Goal: Information Seeking & Learning: Learn about a topic

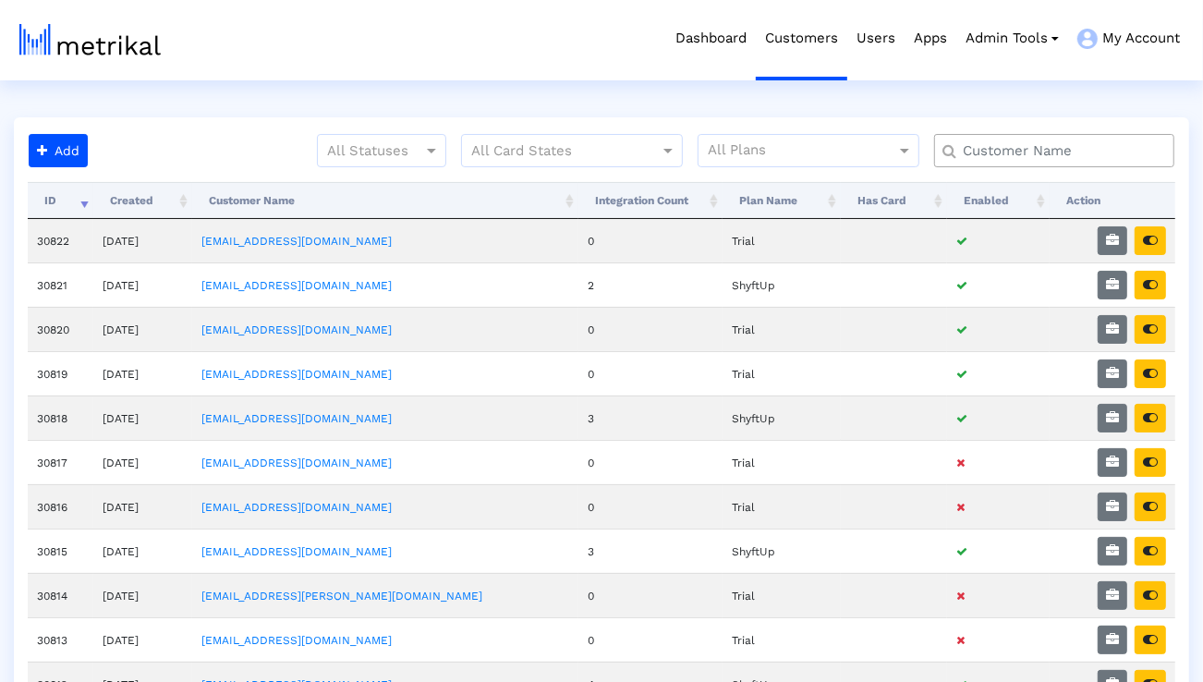
click at [987, 146] on input "text" at bounding box center [1058, 150] width 217 height 19
type input "smartshee"
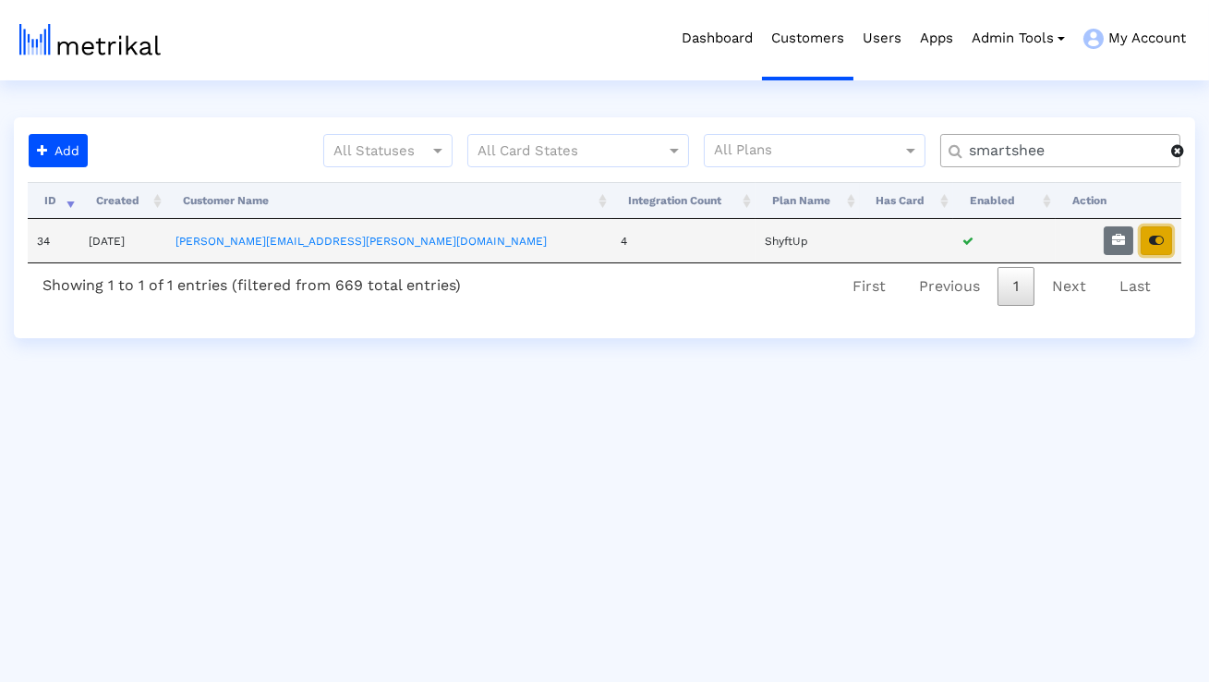
click at [1156, 237] on icon "button" at bounding box center [1156, 240] width 15 height 13
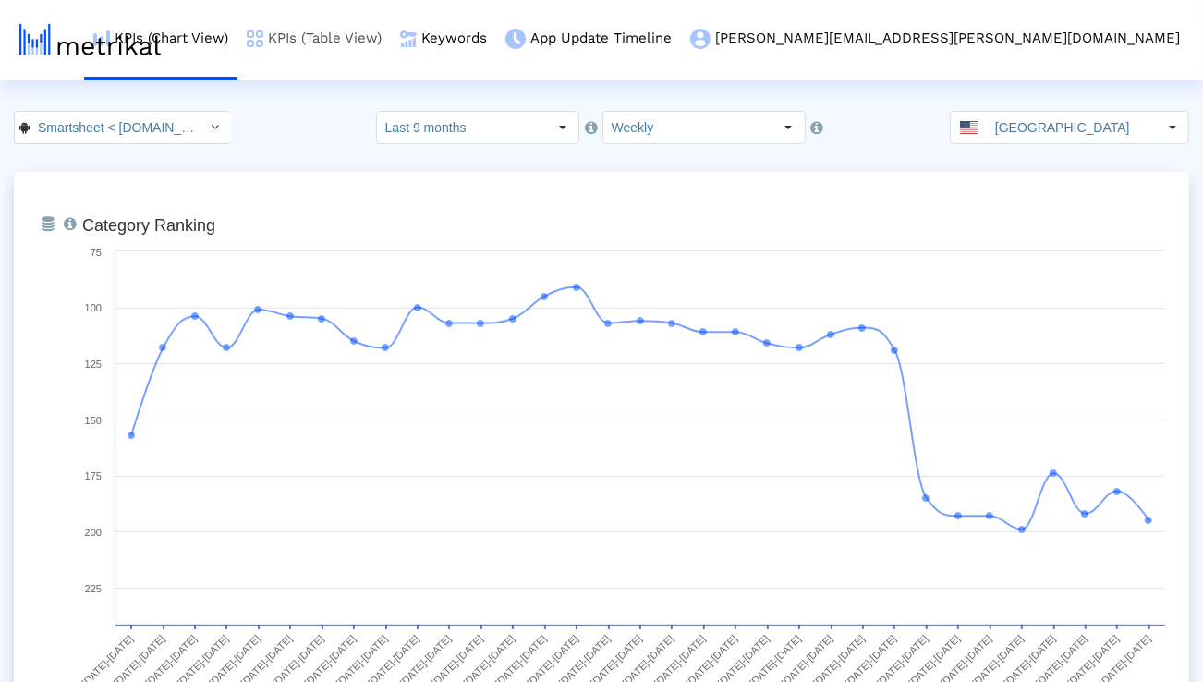
click at [391, 35] on link "KPIs (Table View)" at bounding box center [313, 38] width 153 height 77
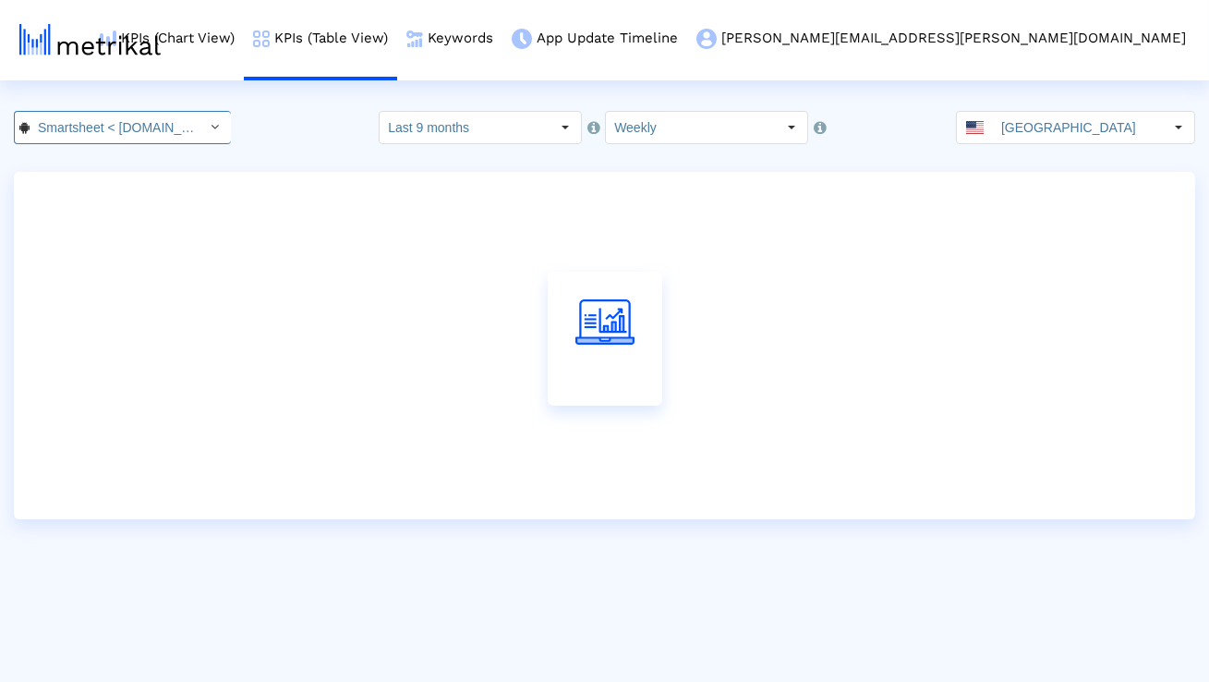
click at [162, 129] on input "Smartsheet < [DOMAIN_NAME] >" at bounding box center [113, 127] width 166 height 31
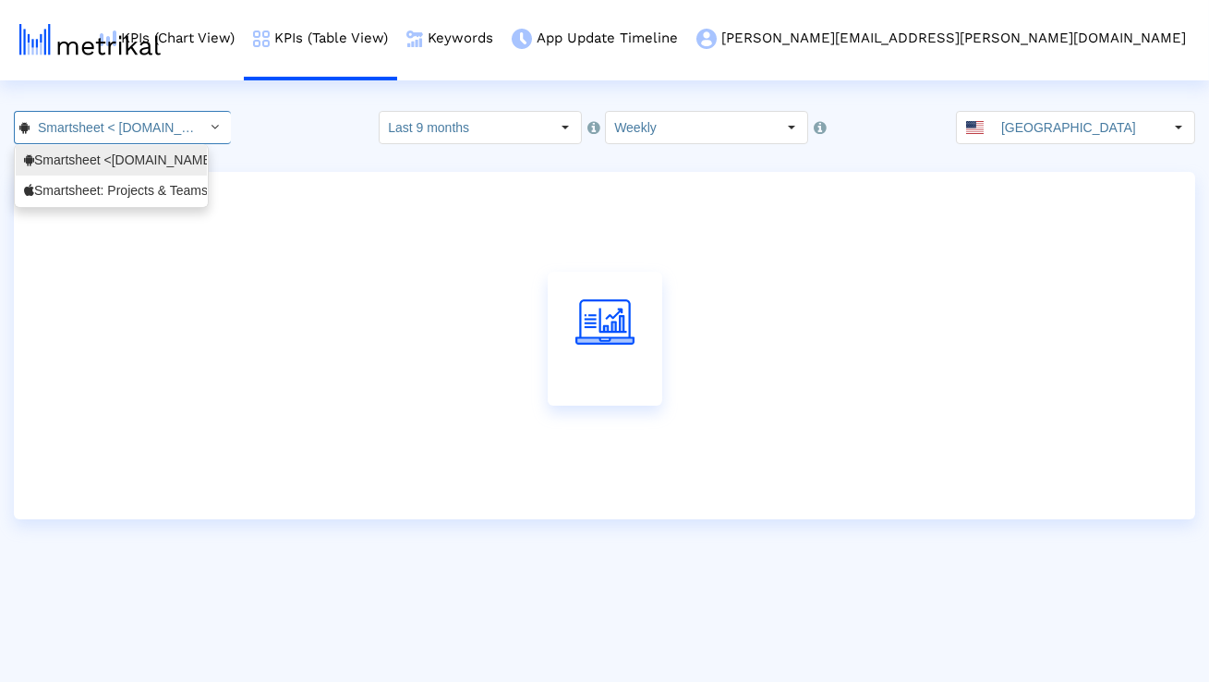
click at [127, 193] on div "Smartsheet: Projects & Teams <568421135>" at bounding box center [111, 191] width 175 height 18
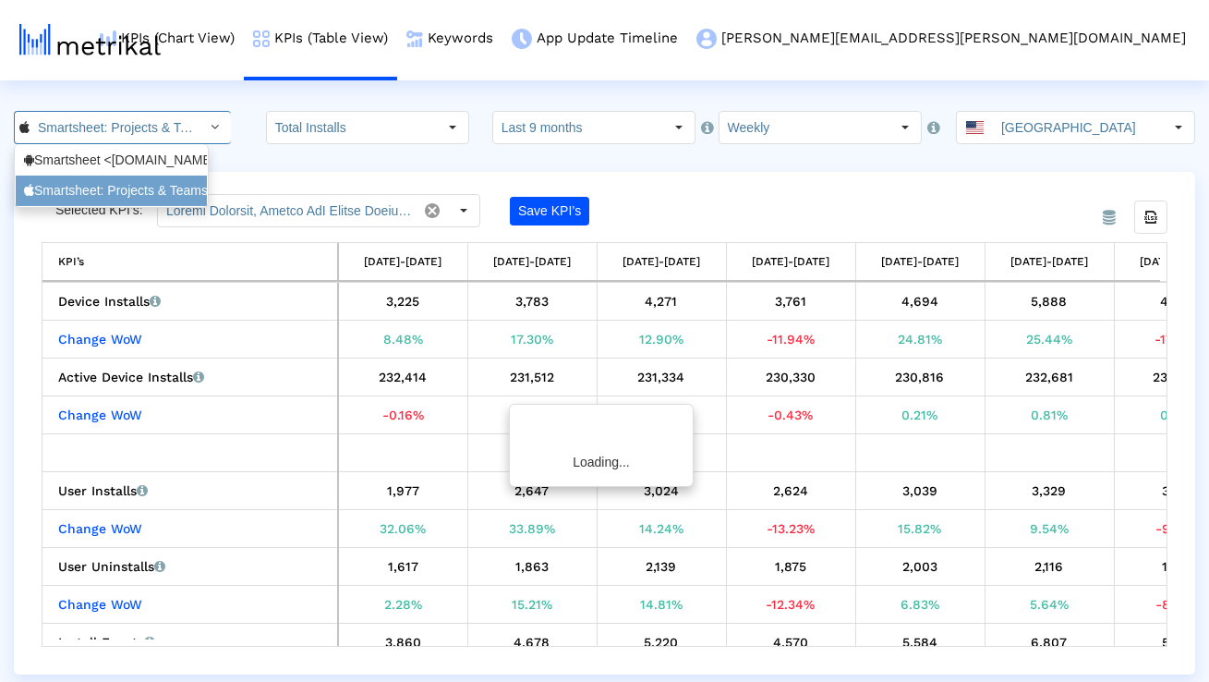
scroll to position [0, 129]
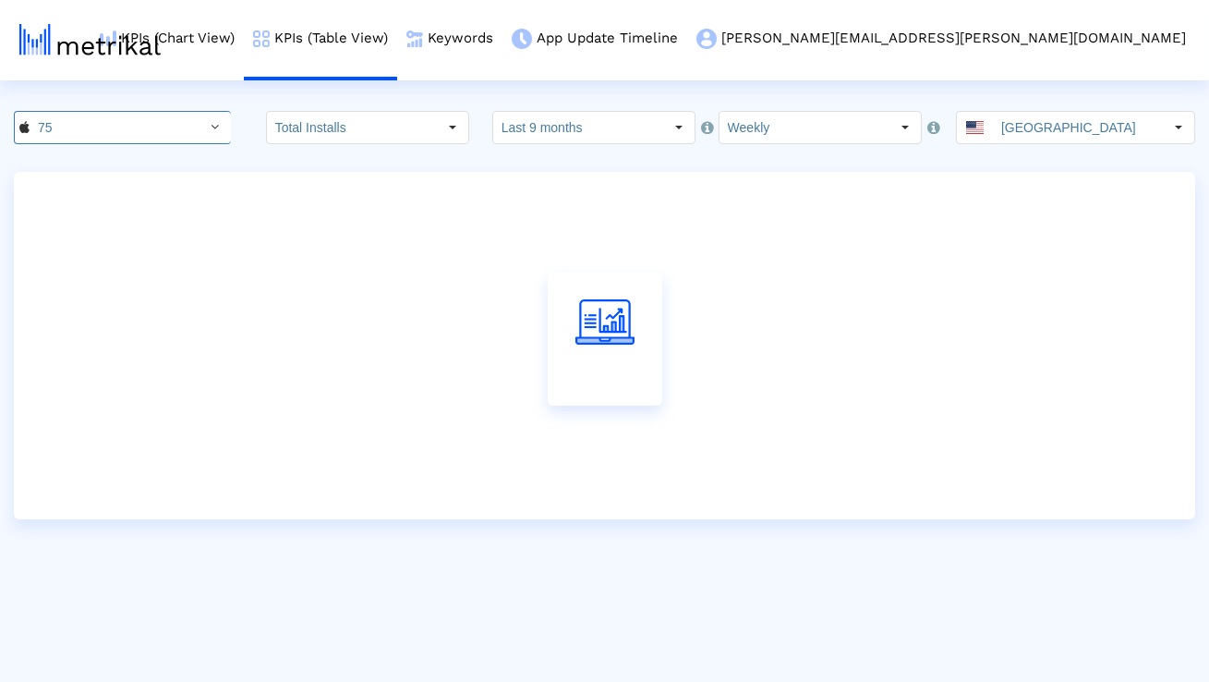
click at [539, 138] on input "Last 9 months" at bounding box center [578, 127] width 170 height 31
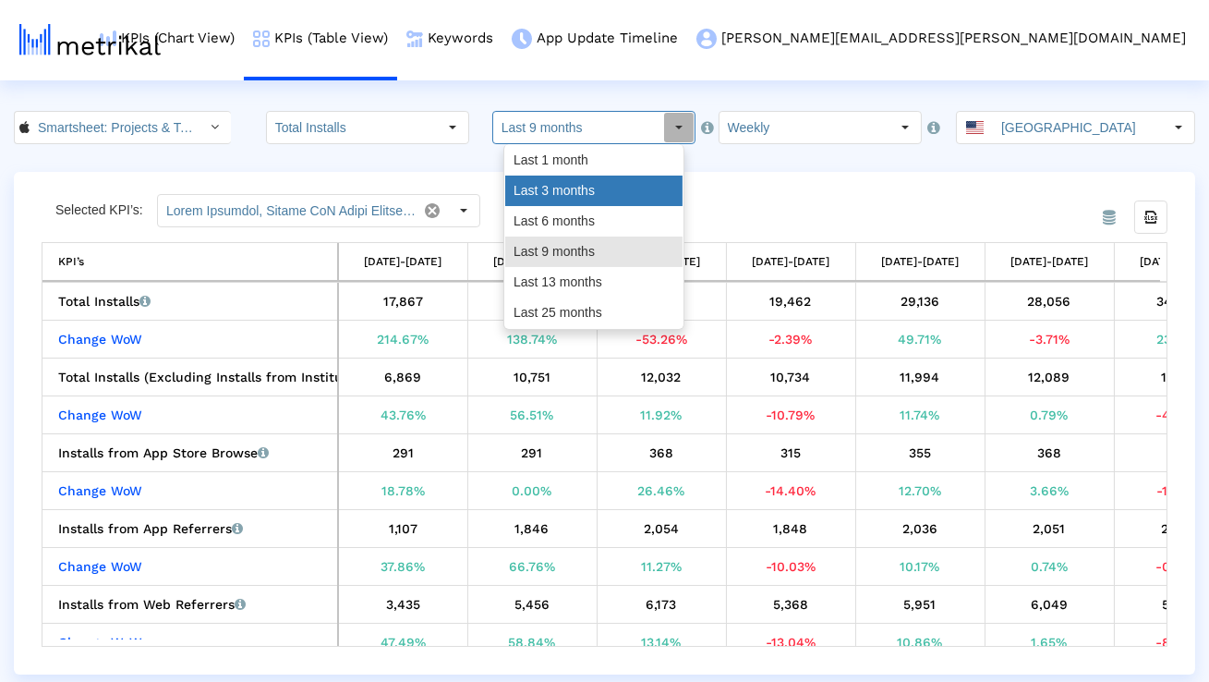
click at [539, 178] on div "Last 3 months" at bounding box center [593, 190] width 177 height 30
type input "Last 3 months"
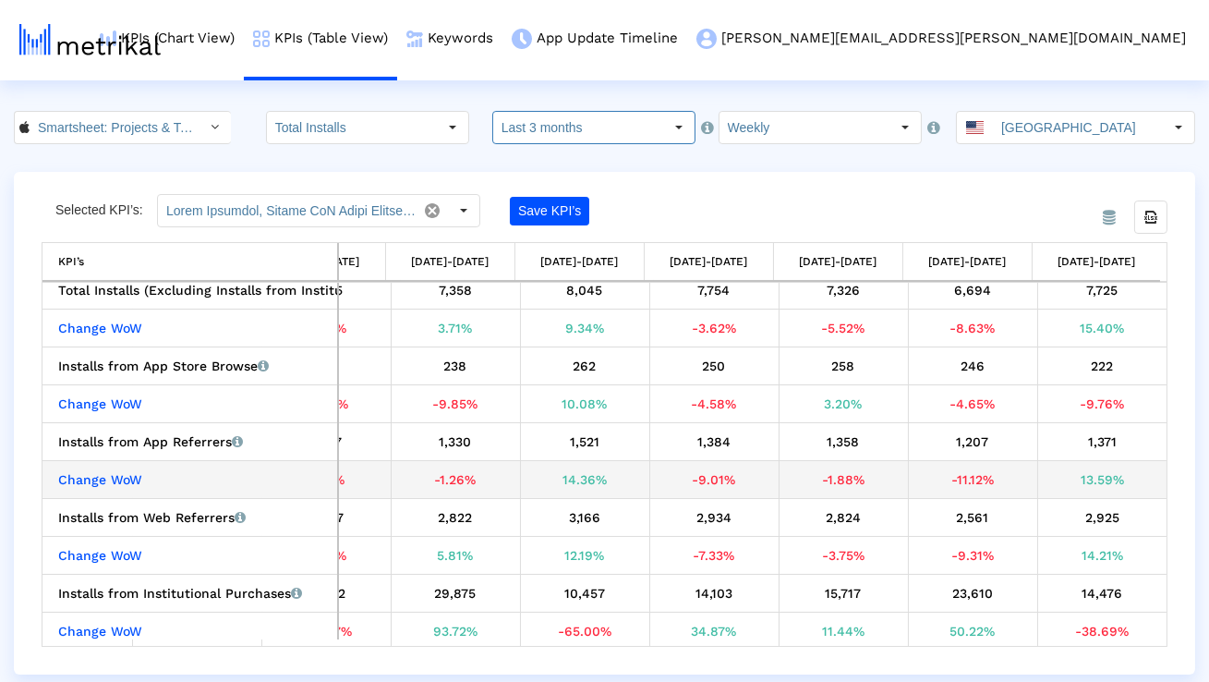
scroll to position [91, 858]
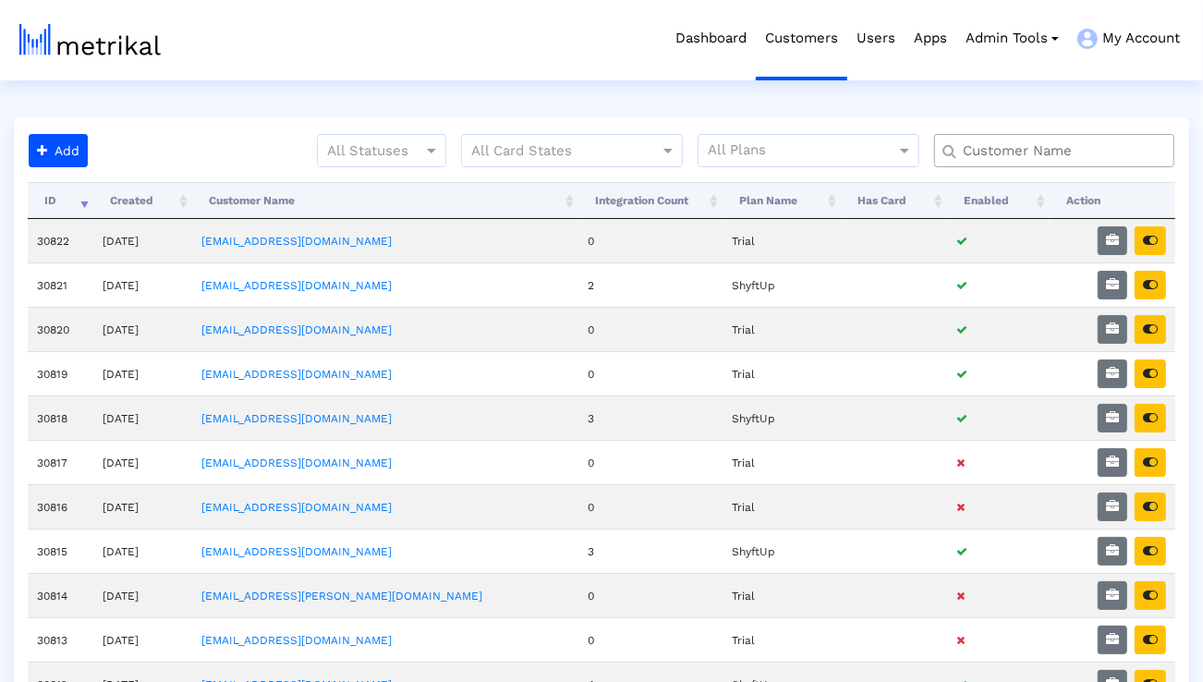
click at [978, 147] on input "text" at bounding box center [1058, 150] width 217 height 19
type input "elevate"
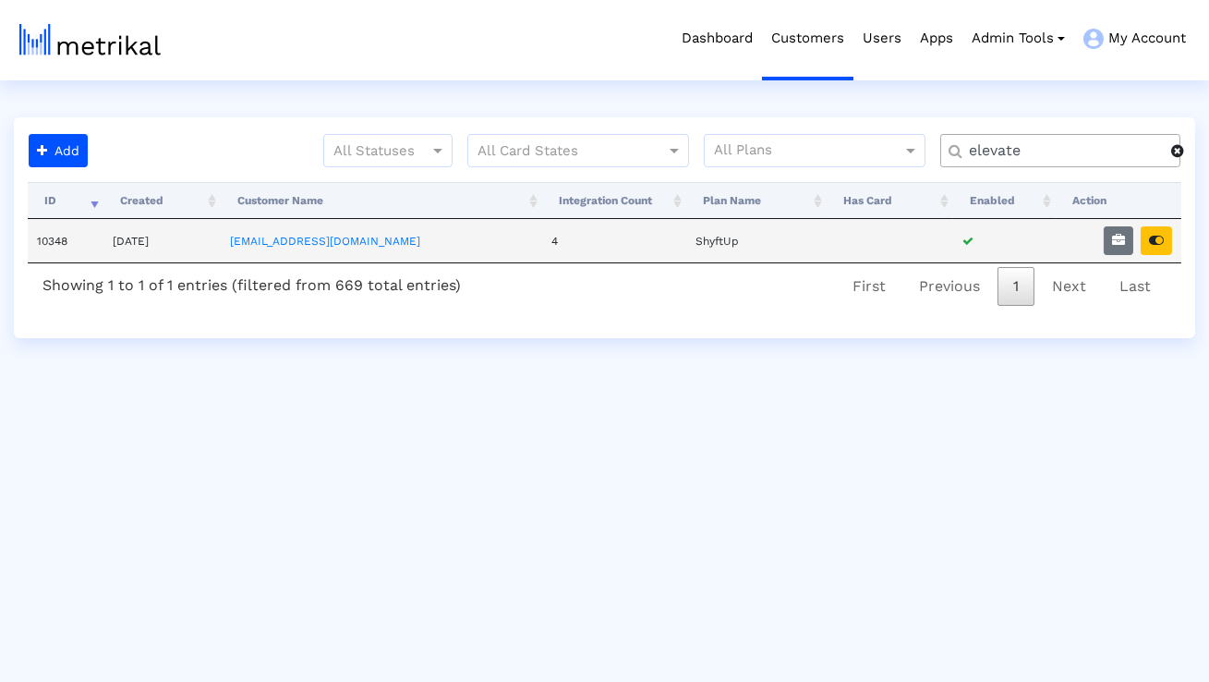
click at [1140, 235] on td at bounding box center [1119, 240] width 126 height 43
click at [1153, 236] on icon "button" at bounding box center [1156, 240] width 15 height 13
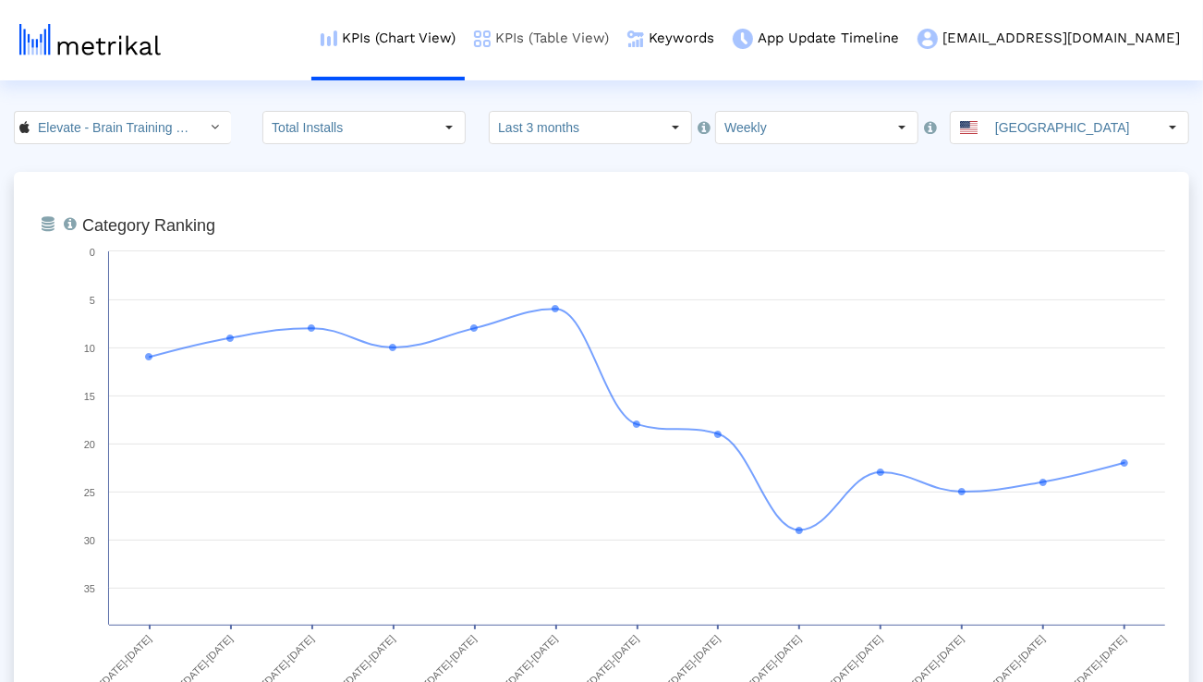
click at [593, 42] on link "KPIs (Table View)" at bounding box center [541, 38] width 153 height 77
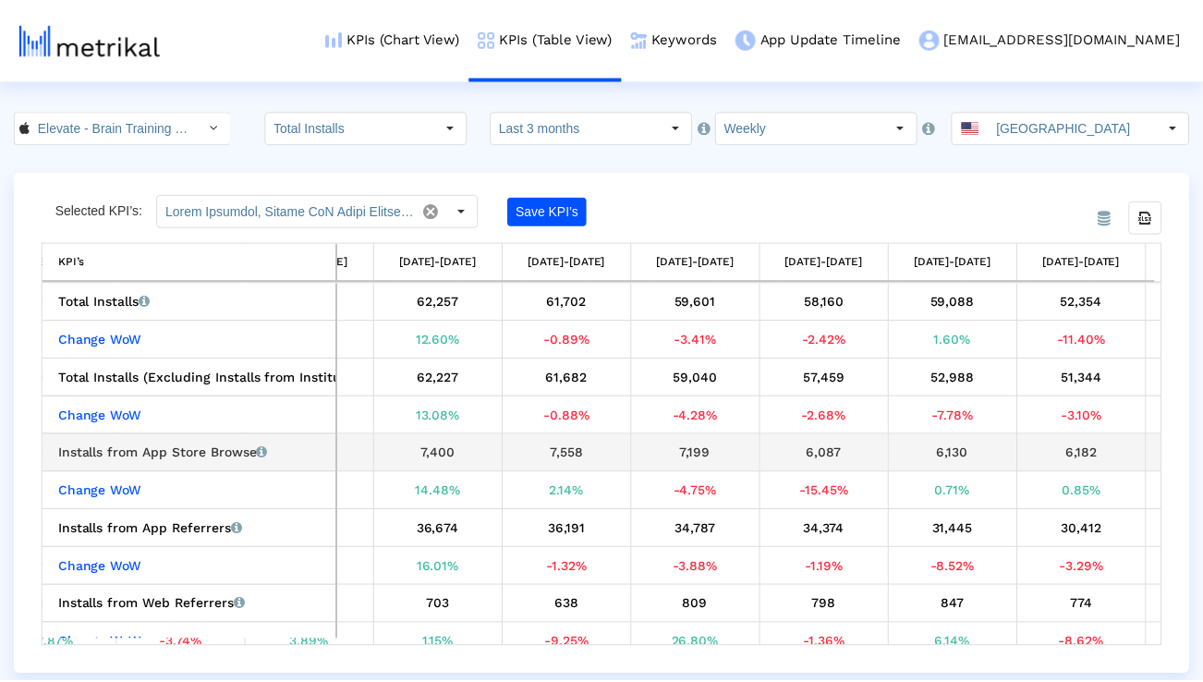
scroll to position [0, 858]
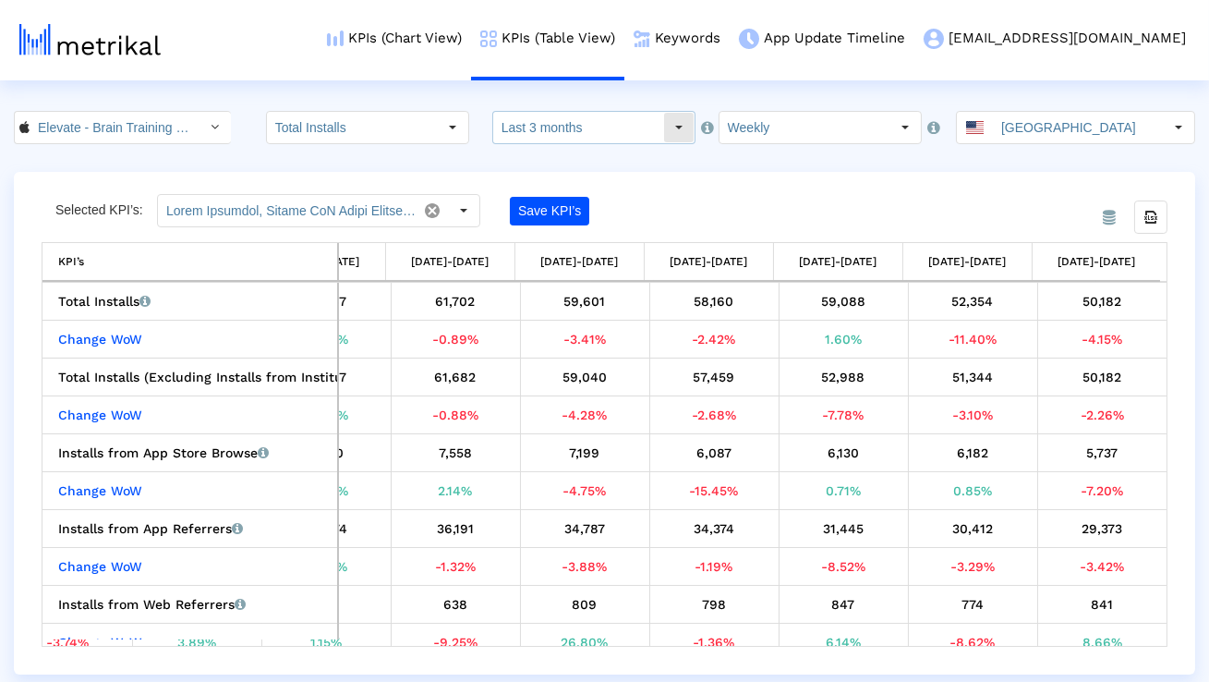
click at [599, 130] on input "Last 3 months" at bounding box center [578, 127] width 170 height 31
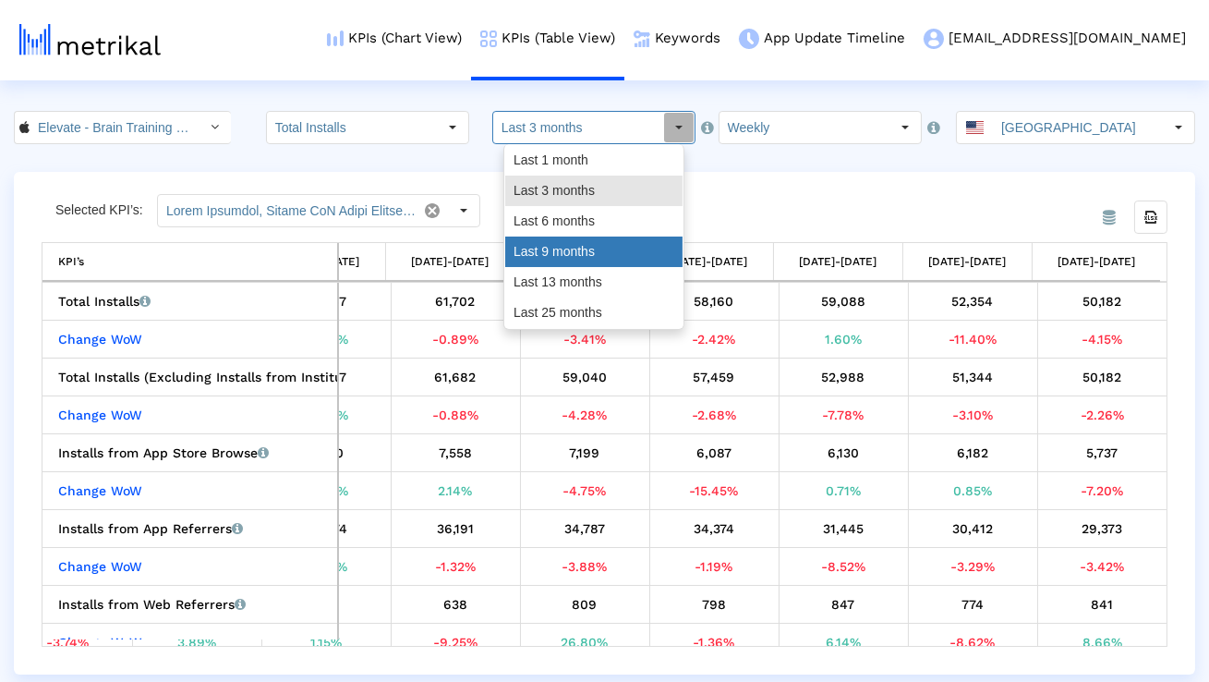
click at [591, 248] on div "Last 9 months" at bounding box center [593, 251] width 177 height 30
type input "Last 9 months"
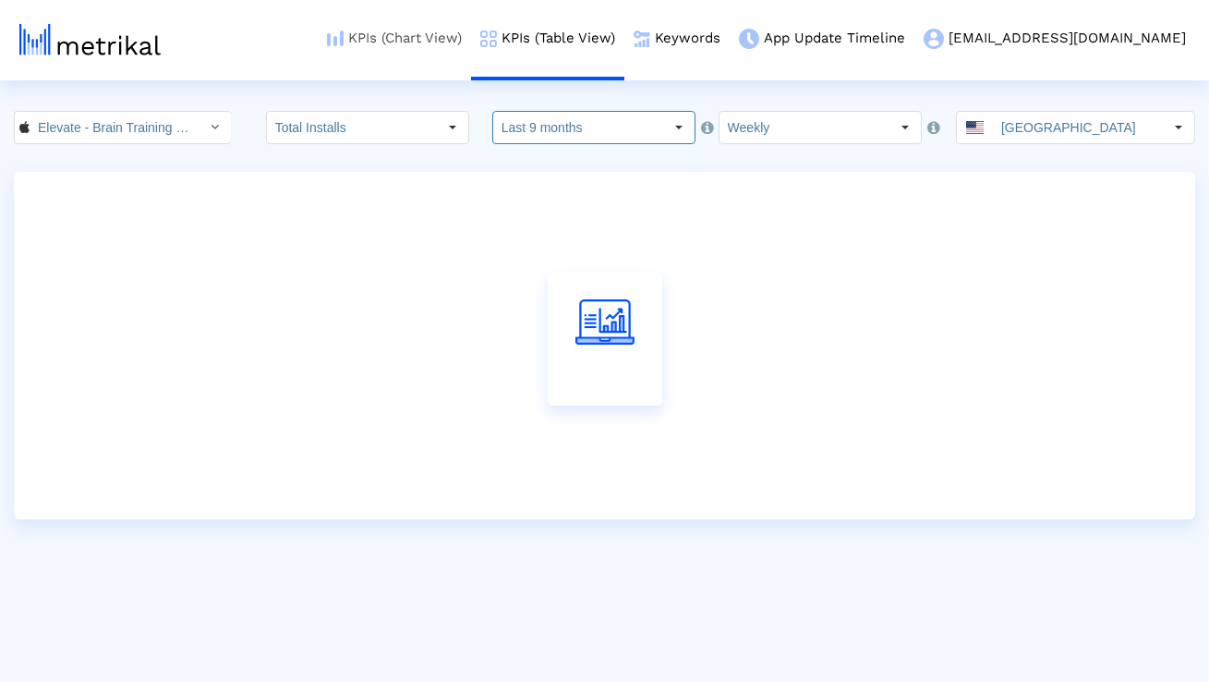
click at [471, 33] on link "KPIs (Chart View)" at bounding box center [394, 38] width 153 height 77
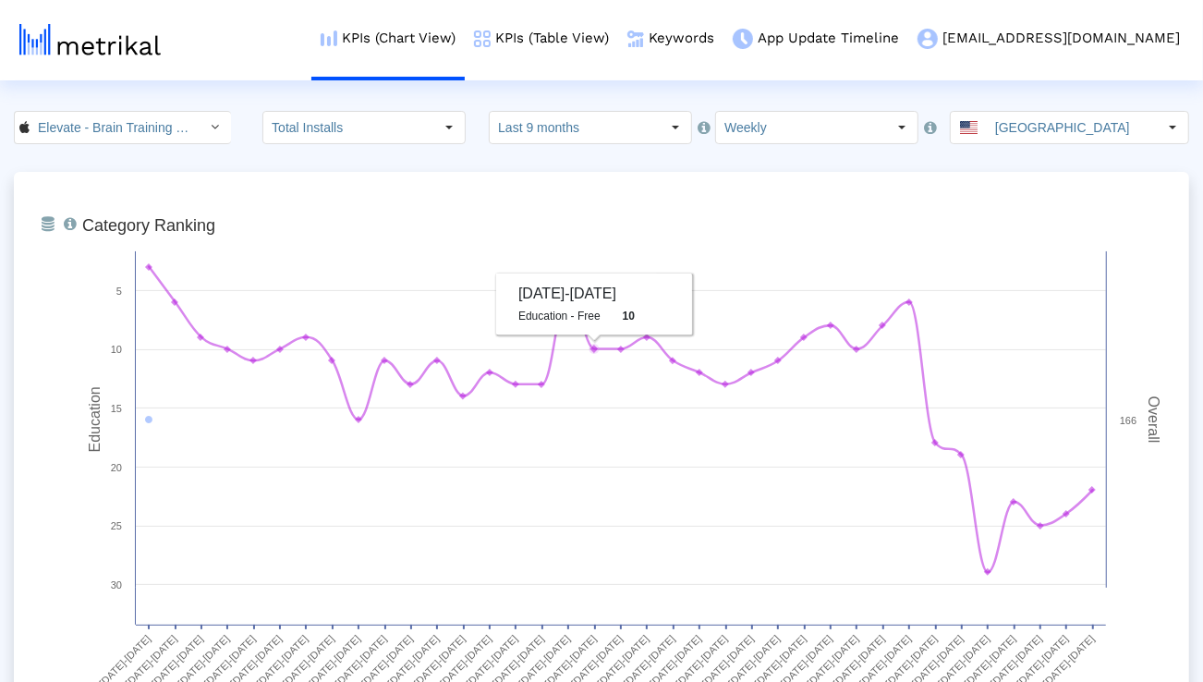
click at [590, 143] on dx-select-box "Last 9 months" at bounding box center [590, 127] width 203 height 33
click at [584, 128] on input "Last 9 months" at bounding box center [575, 127] width 170 height 31
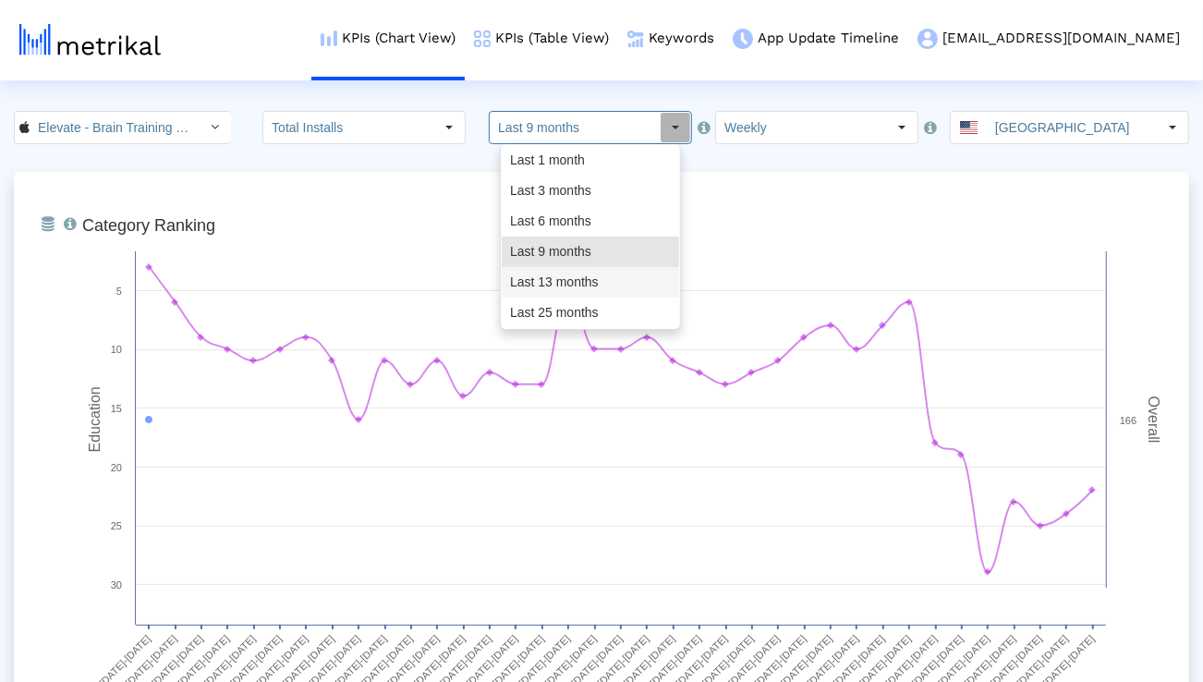
click at [563, 286] on div "Last 13 months" at bounding box center [590, 282] width 177 height 30
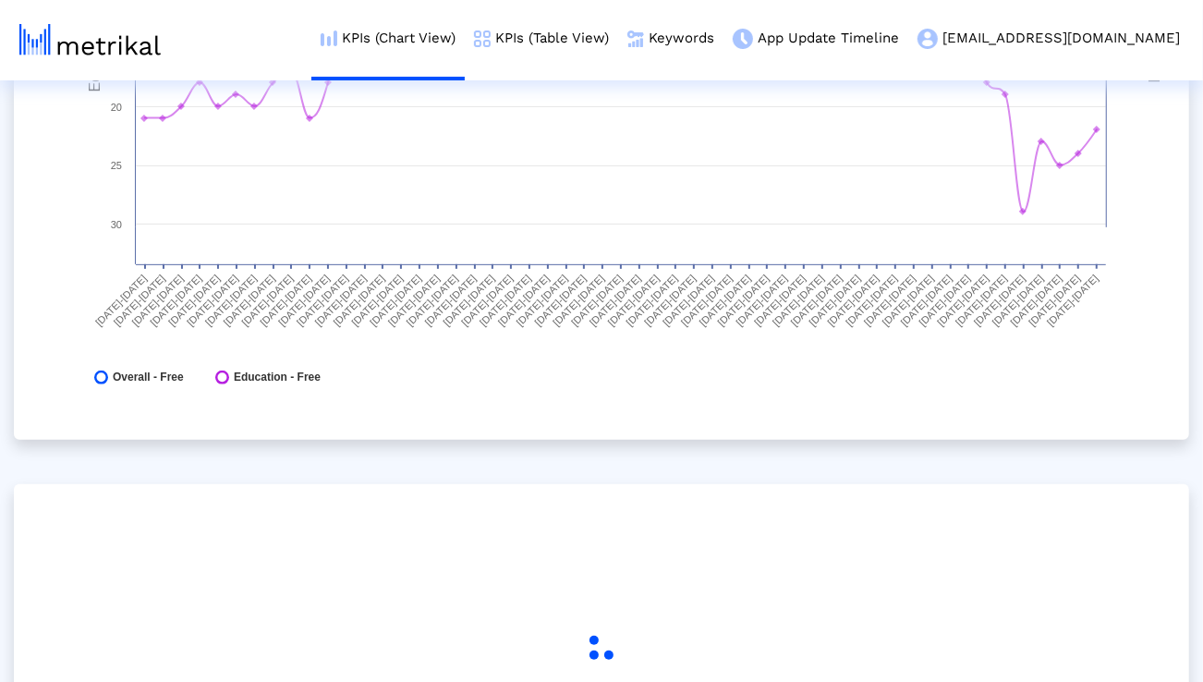
scroll to position [517, 0]
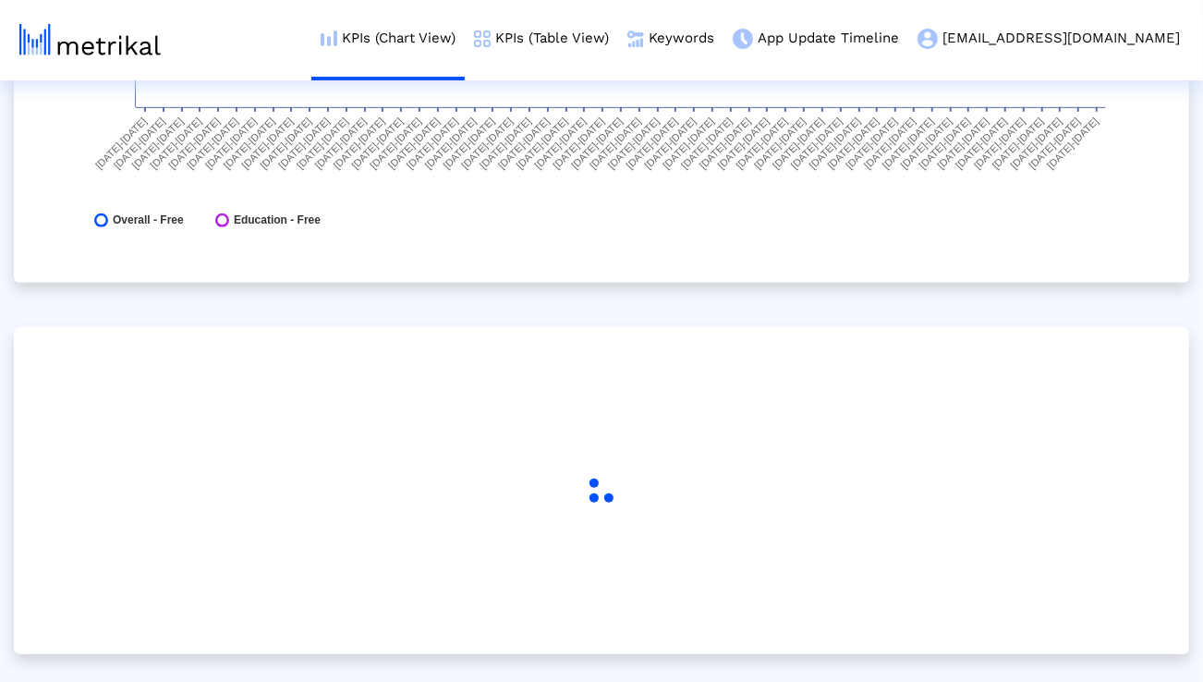
click at [545, 424] on div at bounding box center [601, 490] width 1175 height 327
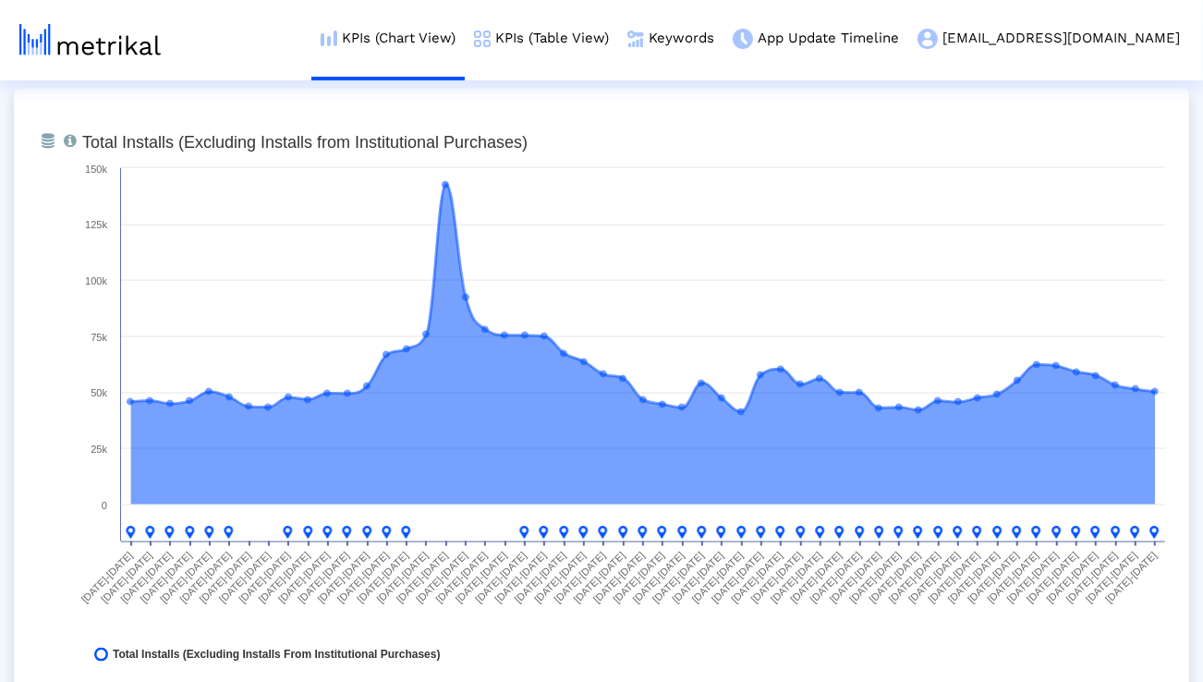
scroll to position [1427, 0]
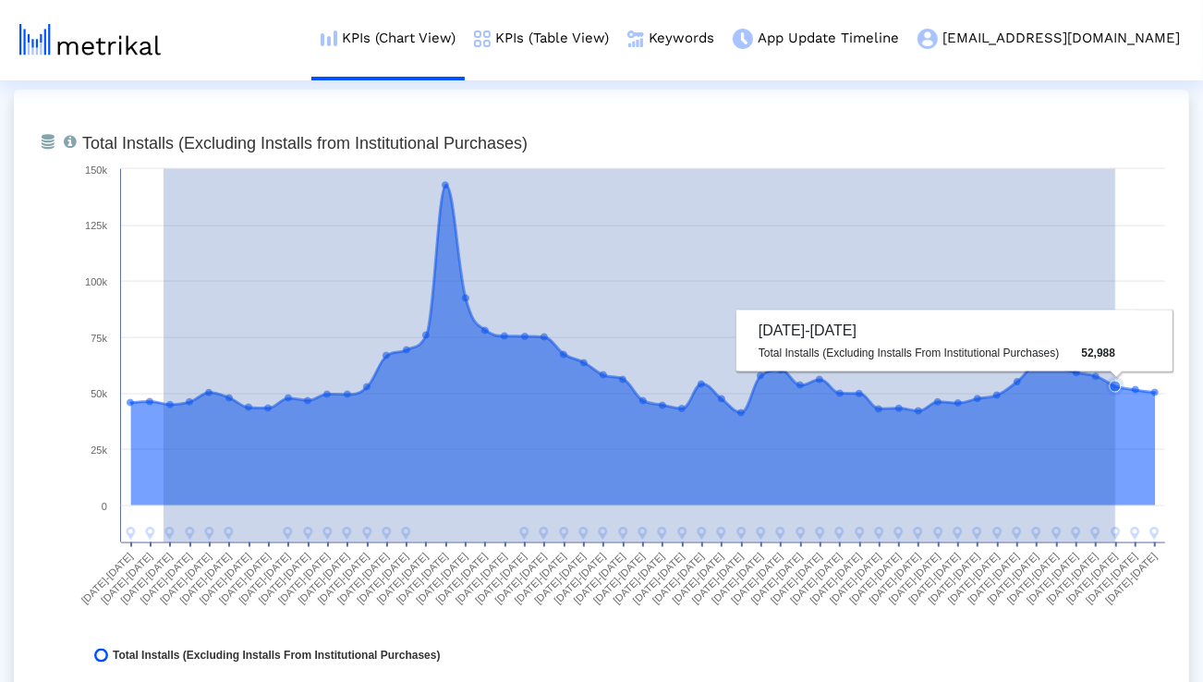
drag, startPoint x: 163, startPoint y: 451, endPoint x: 1111, endPoint y: 444, distance: 947.7
click at [1112, 444] on icon at bounding box center [643, 346] width 1024 height 320
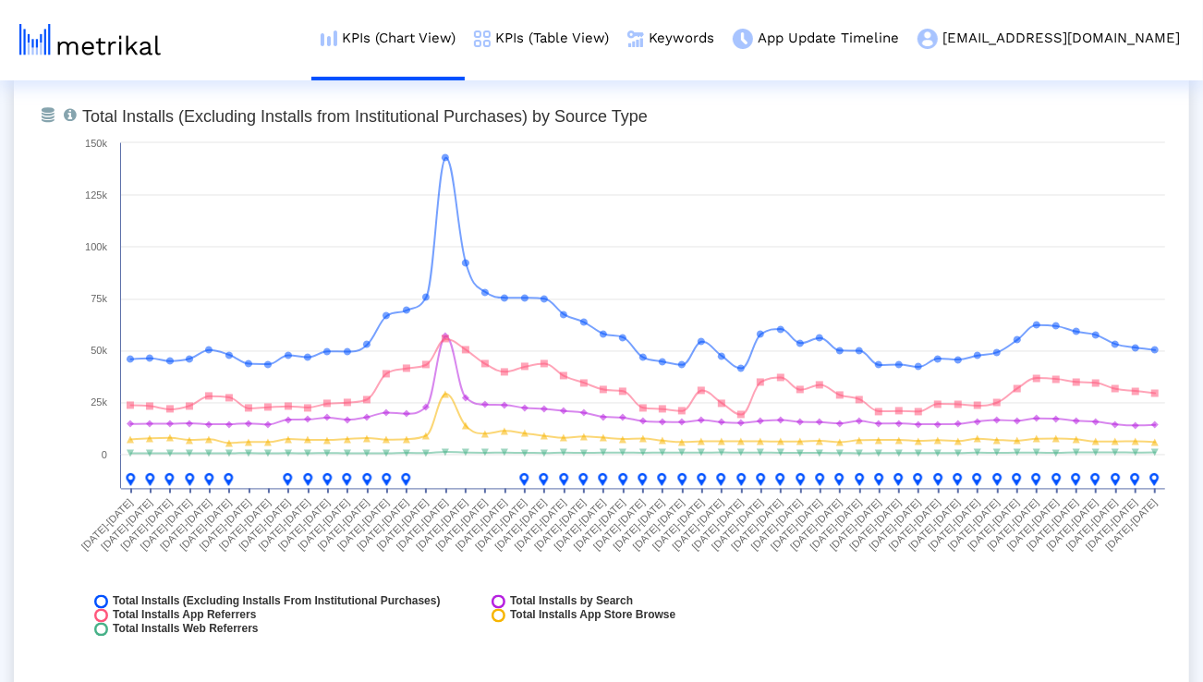
scroll to position [2123, 0]
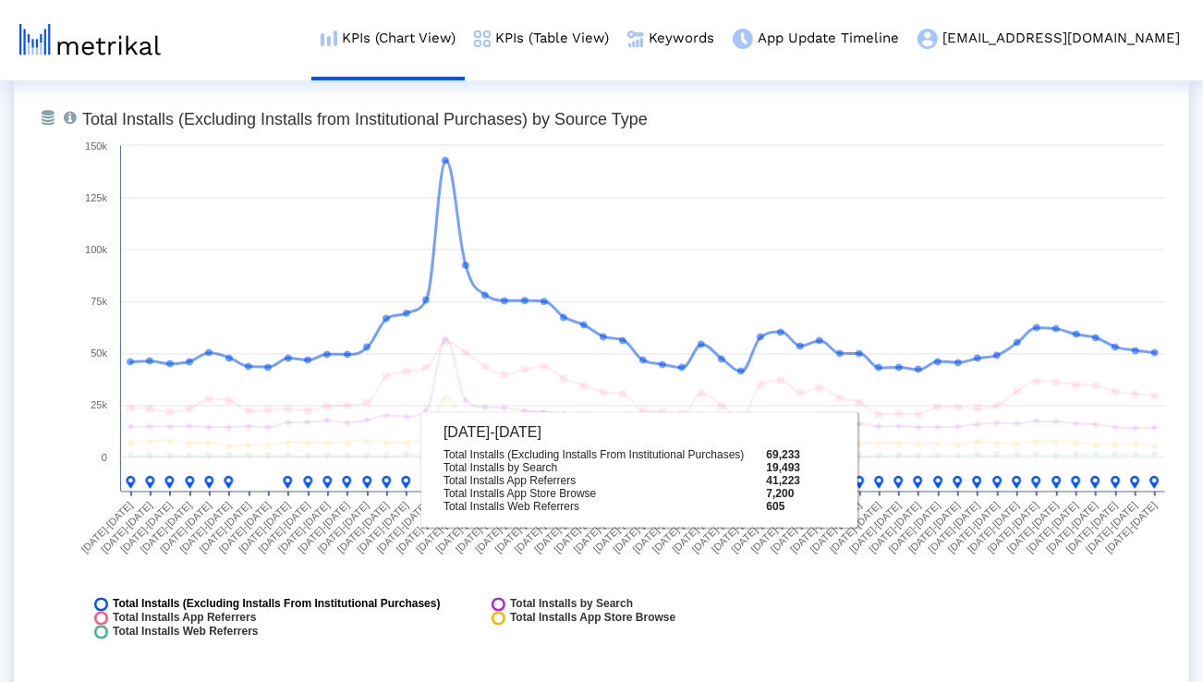
click at [380, 608] on span "Total Installs (Excluding Installs From Institutional Purchases)" at bounding box center [277, 605] width 328 height 14
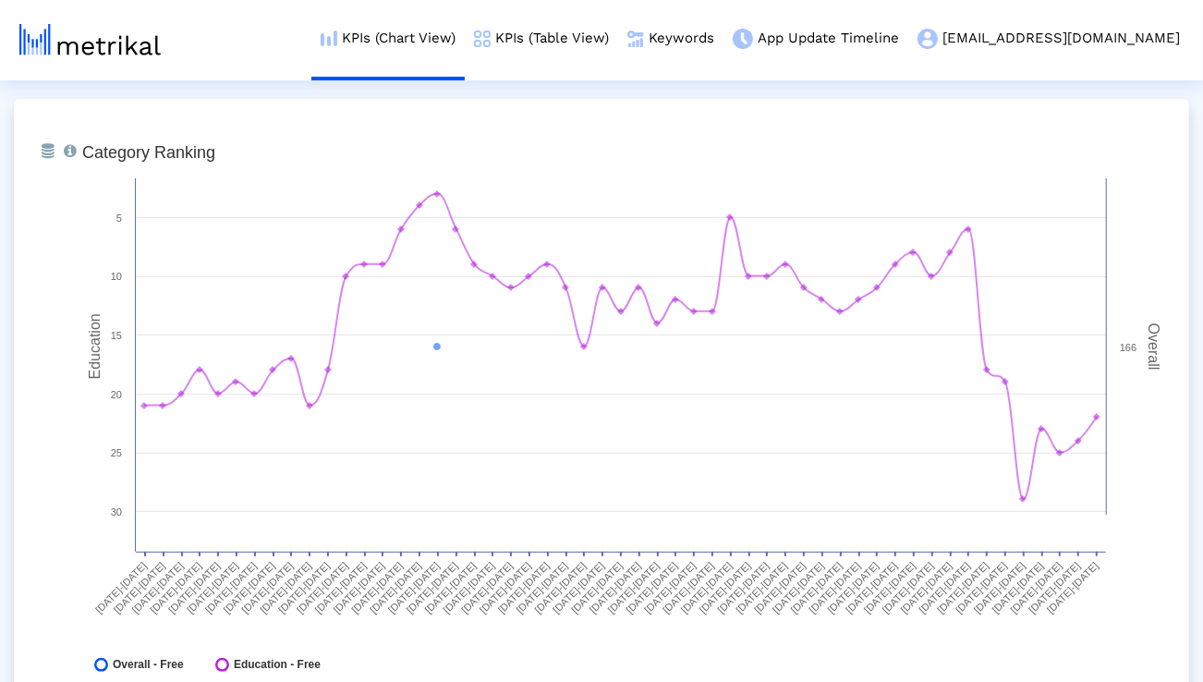
scroll to position [78, 0]
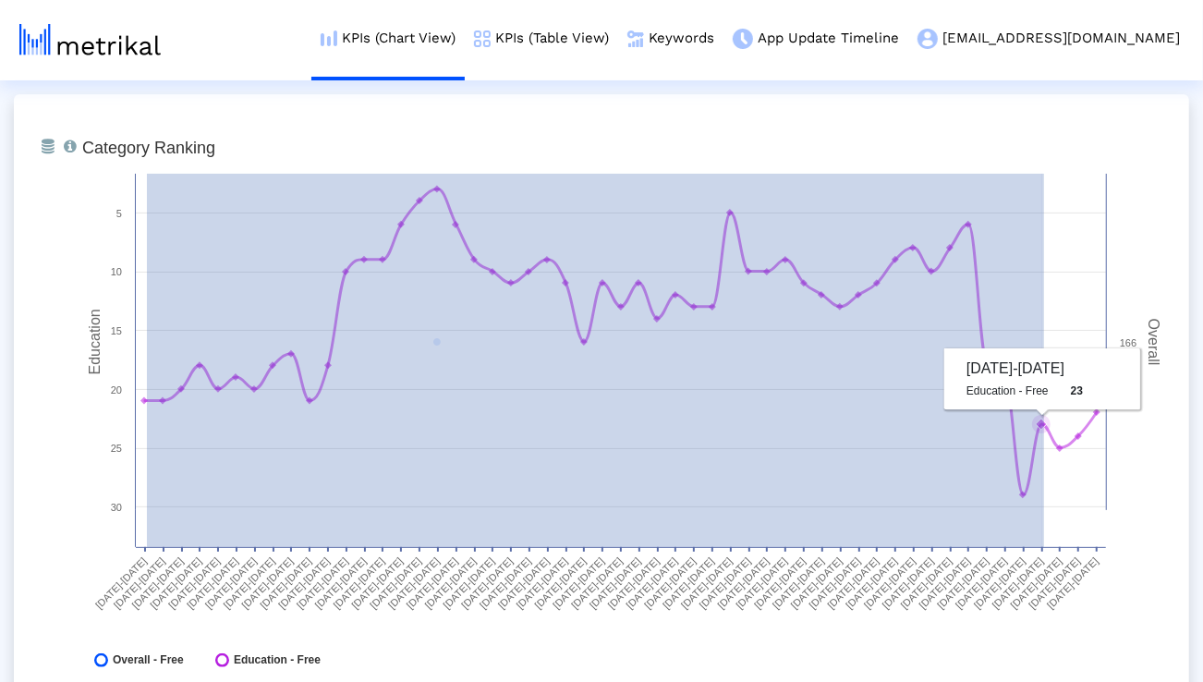
drag, startPoint x: 147, startPoint y: 404, endPoint x: 1044, endPoint y: 445, distance: 897.8
click at [1044, 445] on g at bounding box center [620, 342] width 960 height 313
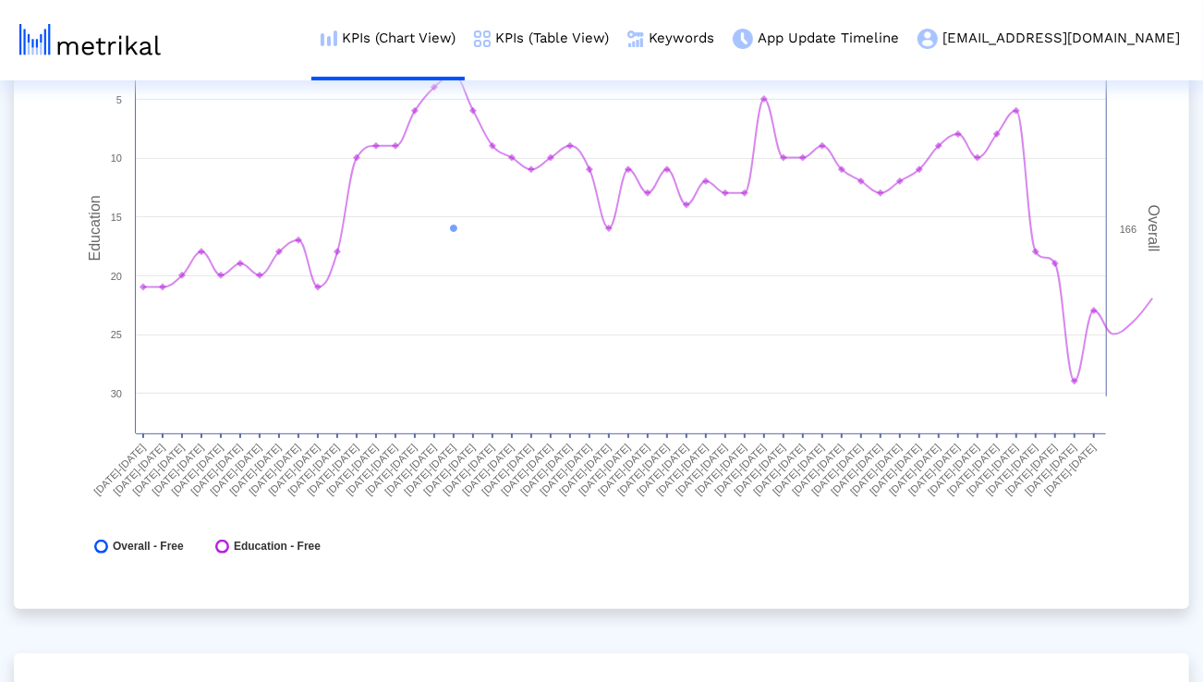
scroll to position [84, 0]
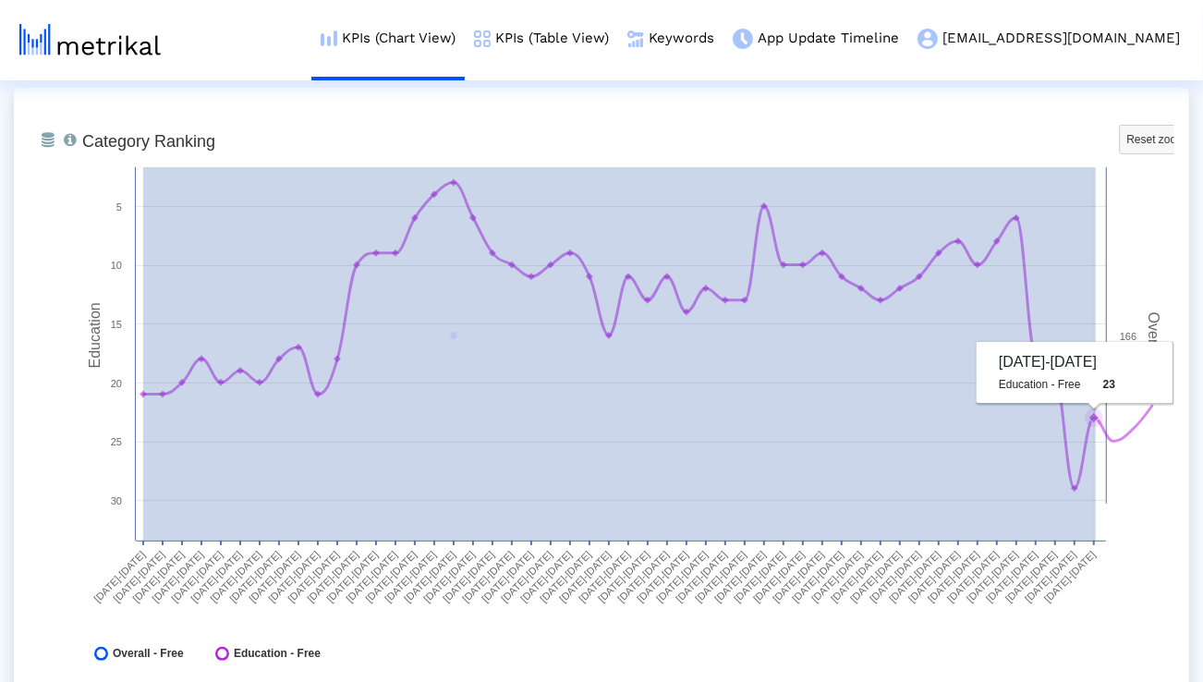
drag, startPoint x: 143, startPoint y: 396, endPoint x: 1095, endPoint y: 396, distance: 952.3
click at [1095, 396] on icon "Created with Highcharts 8.1.2 Education Overall Category Ranking Reset zoom lev…" at bounding box center [623, 402] width 1101 height 554
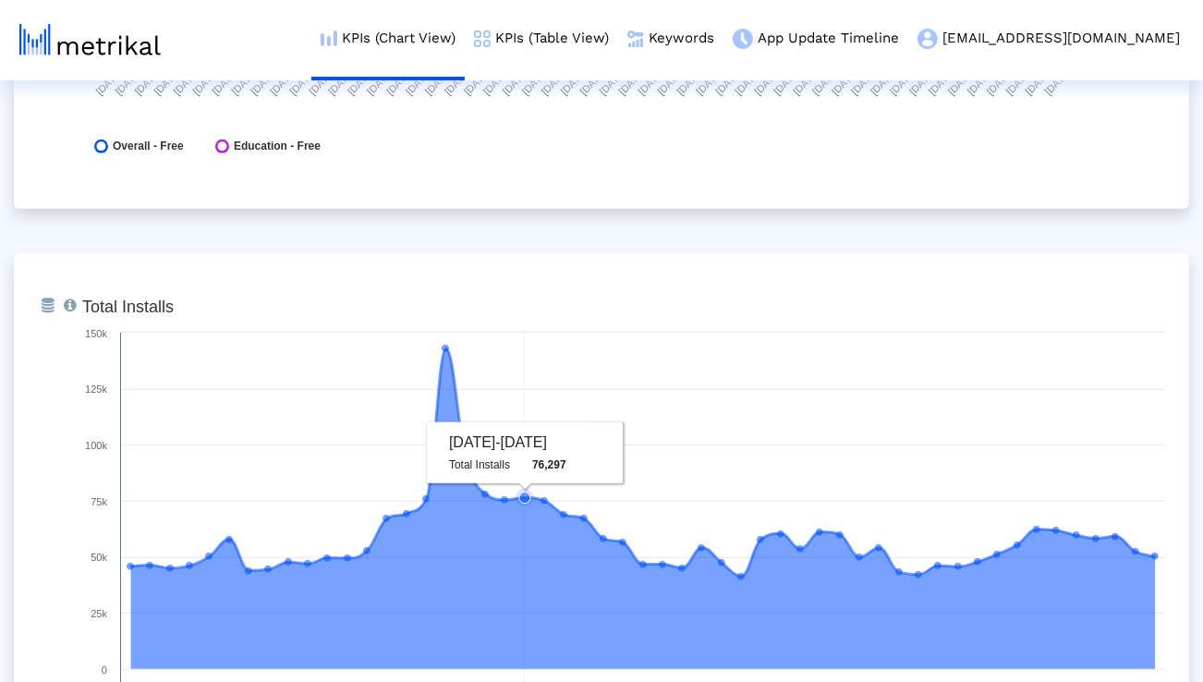
scroll to position [0, 0]
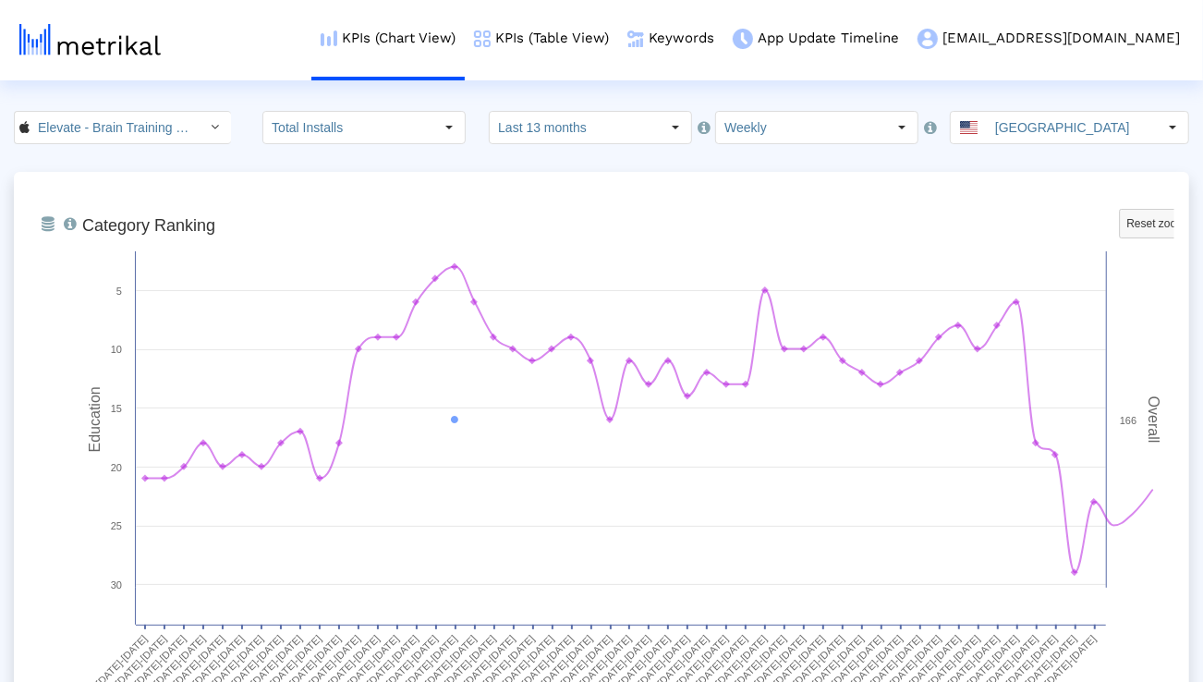
click at [536, 125] on input "Last 13 months" at bounding box center [575, 127] width 170 height 31
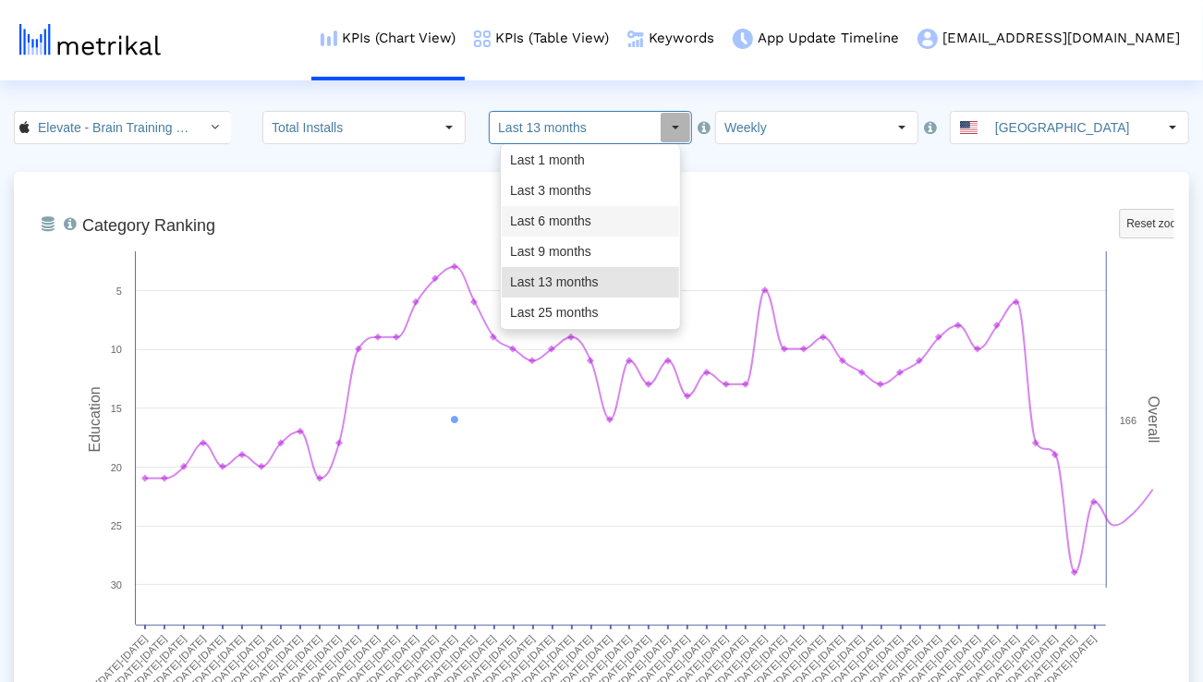
click at [537, 233] on div "Last 6 months" at bounding box center [590, 221] width 177 height 30
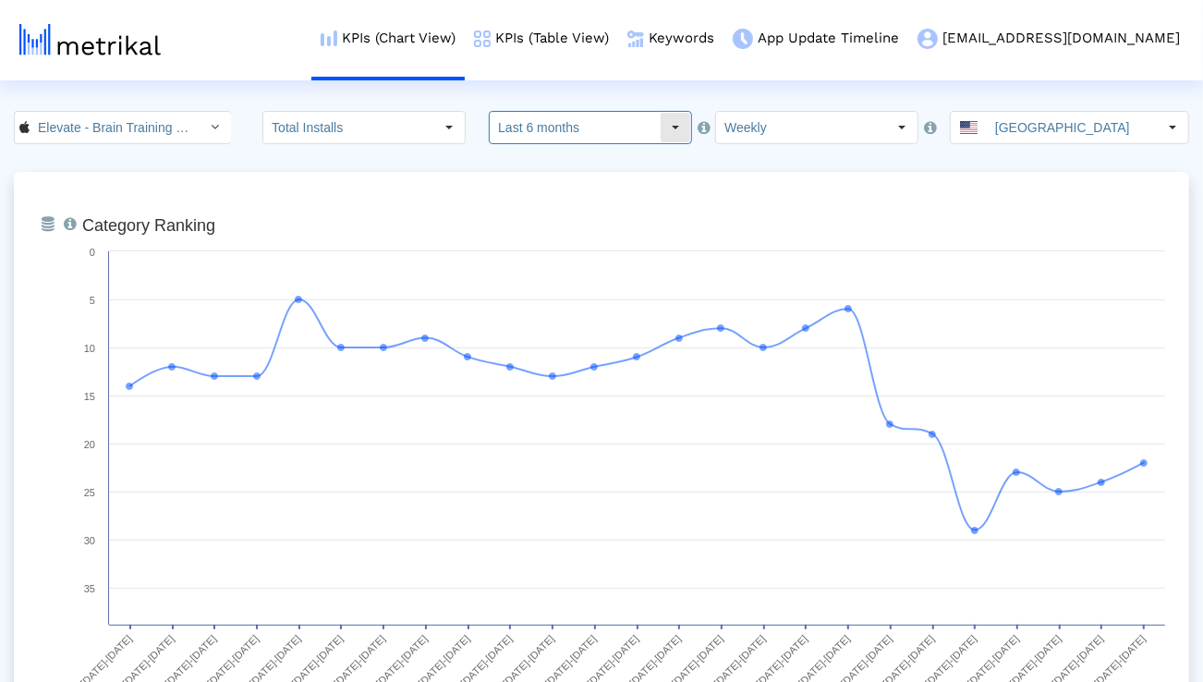
click at [542, 137] on input "Last 6 months" at bounding box center [575, 127] width 170 height 31
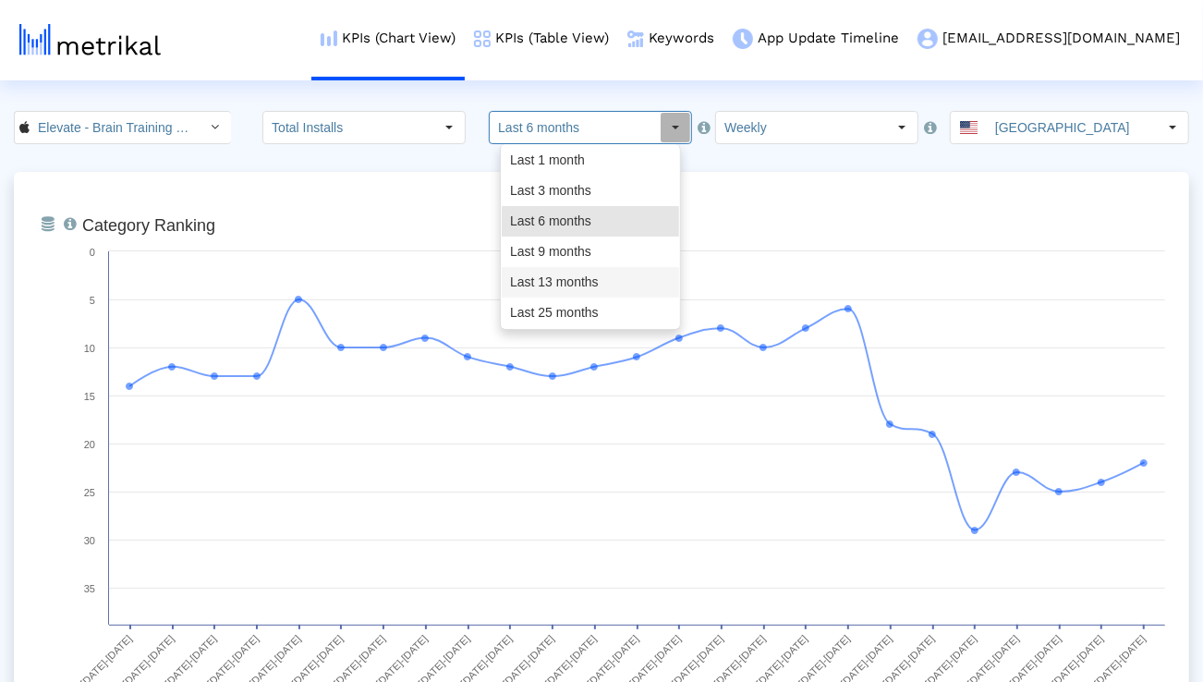
click at [547, 284] on div "Last 13 months" at bounding box center [590, 282] width 177 height 30
type input "Last 13 months"
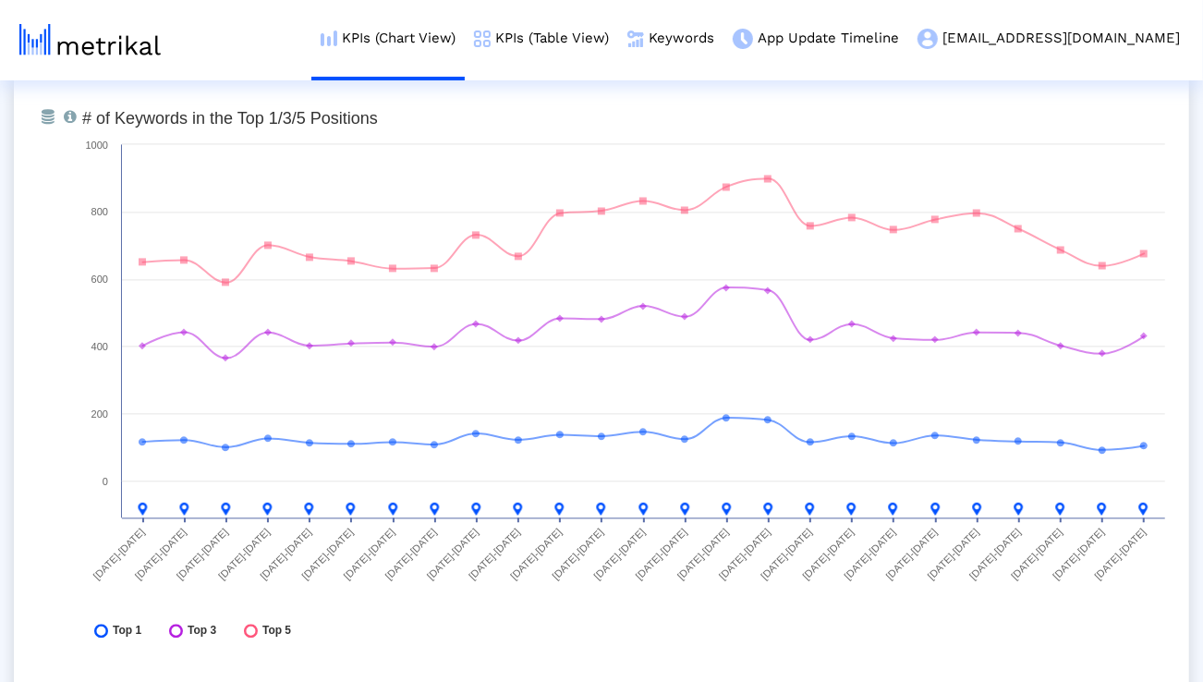
scroll to position [6830, 0]
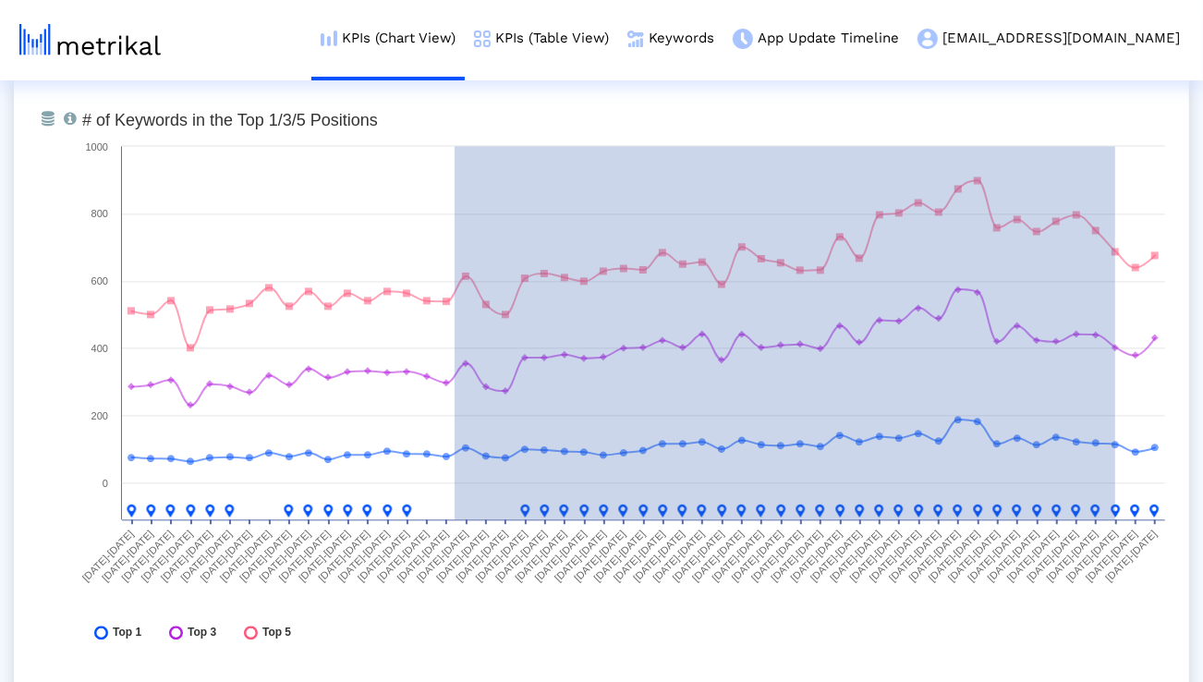
drag, startPoint x: 454, startPoint y: 515, endPoint x: 1115, endPoint y: 530, distance: 660.6
click at [1115, 530] on icon "Created with Highcharts 8.1.2 # of Keywords in the Top 1/3/5 Positions 09/08/24…" at bounding box center [623, 380] width 1101 height 554
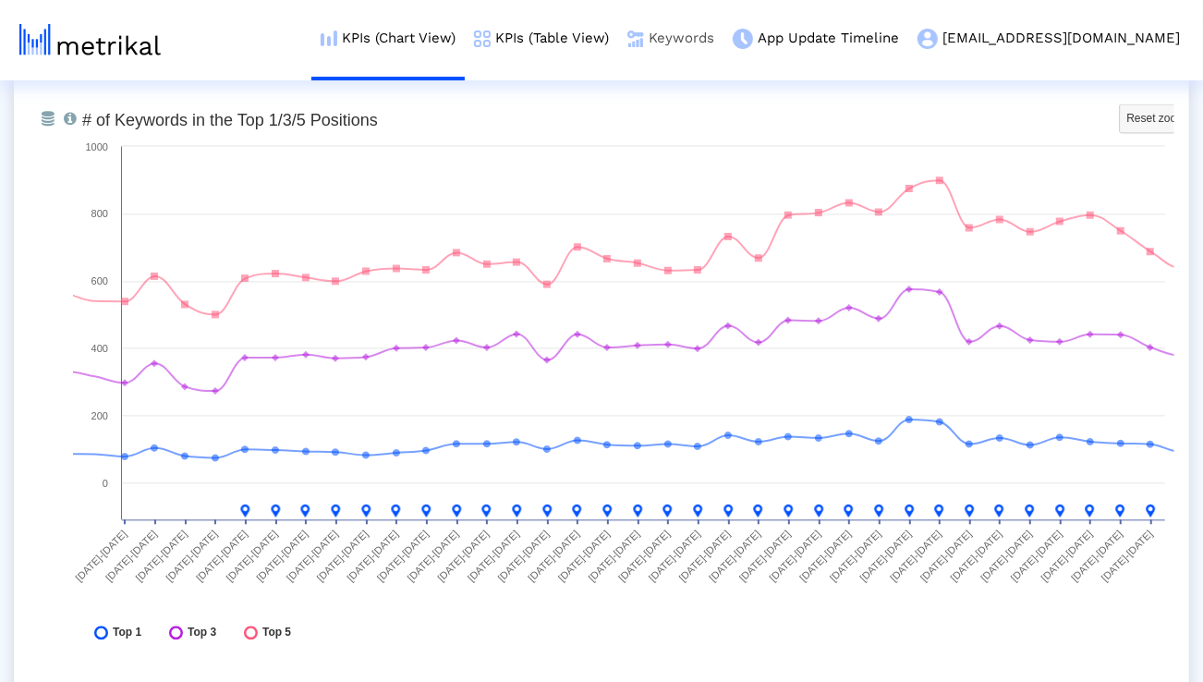
click at [723, 41] on link "Keywords" at bounding box center [670, 38] width 105 height 77
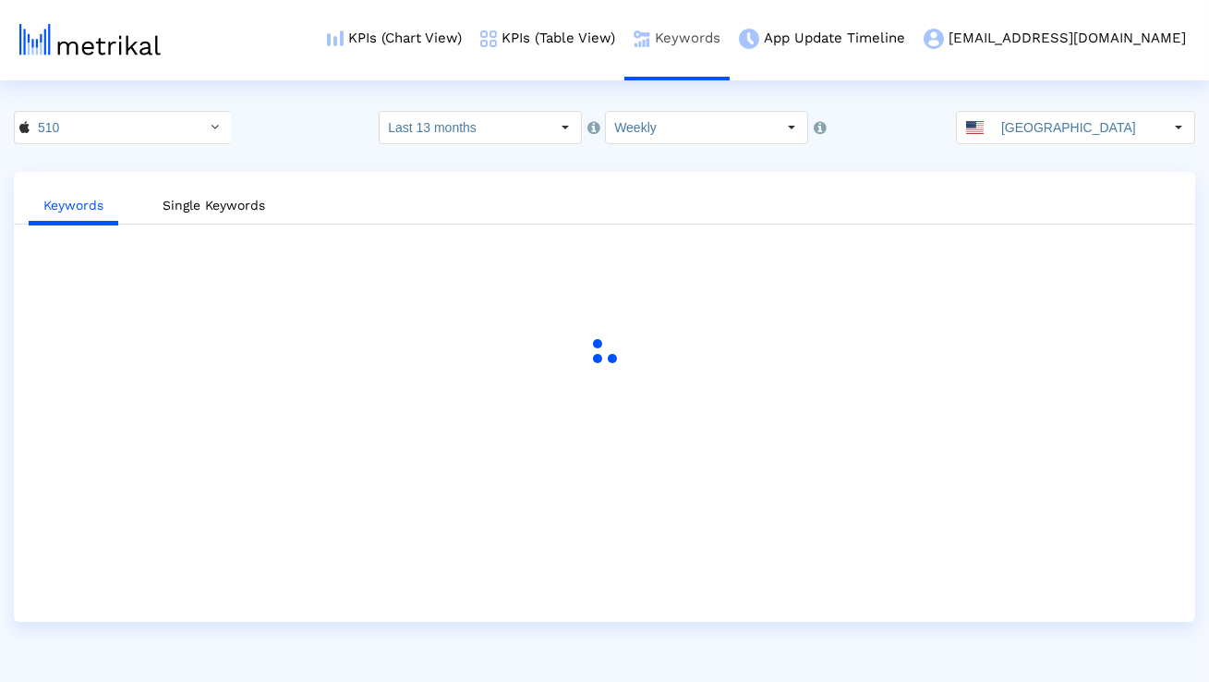
click at [730, 41] on link "Keywords" at bounding box center [676, 38] width 105 height 77
click at [564, 125] on div "Select" at bounding box center [566, 128] width 30 height 30
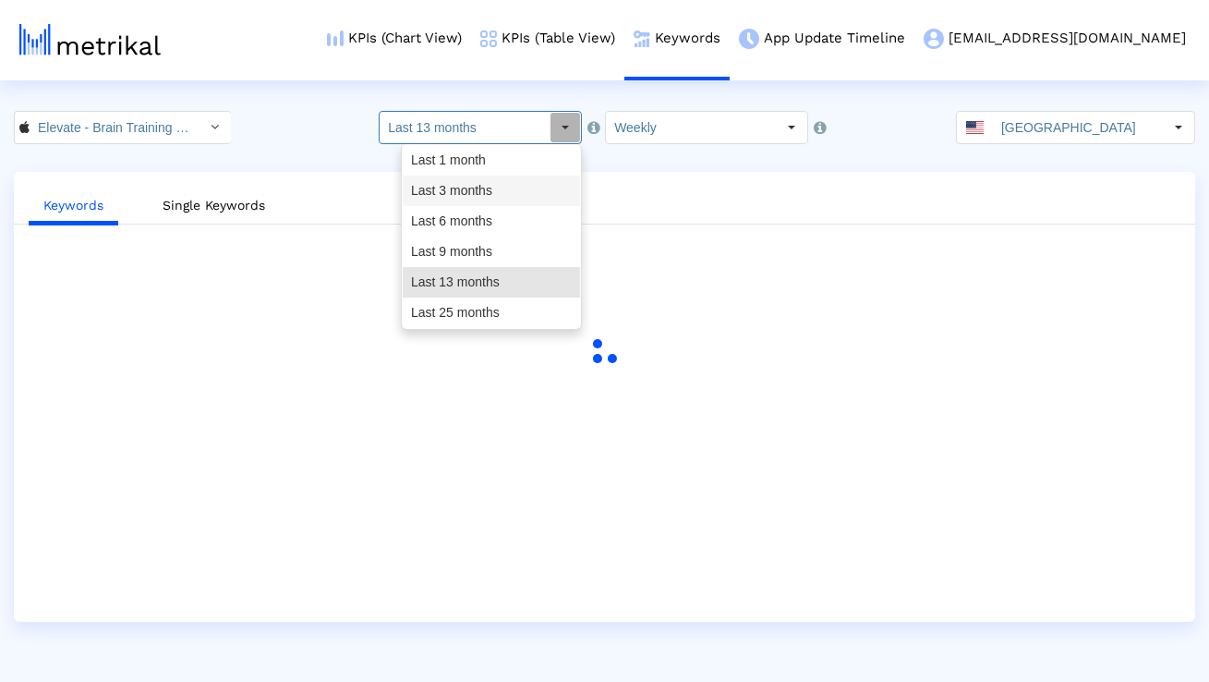
click at [517, 194] on div "Last 3 months" at bounding box center [491, 190] width 177 height 30
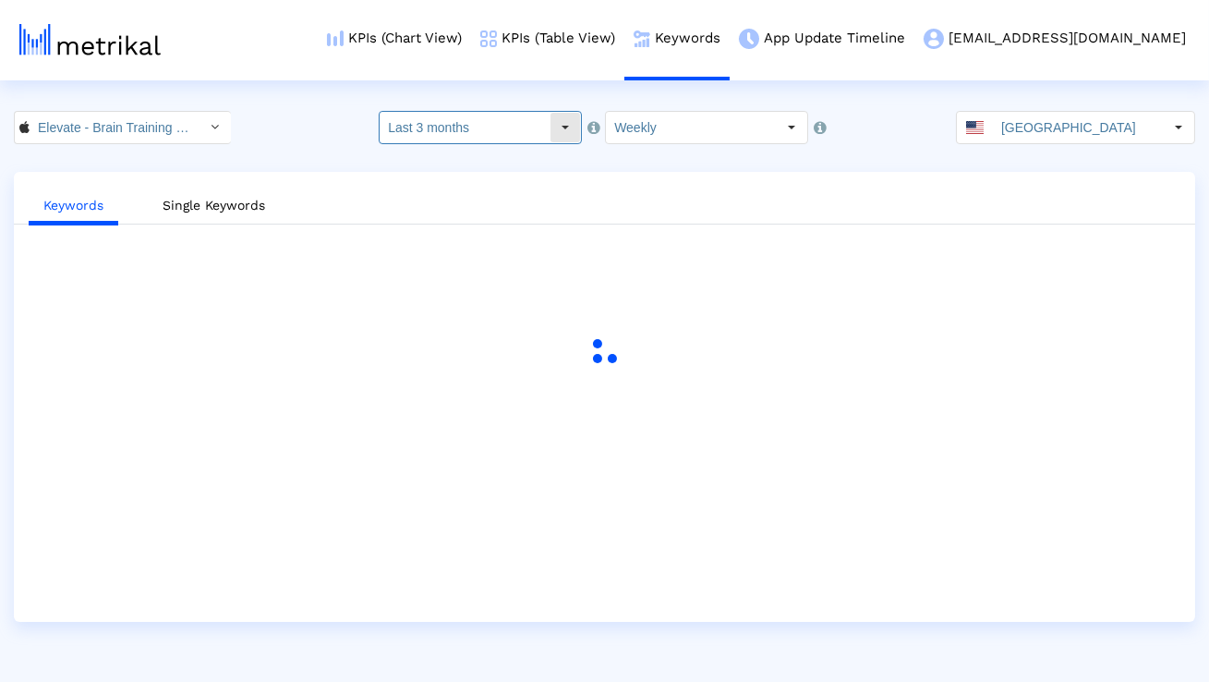
click at [522, 132] on input "Last 3 months" at bounding box center [465, 127] width 170 height 31
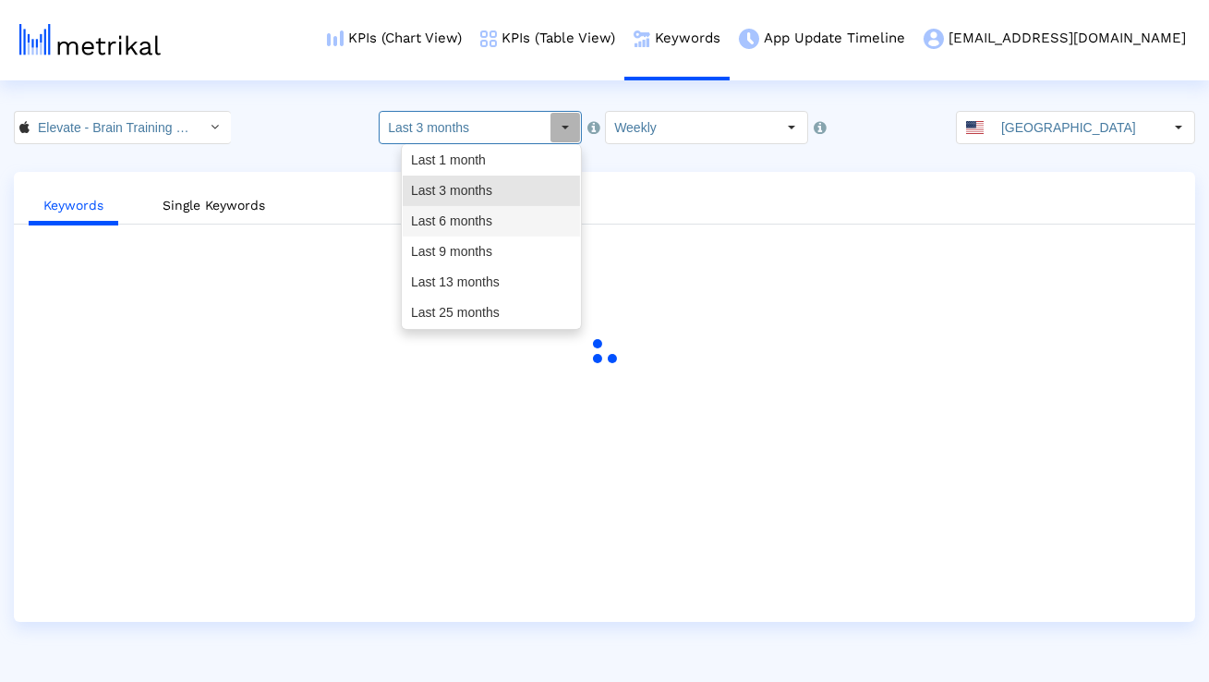
click at [495, 245] on div "Last 9 months" at bounding box center [491, 251] width 177 height 30
type input "Last 9 months"
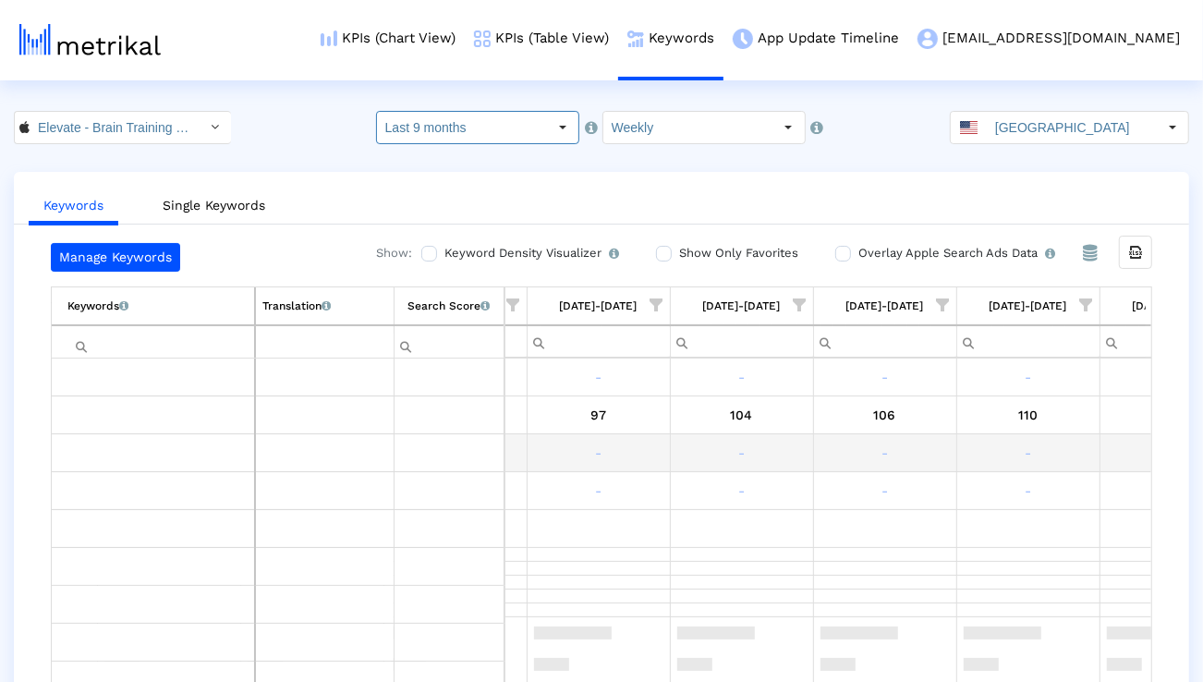
scroll to position [0, 6946]
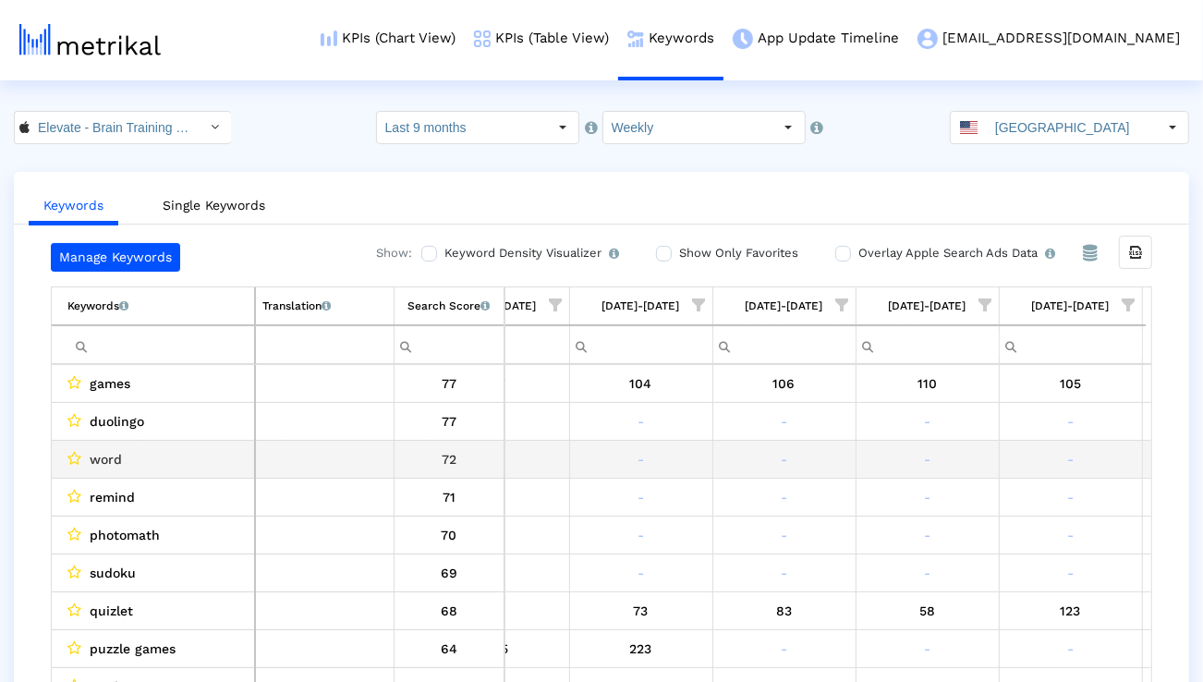
scroll to position [0, 4477]
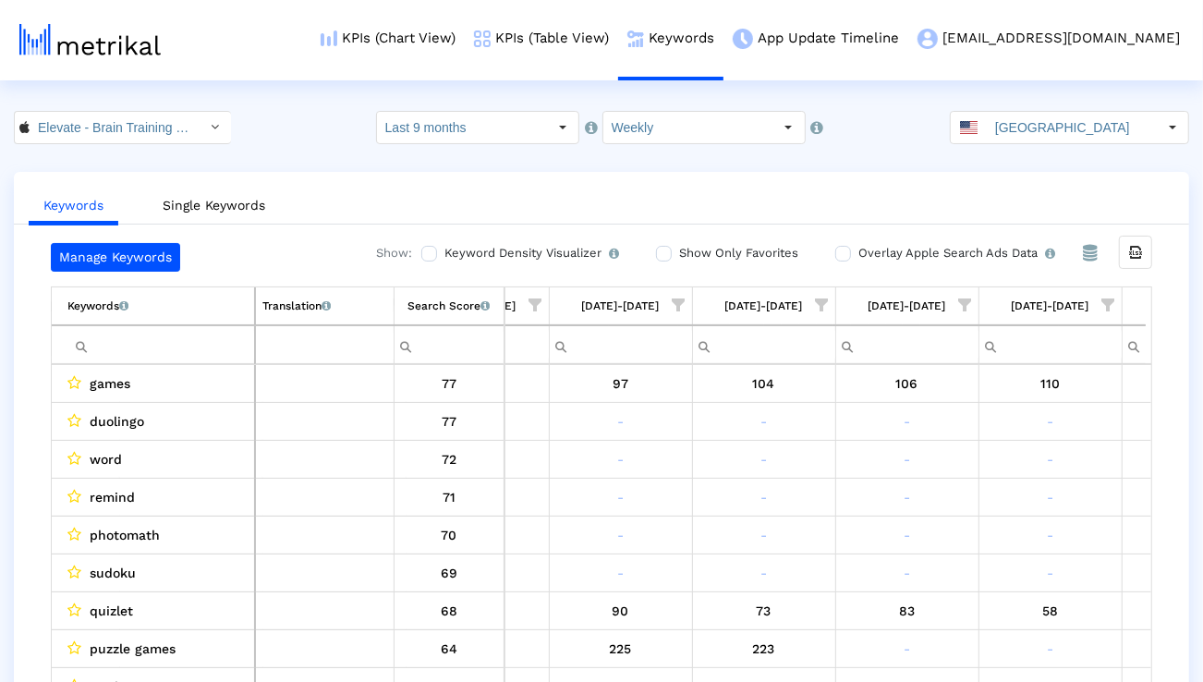
click at [1107, 303] on span "Show filter options for column '08/24/25-08/30/25'" at bounding box center [1108, 304] width 13 height 13
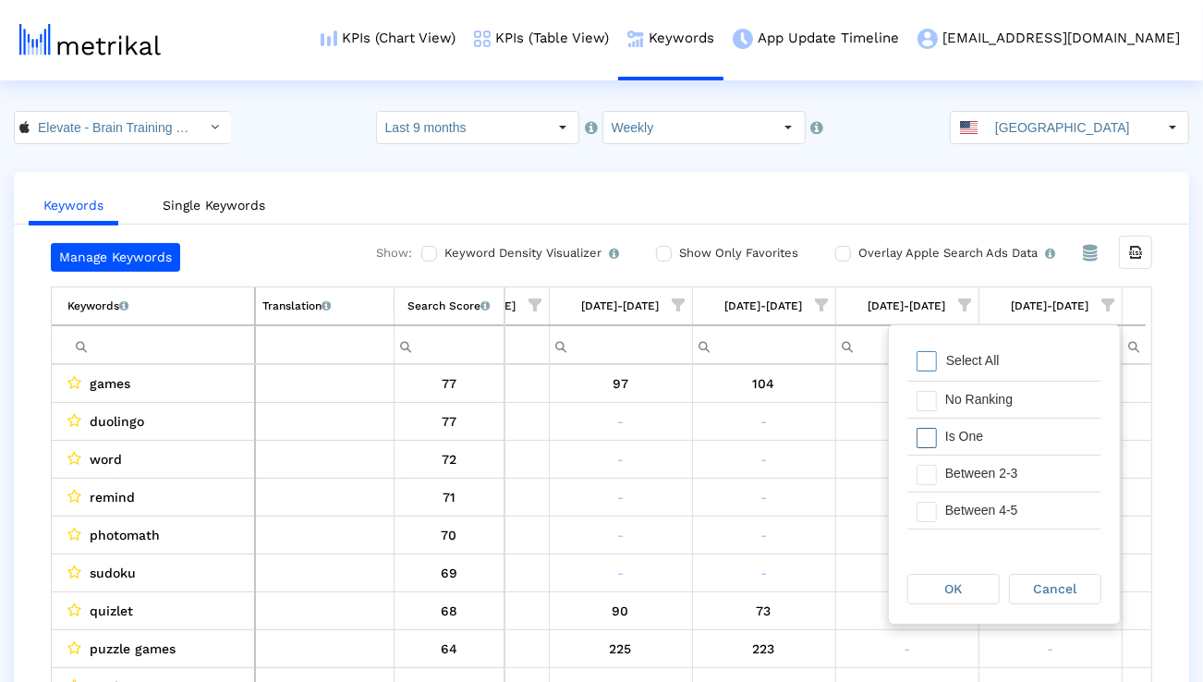
click at [1019, 432] on div "Is One" at bounding box center [1018, 436] width 165 height 36
click at [1013, 471] on div "Between 2-3" at bounding box center [1018, 473] width 165 height 36
click at [1012, 497] on div "Between 4-5" at bounding box center [1018, 510] width 165 height 36
click at [1012, 497] on div "Between 6-10" at bounding box center [1018, 514] width 165 height 36
click at [976, 572] on div "OK" at bounding box center [958, 588] width 102 height 33
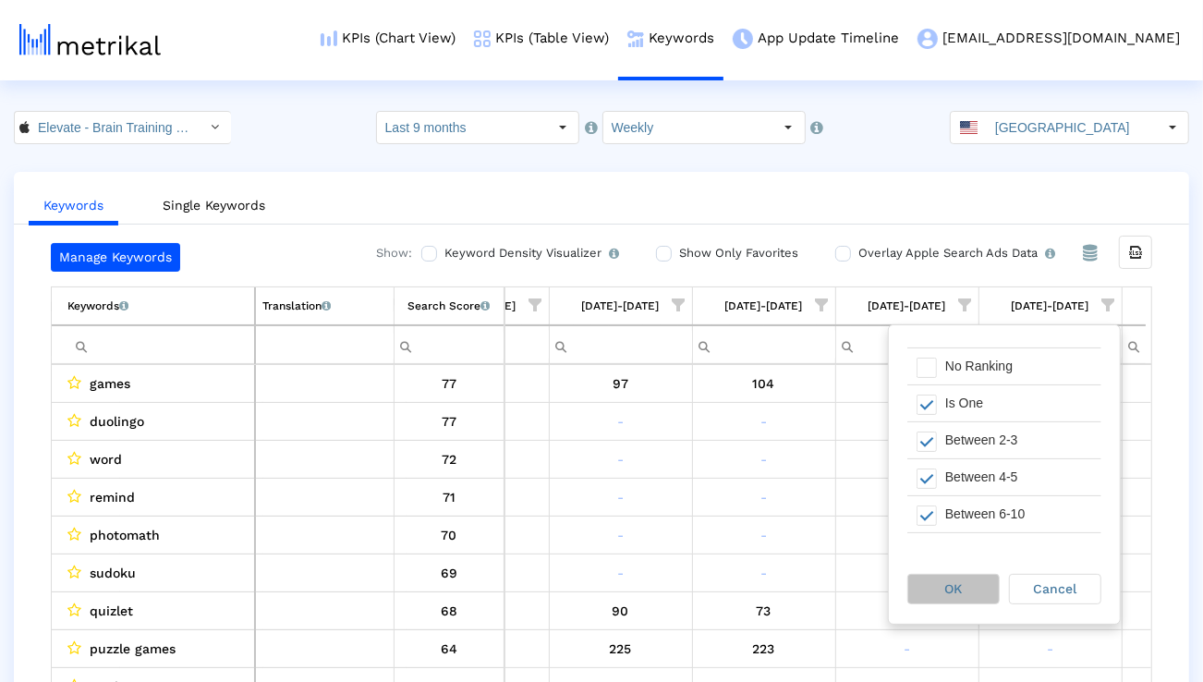
click at [970, 584] on div "OK" at bounding box center [953, 589] width 91 height 29
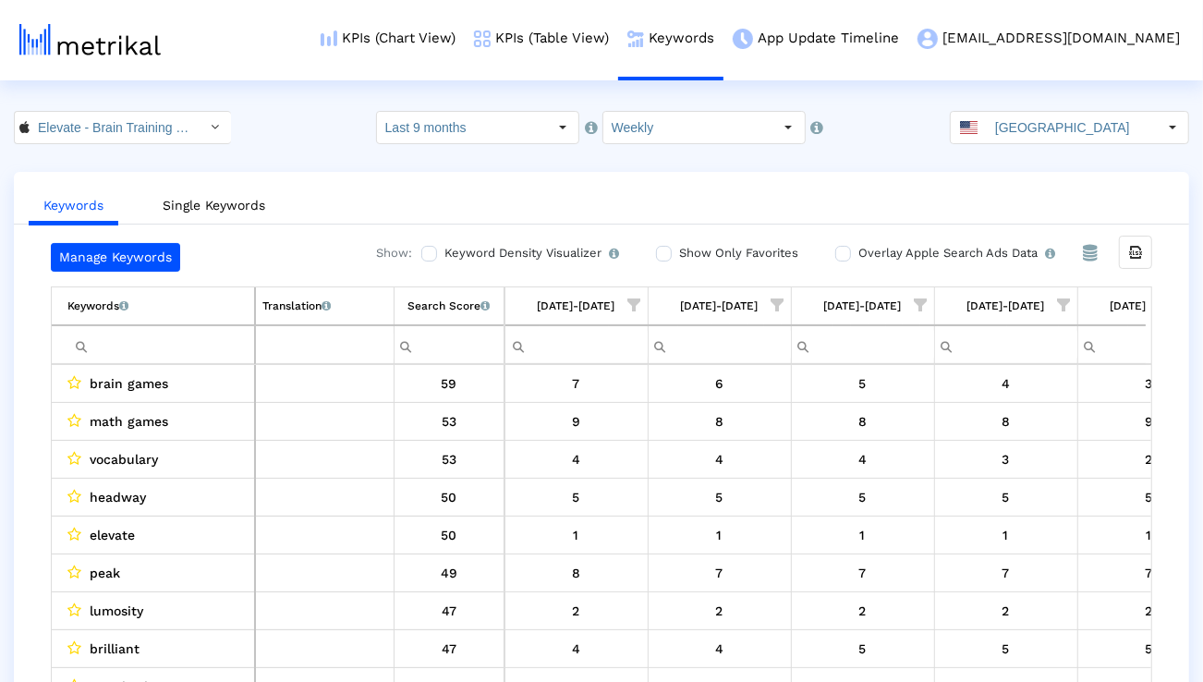
click at [632, 298] on span "Show filter options for column '12/29/24-01/04/25'" at bounding box center [634, 304] width 13 height 13
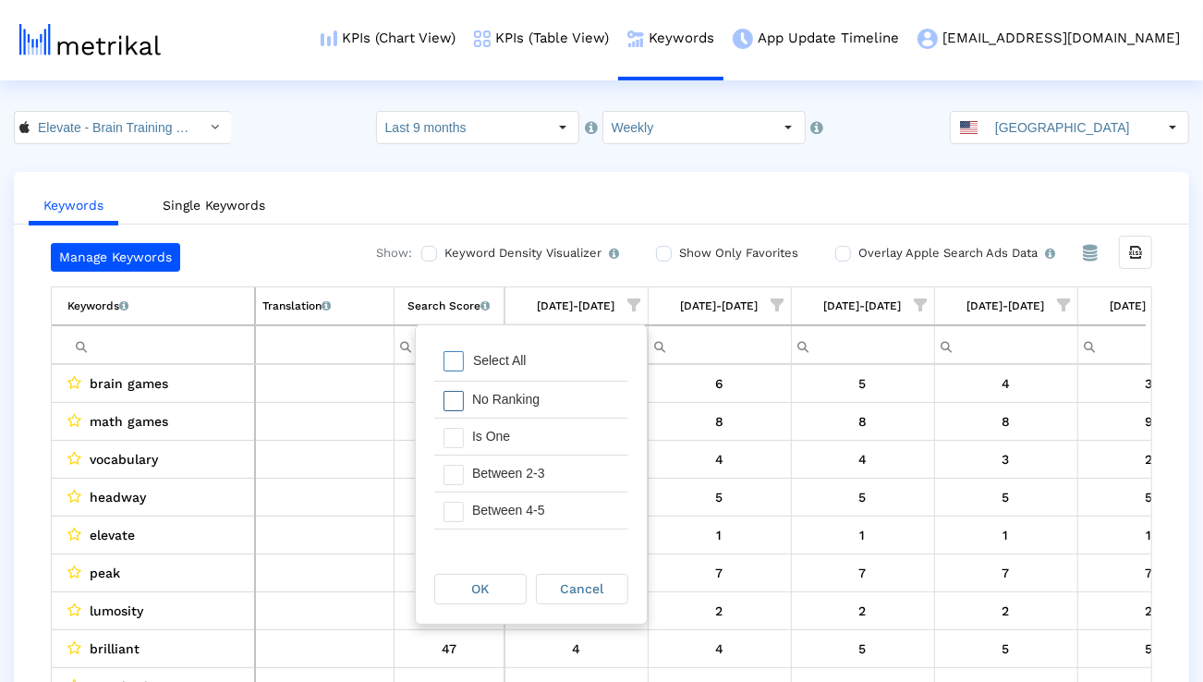
click at [581, 396] on div "No Ranking" at bounding box center [545, 399] width 165 height 36
click at [538, 391] on div "No Ranking" at bounding box center [545, 399] width 165 height 36
click at [531, 183] on ul "Keywords Single Keywords" at bounding box center [601, 202] width 1175 height 43
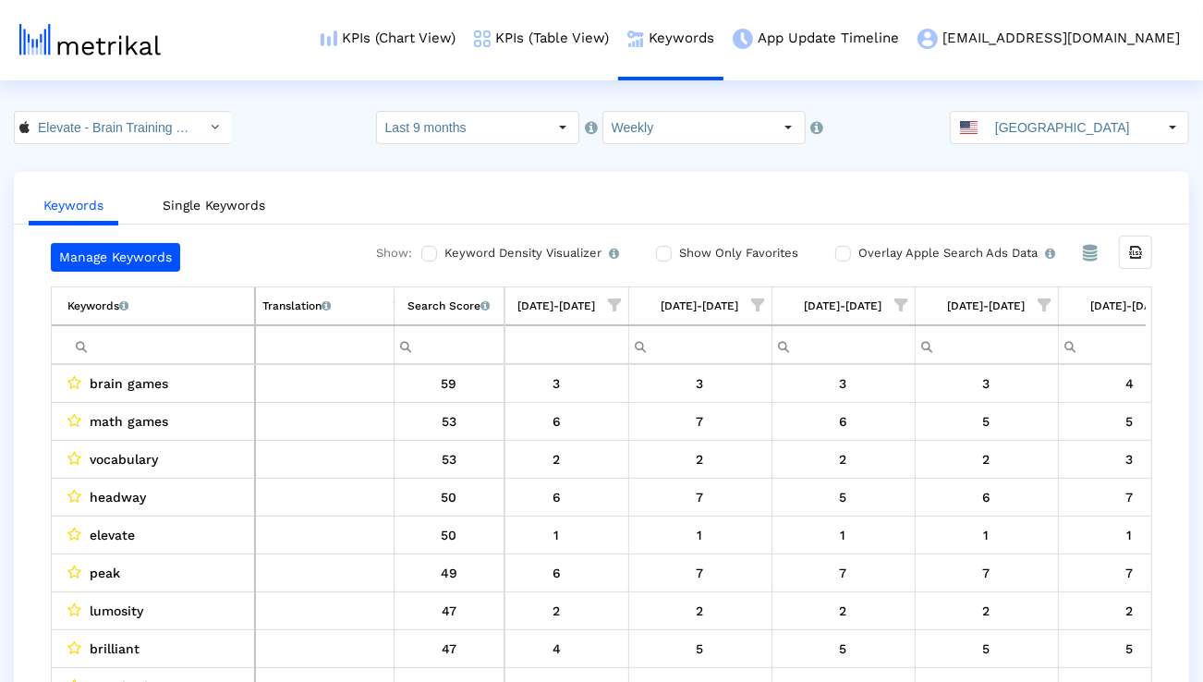
click at [695, 196] on ul "Keywords Single Keywords" at bounding box center [601, 202] width 1175 height 43
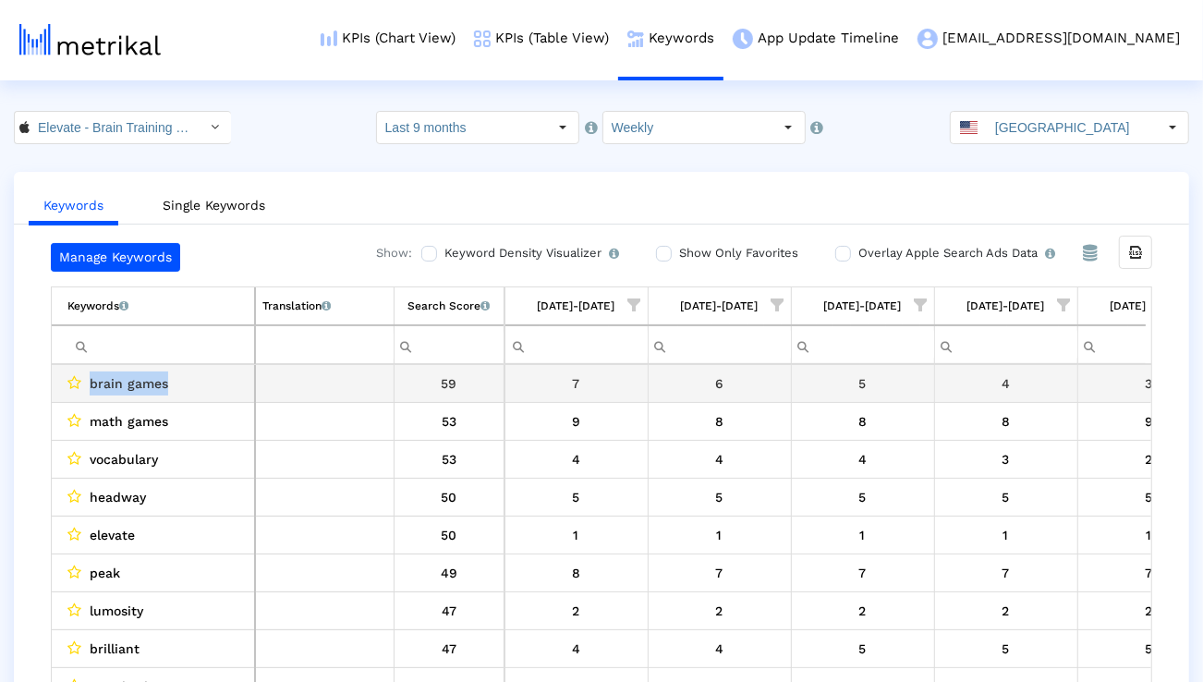
drag, startPoint x: 188, startPoint y: 386, endPoint x: 89, endPoint y: 385, distance: 98.8
click at [89, 385] on div "brain games" at bounding box center [157, 383] width 180 height 24
copy span "brain games"
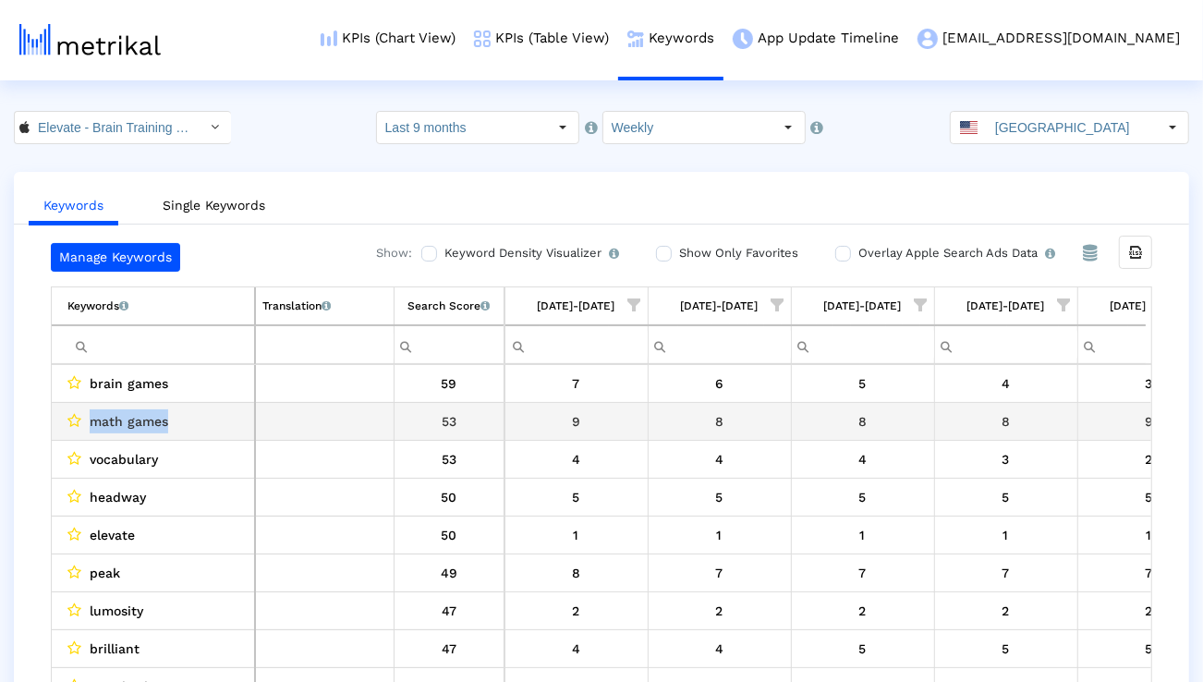
drag, startPoint x: 198, startPoint y: 417, endPoint x: 88, endPoint y: 417, distance: 109.9
click at [88, 417] on div "math games" at bounding box center [157, 421] width 180 height 24
copy span "math games"
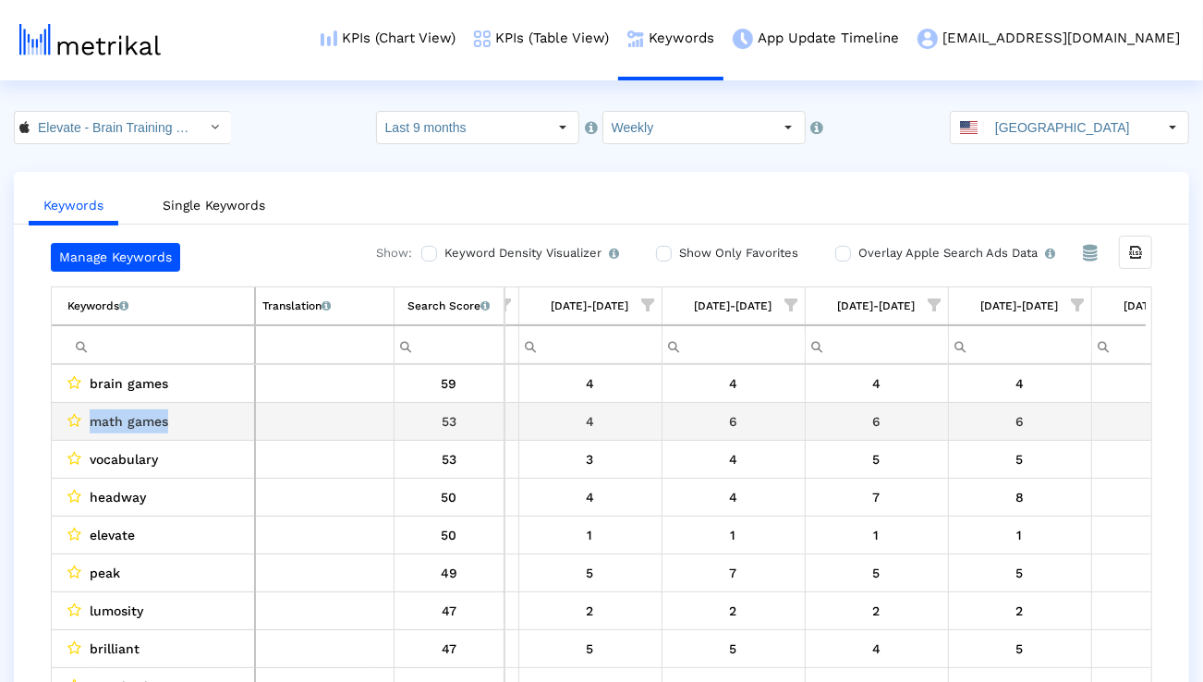
scroll to position [0, 4052]
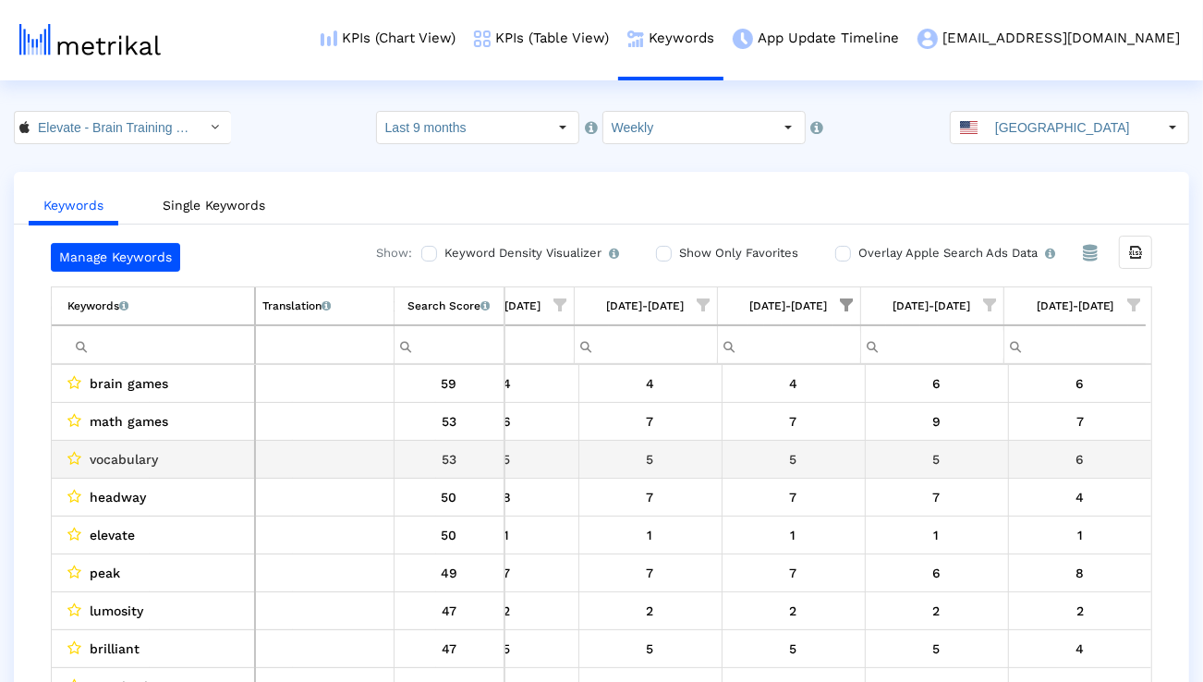
click at [162, 456] on div "vocabulary" at bounding box center [157, 459] width 180 height 24
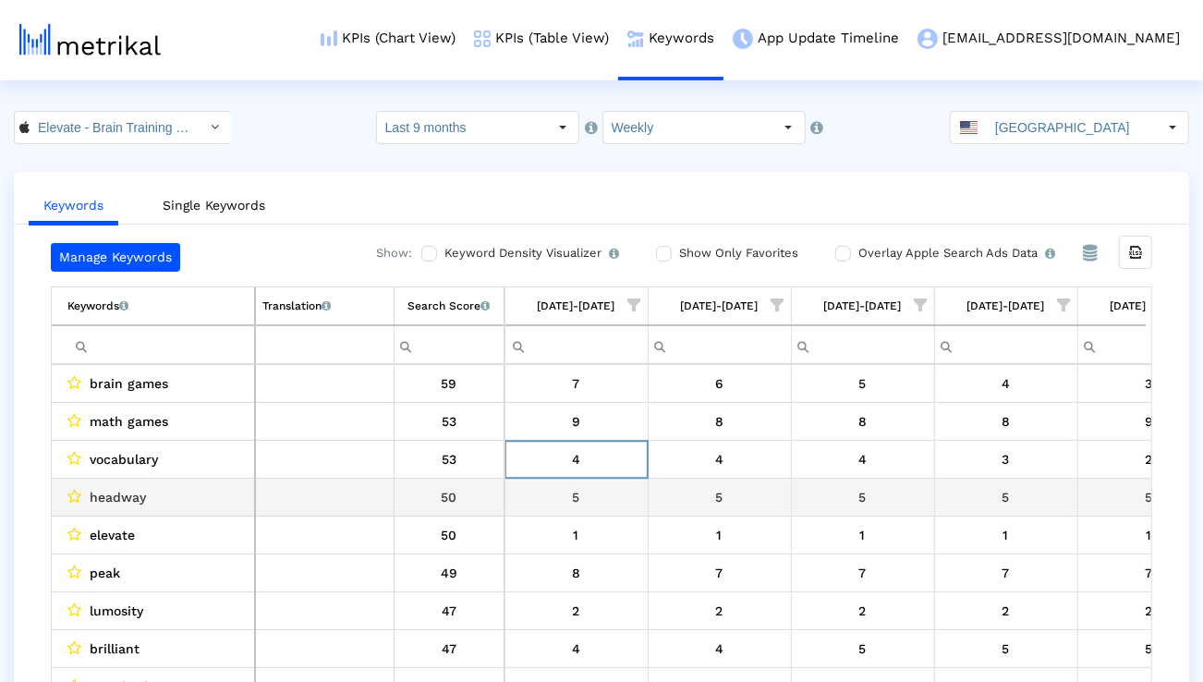
click at [205, 491] on div "headway" at bounding box center [157, 497] width 180 height 24
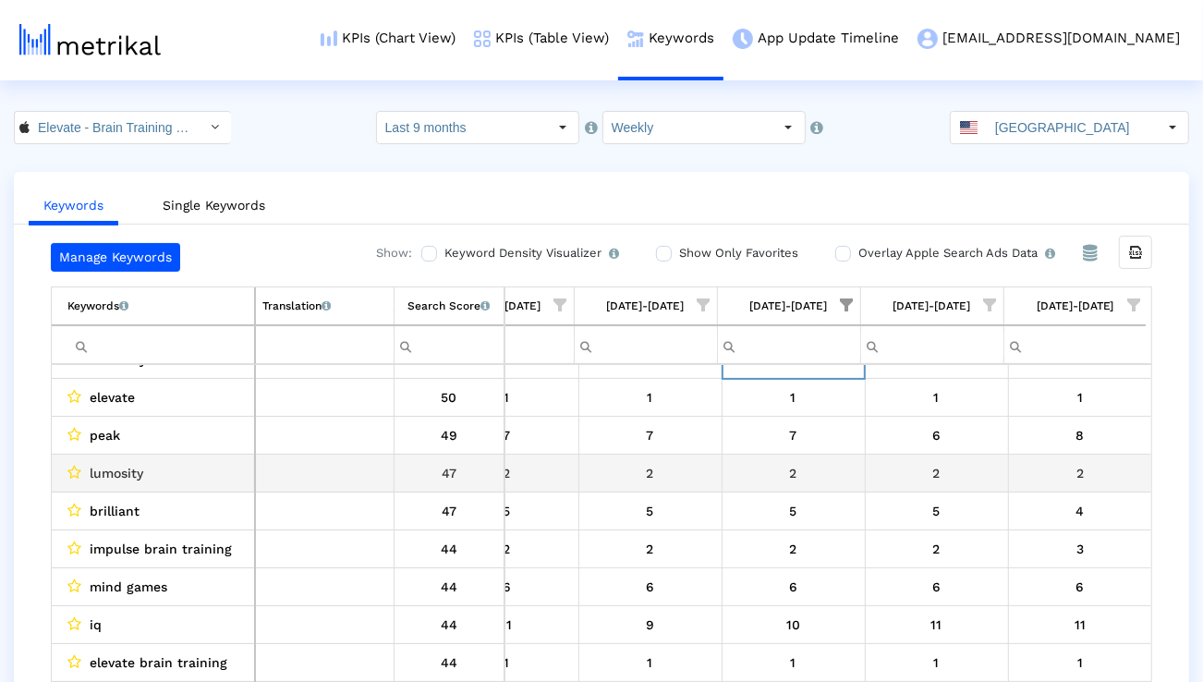
click at [166, 474] on div "lumosity" at bounding box center [157, 473] width 180 height 24
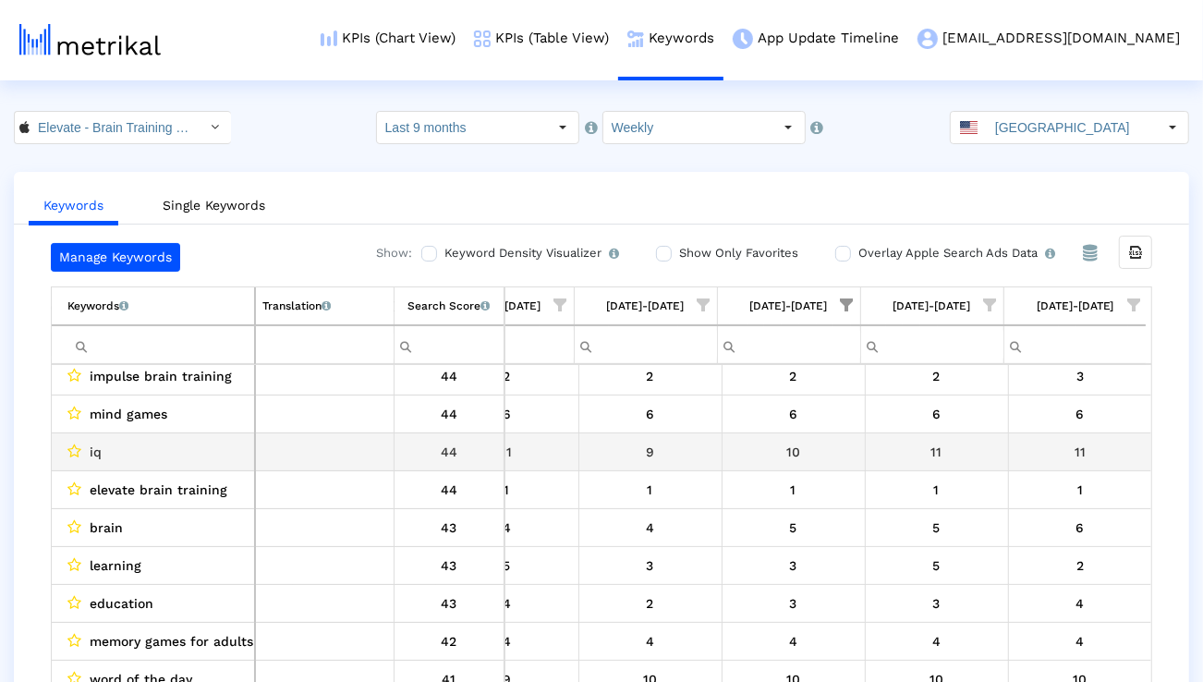
click at [133, 466] on td "iq" at bounding box center [153, 452] width 203 height 38
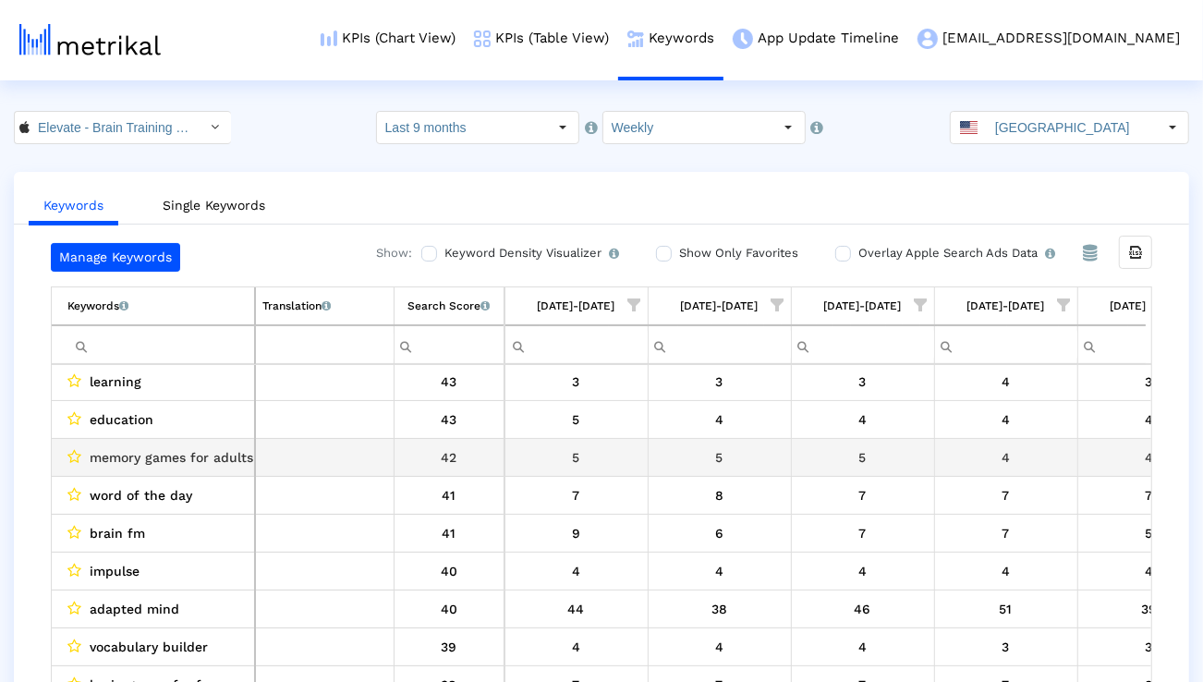
click at [167, 457] on span "memory games for adults" at bounding box center [171, 457] width 163 height 24
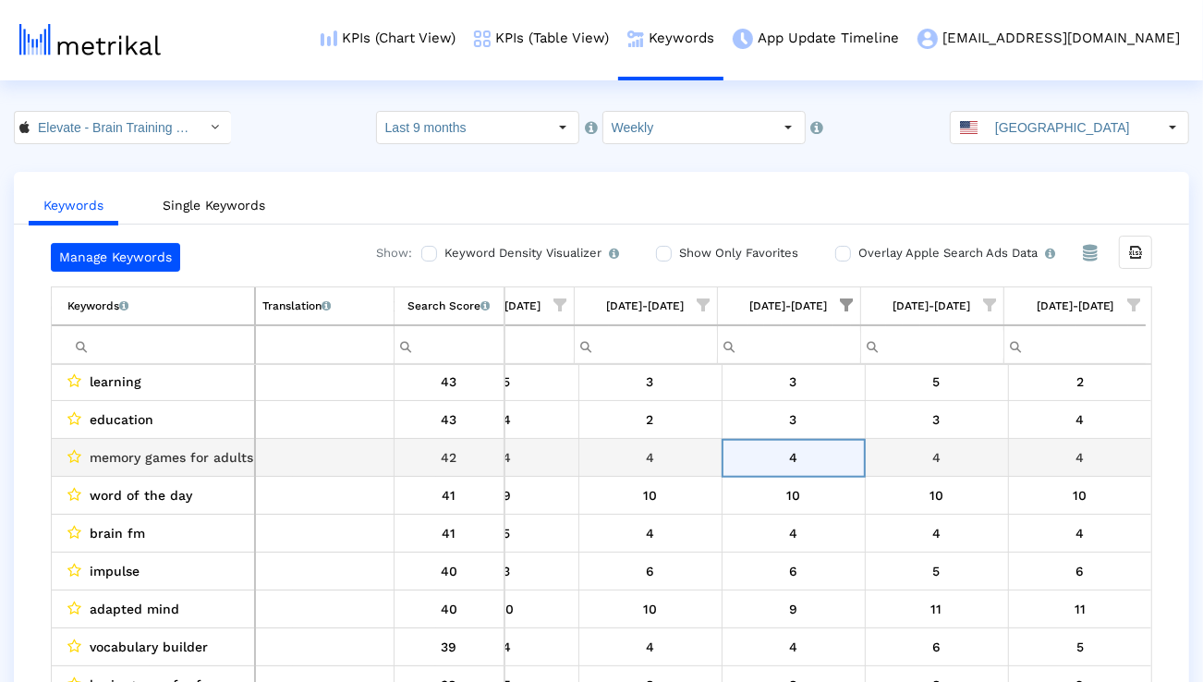
click at [165, 459] on span "memory games for adults" at bounding box center [171, 457] width 163 height 24
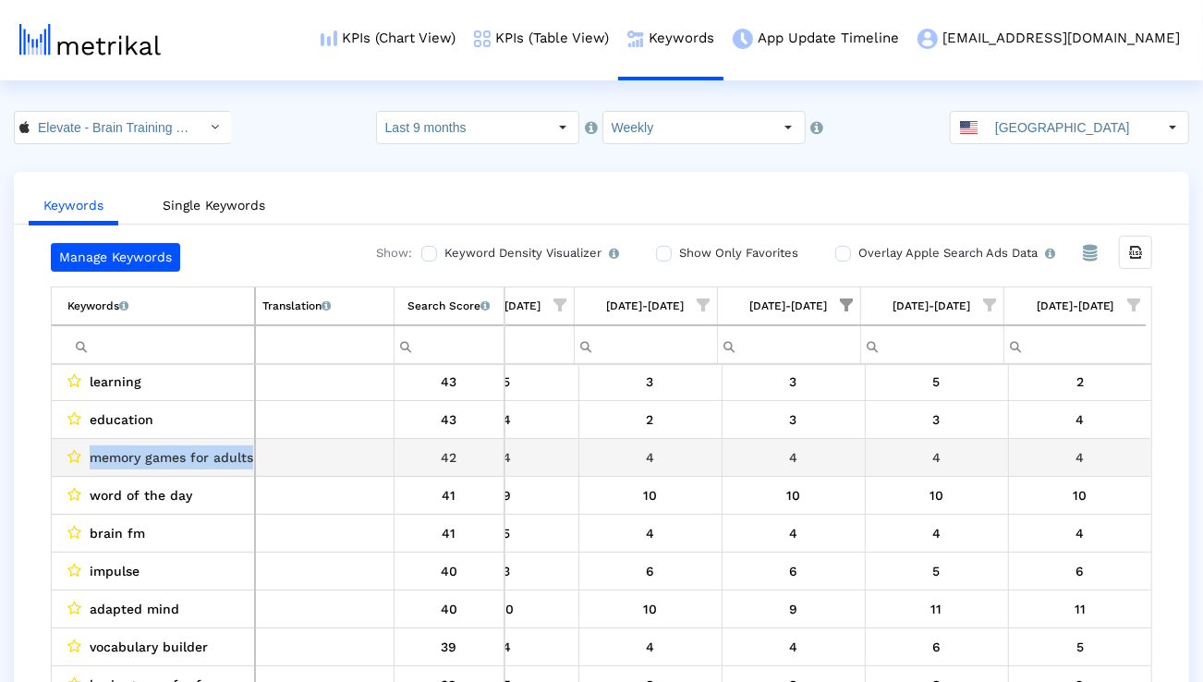
click at [165, 459] on span "memory games for adults" at bounding box center [171, 457] width 163 height 24
copy span "memory games for adults"
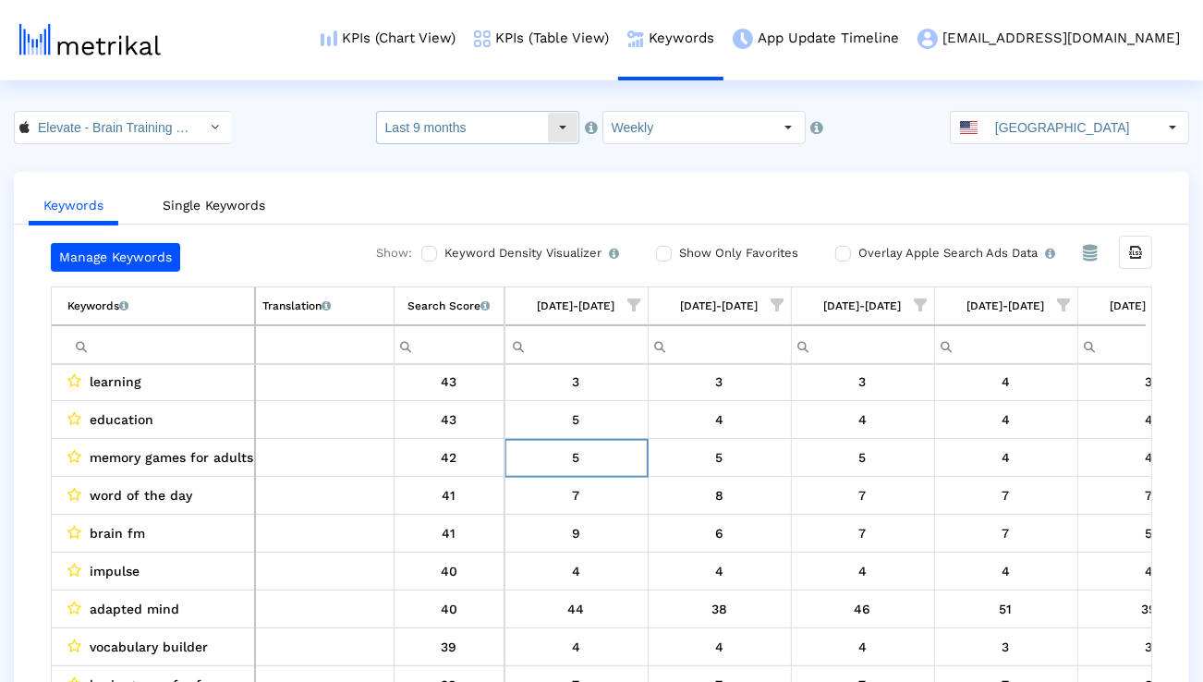
click at [473, 136] on input "Last 9 months" at bounding box center [462, 127] width 170 height 31
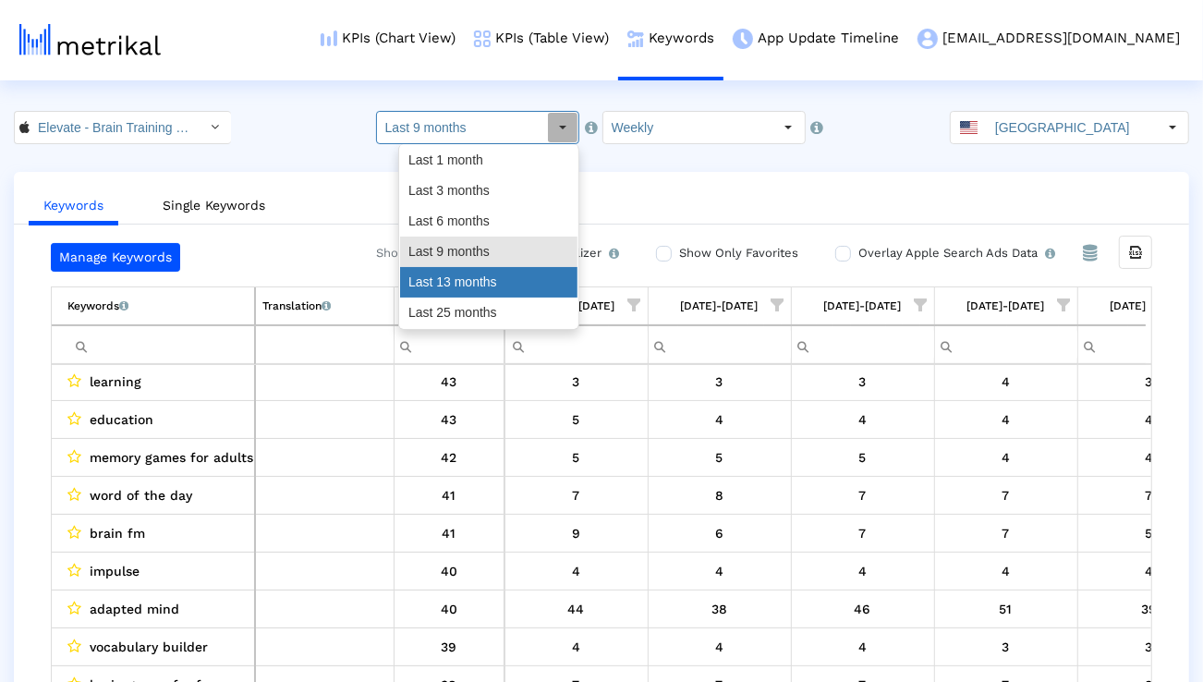
click at [455, 280] on div "Last 13 months" at bounding box center [488, 282] width 177 height 30
type input "Last 13 months"
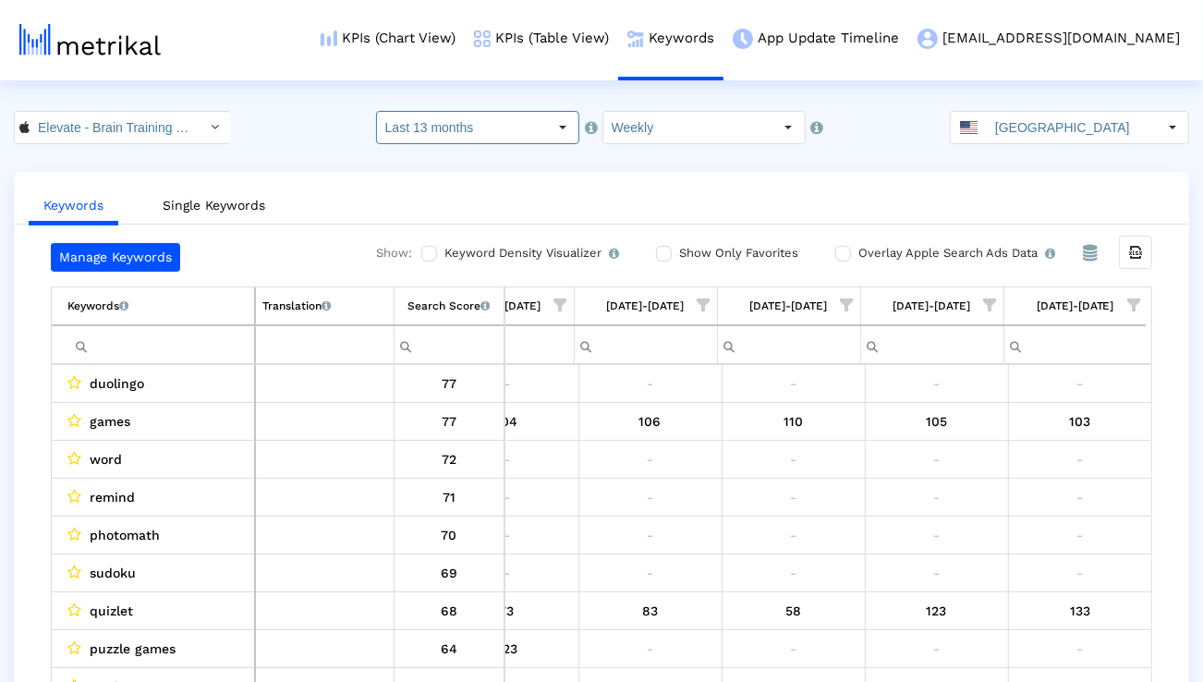
click at [849, 304] on span "Show filter options for column '08/24/25-08/30/25'" at bounding box center [847, 304] width 13 height 13
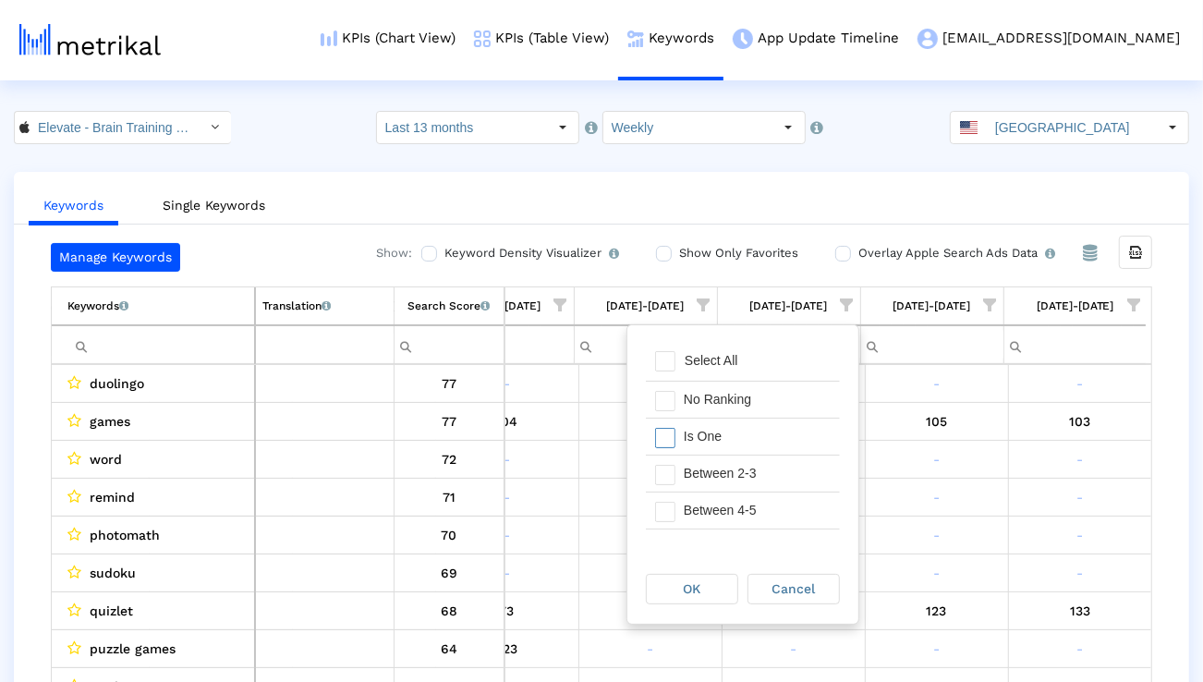
click at [784, 439] on div "Is One" at bounding box center [756, 436] width 165 height 36
click at [778, 475] on div "Between 2-3" at bounding box center [756, 473] width 165 height 36
click at [766, 501] on div "Between 4-5" at bounding box center [756, 510] width 165 height 36
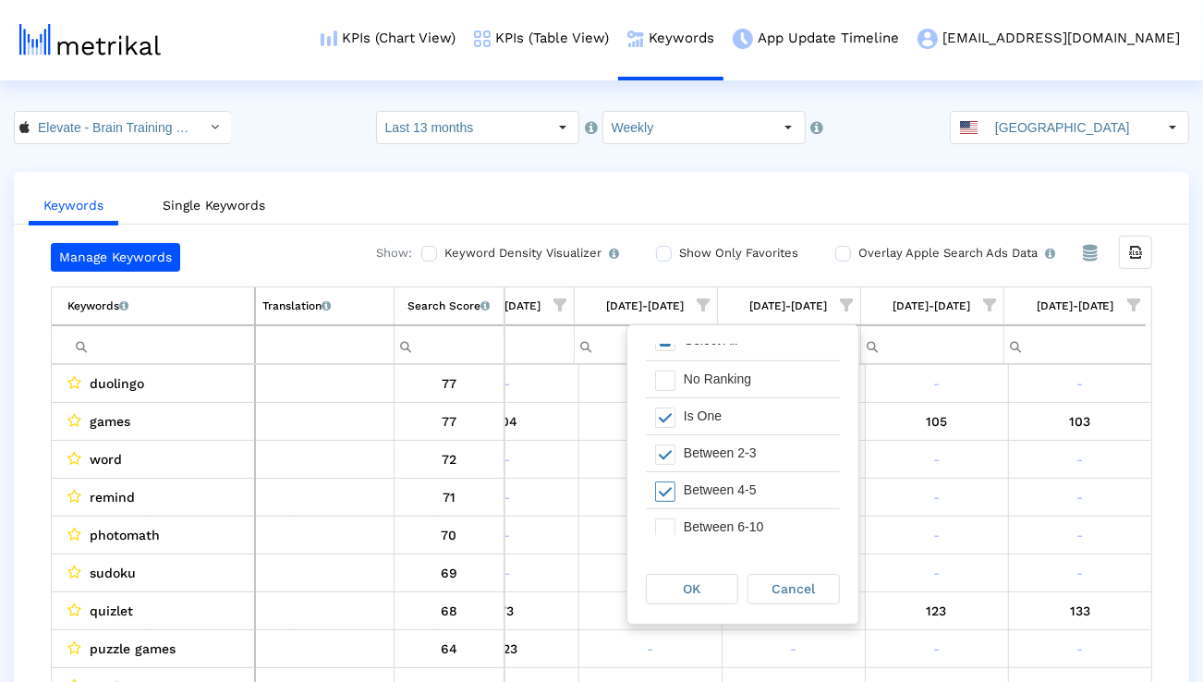
click at [759, 514] on div "Between 6-10" at bounding box center [756, 527] width 165 height 36
click at [714, 585] on div "OK" at bounding box center [692, 589] width 91 height 29
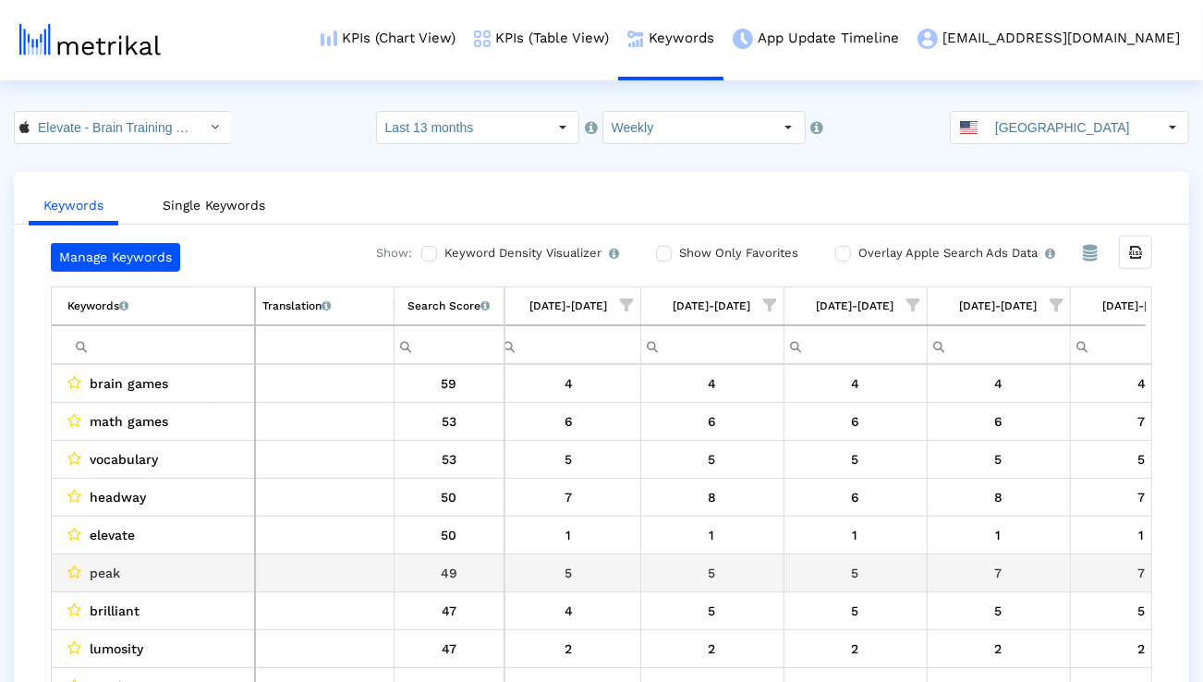
scroll to position [0, 6403]
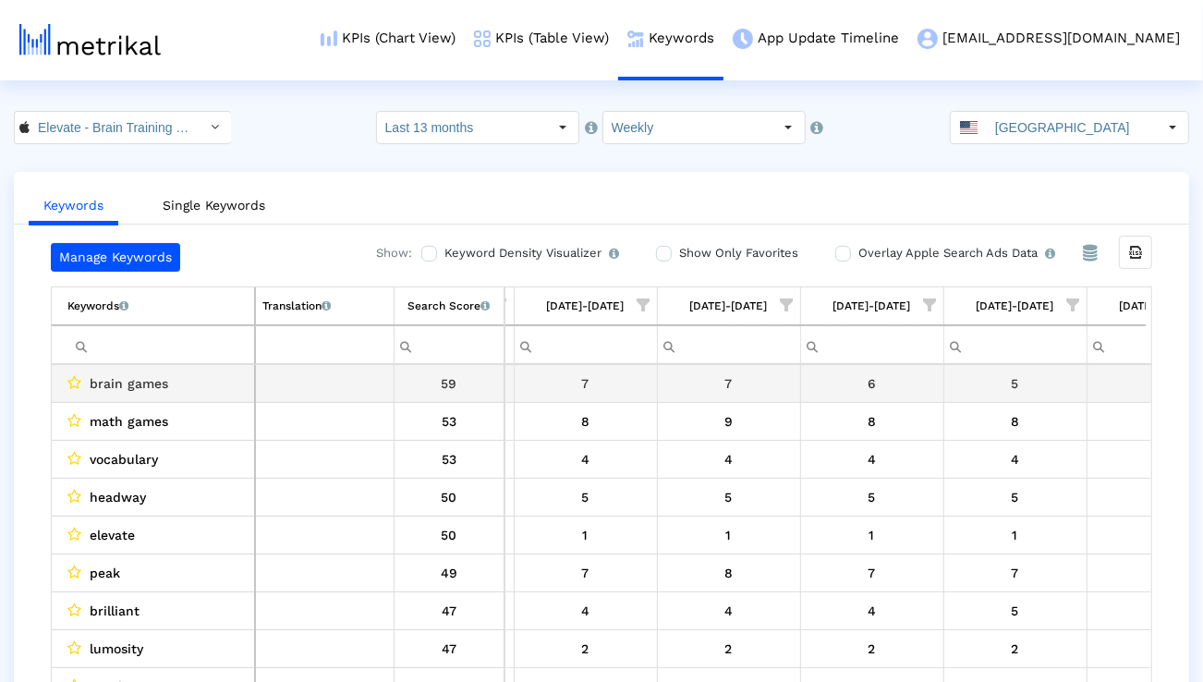
click at [467, 390] on div "59" at bounding box center [449, 383] width 97 height 24
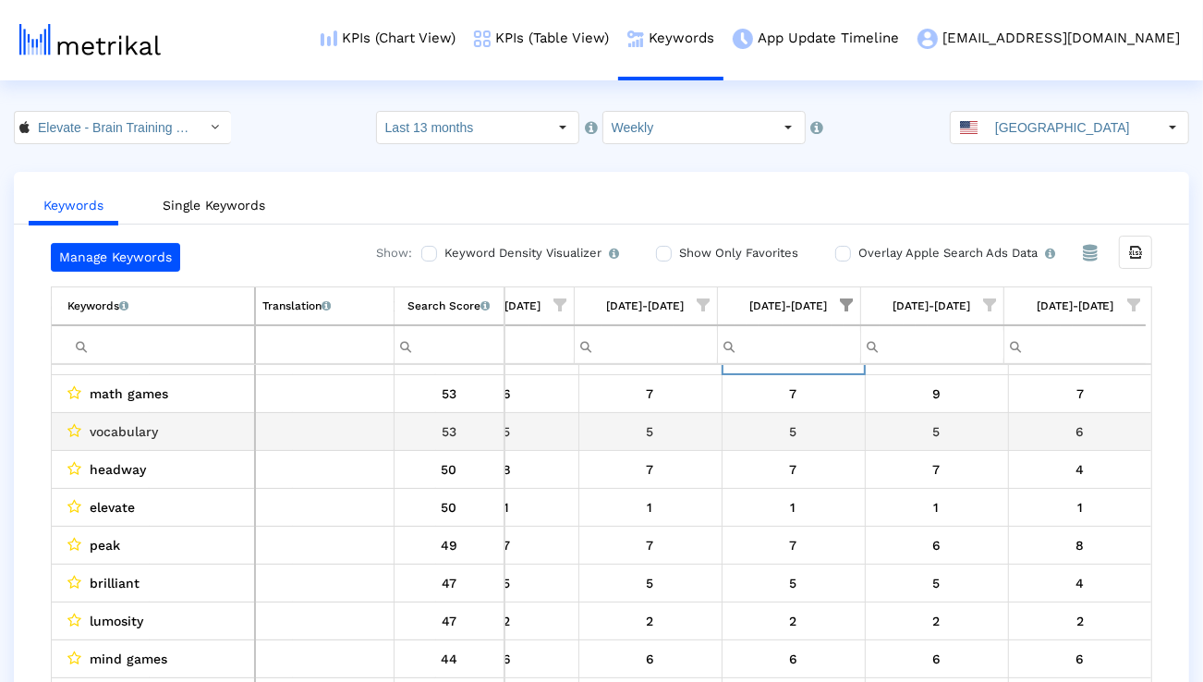
click at [234, 435] on div "vocabulary" at bounding box center [157, 431] width 180 height 24
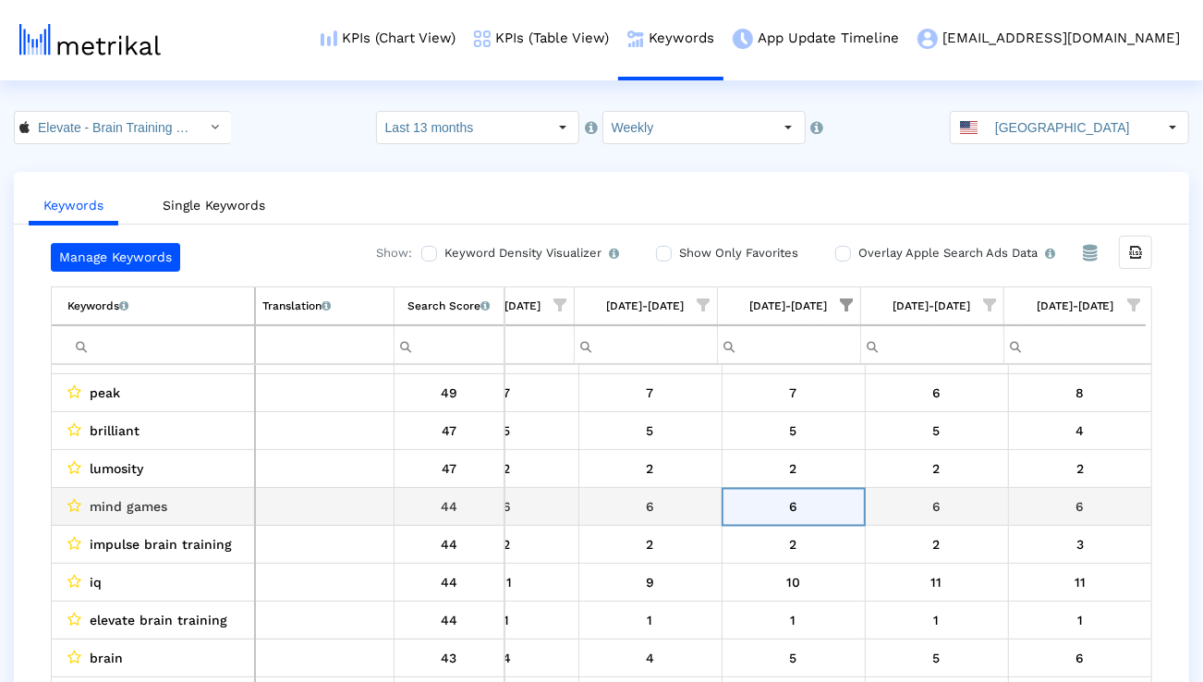
click at [233, 504] on div "mind games" at bounding box center [157, 506] width 180 height 24
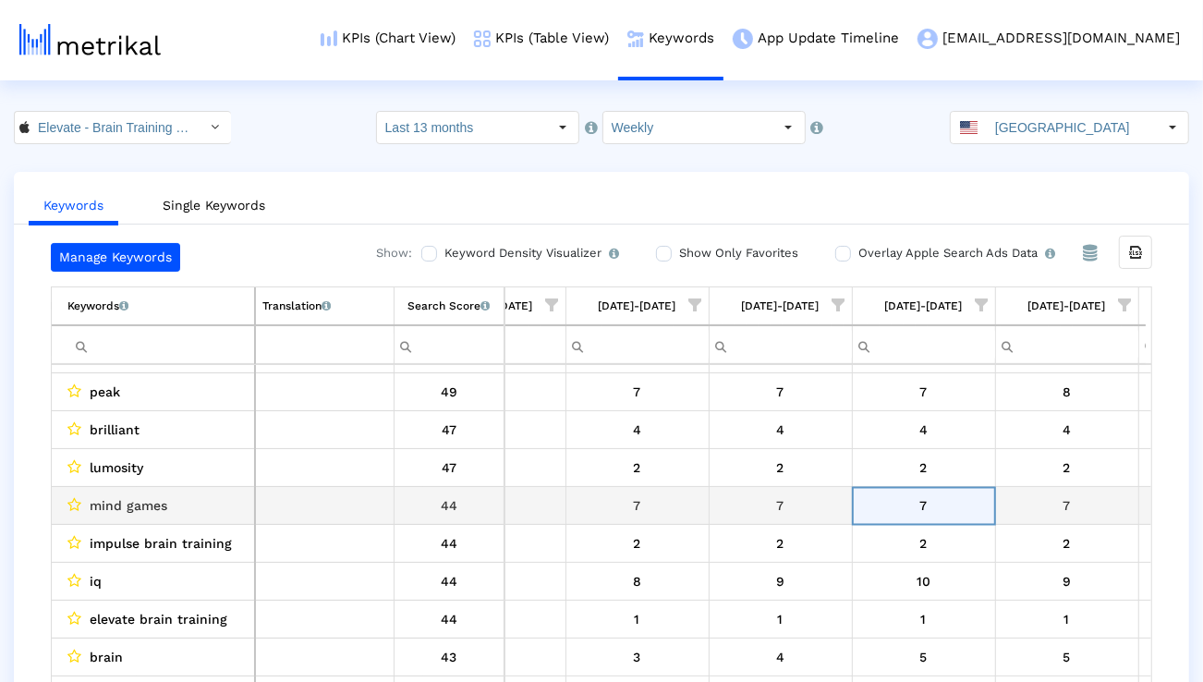
click at [139, 509] on span "mind games" at bounding box center [129, 505] width 78 height 24
copy span "mind games"
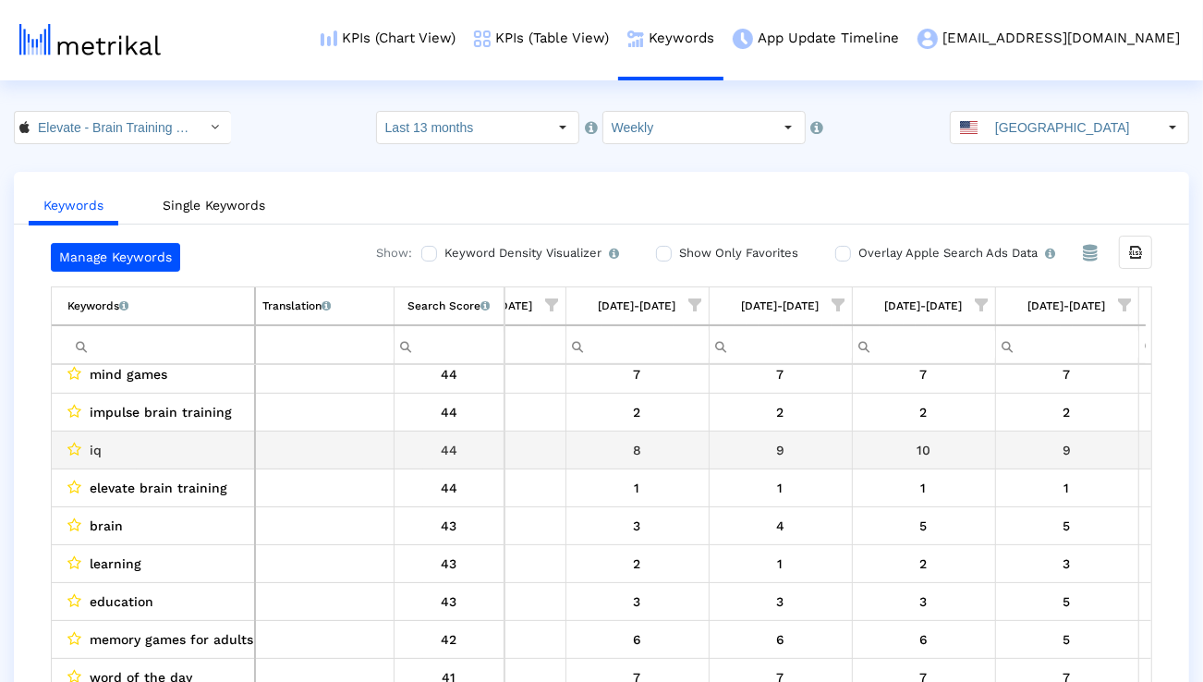
click at [899, 445] on div "10" at bounding box center [923, 450] width 129 height 24
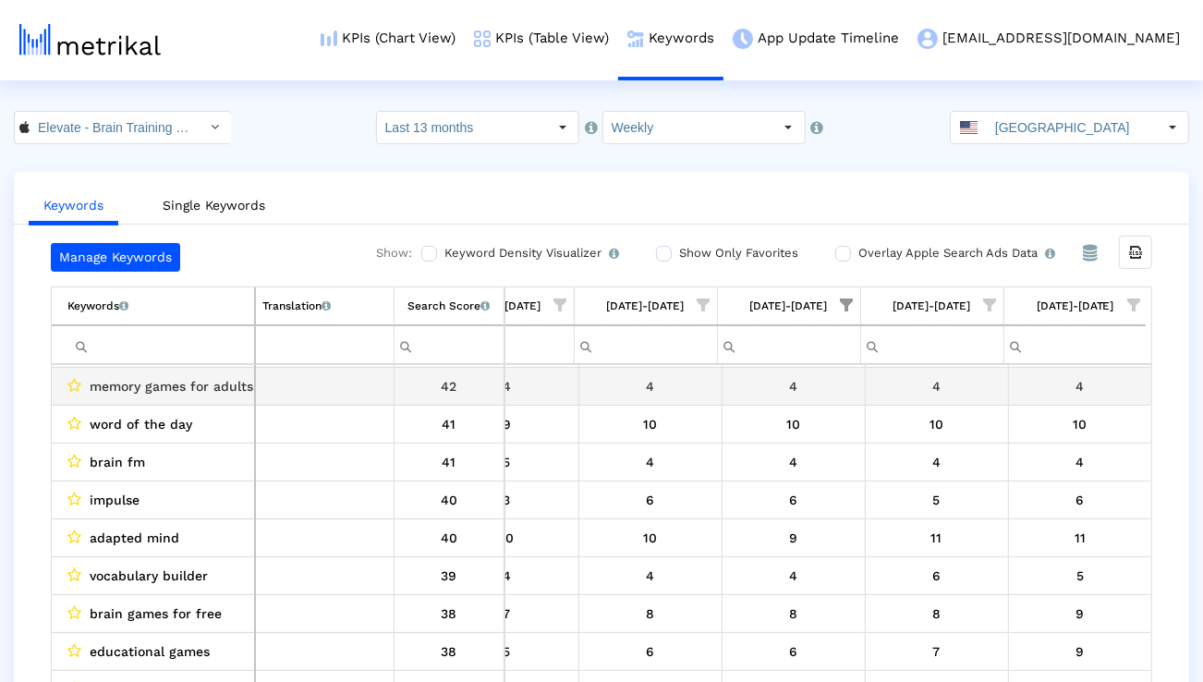
click at [233, 384] on span "memory games for adults" at bounding box center [171, 386] width 163 height 24
click at [233, 383] on span "memory games for adults" at bounding box center [171, 386] width 163 height 24
copy span "memory games for adults"
click at [233, 383] on span "memory games for adults" at bounding box center [171, 386] width 163 height 24
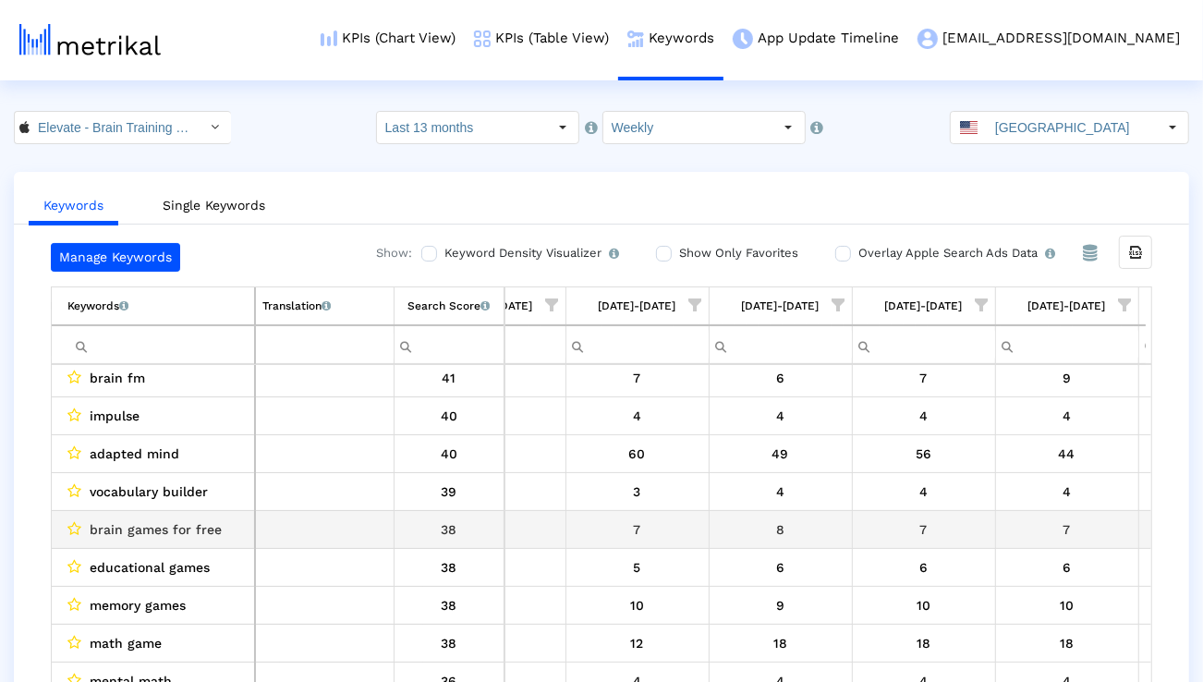
scroll to position [652, 0]
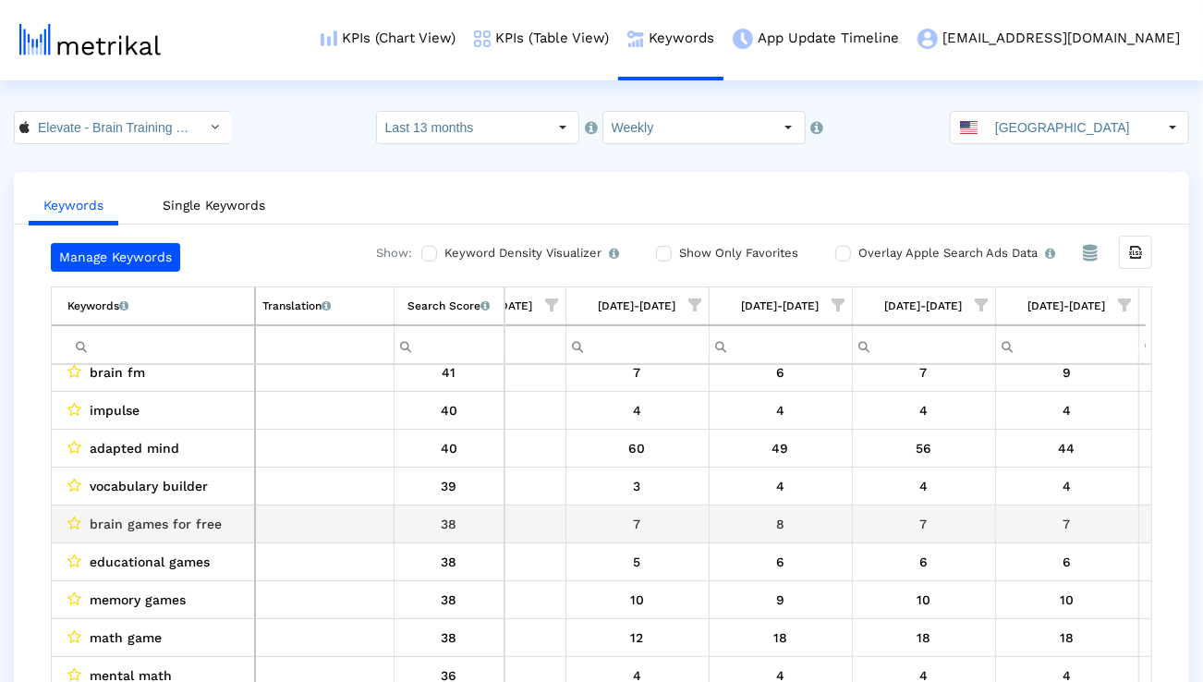
click at [196, 524] on span "brain games for free" at bounding box center [156, 524] width 132 height 24
copy span "brain games for free"
click at [855, 525] on td "7" at bounding box center [923, 524] width 143 height 38
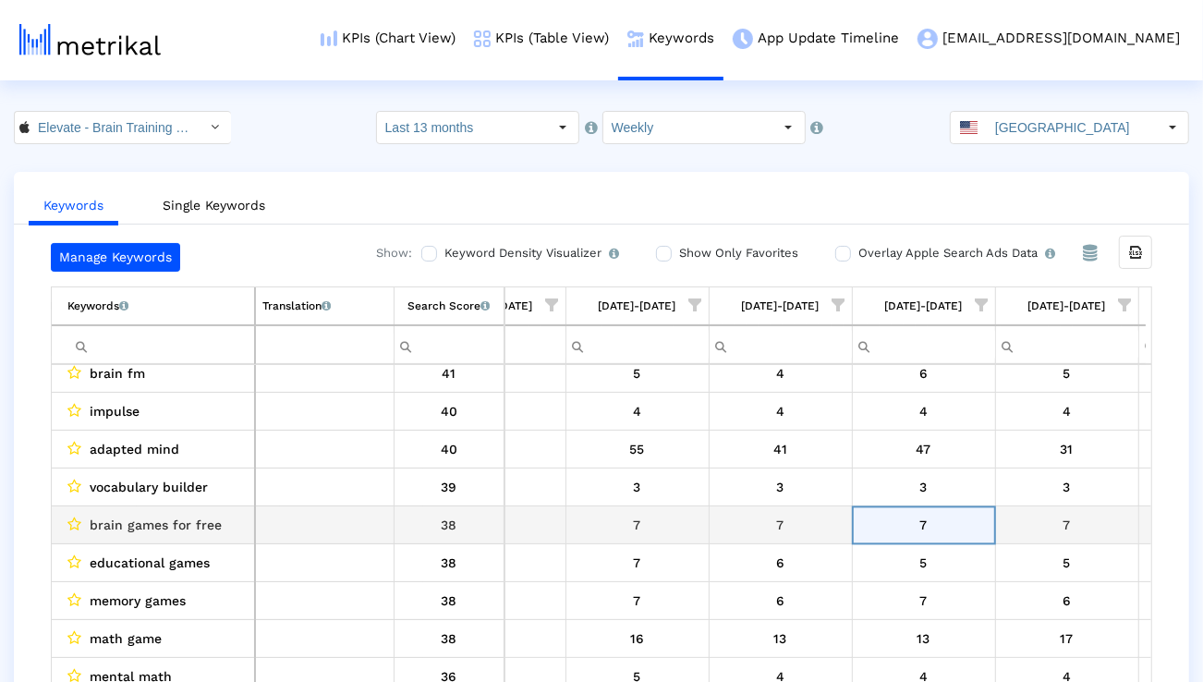
scroll to position [0, 3948]
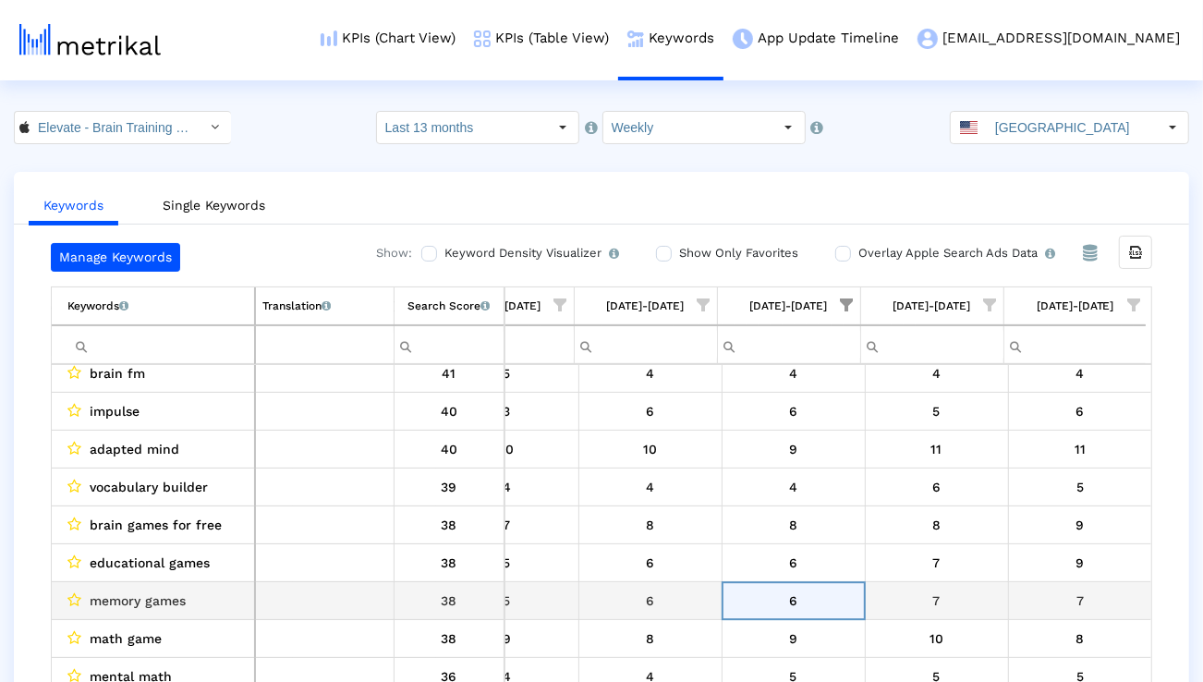
click at [163, 595] on span "memory games" at bounding box center [138, 600] width 96 height 24
copy span "memory games"
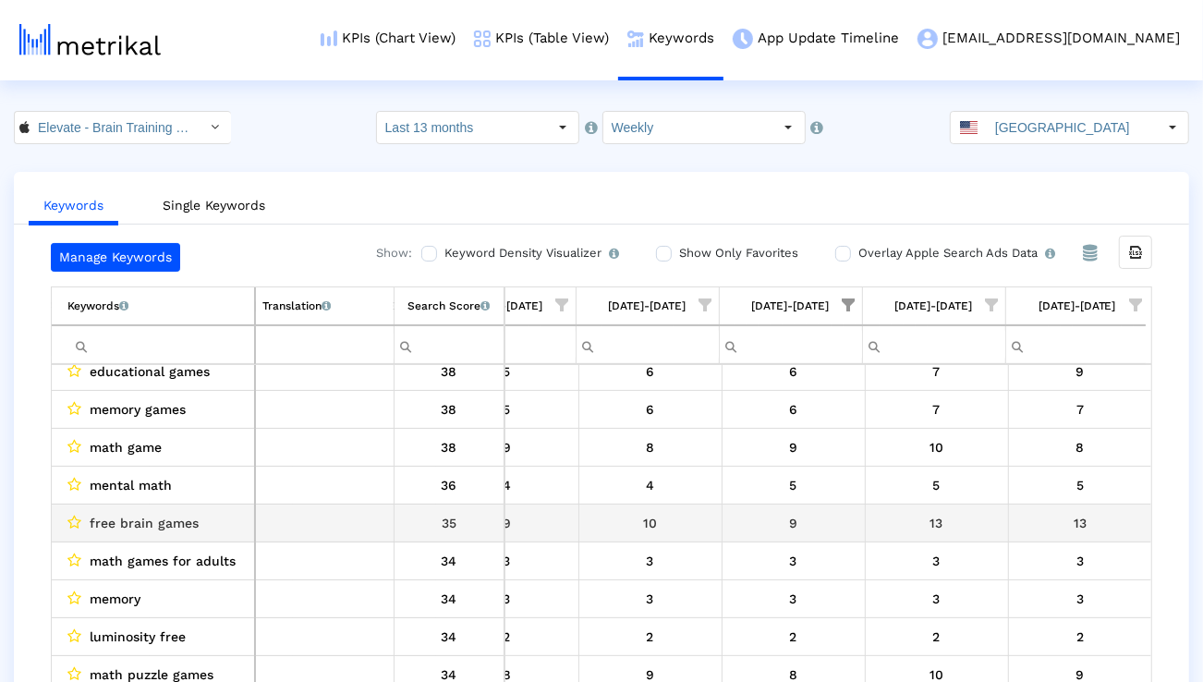
click at [180, 511] on span "free brain games" at bounding box center [144, 523] width 109 height 24
copy span "free brain games"
click at [784, 529] on div "9" at bounding box center [793, 523] width 129 height 24
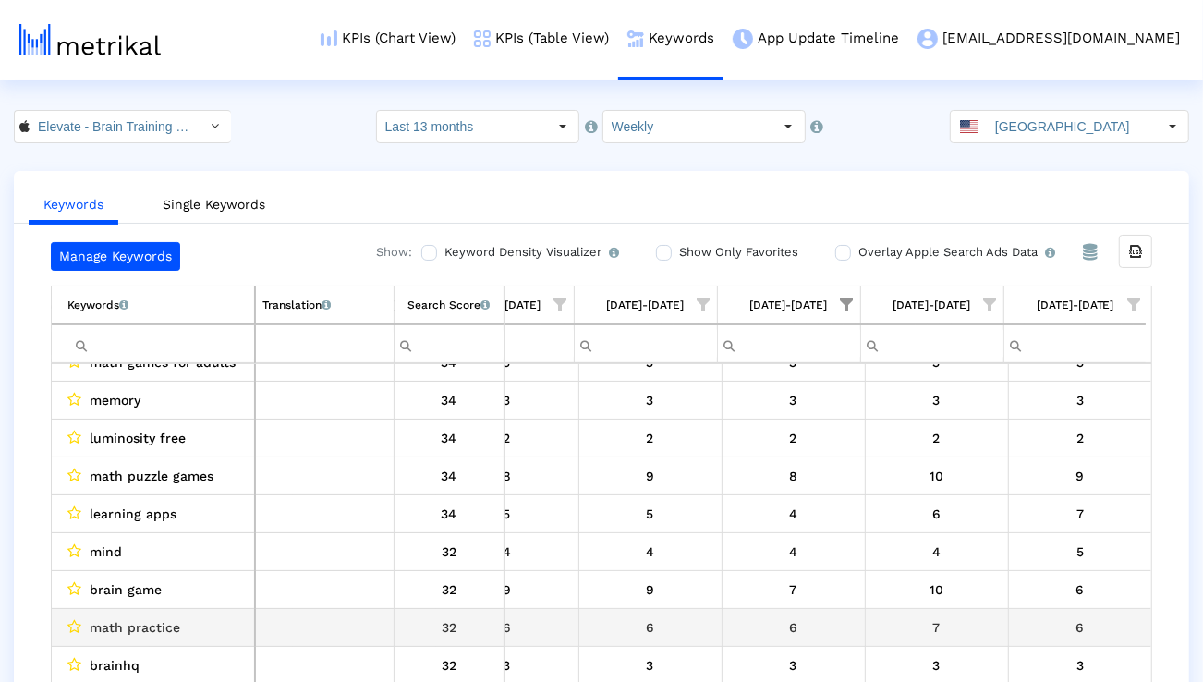
click at [156, 633] on span "math practice" at bounding box center [135, 627] width 91 height 24
copy span "math practice"
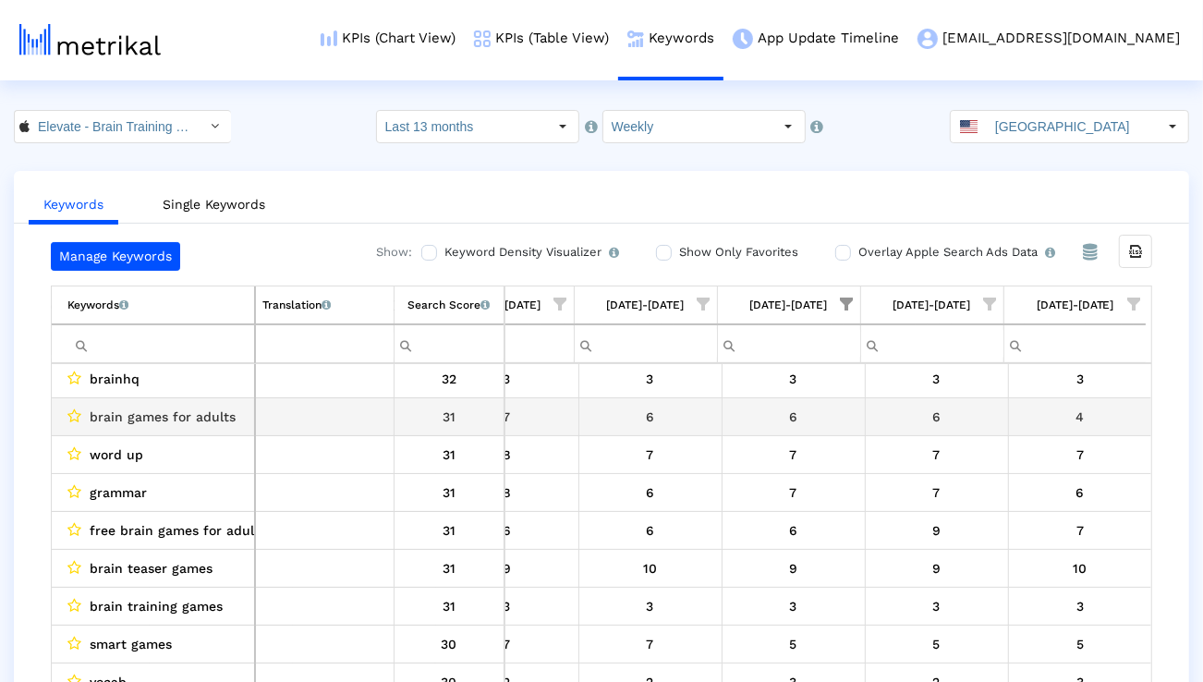
click at [210, 416] on span "brain games for adults" at bounding box center [163, 417] width 146 height 24
copy span "brain games for adults"
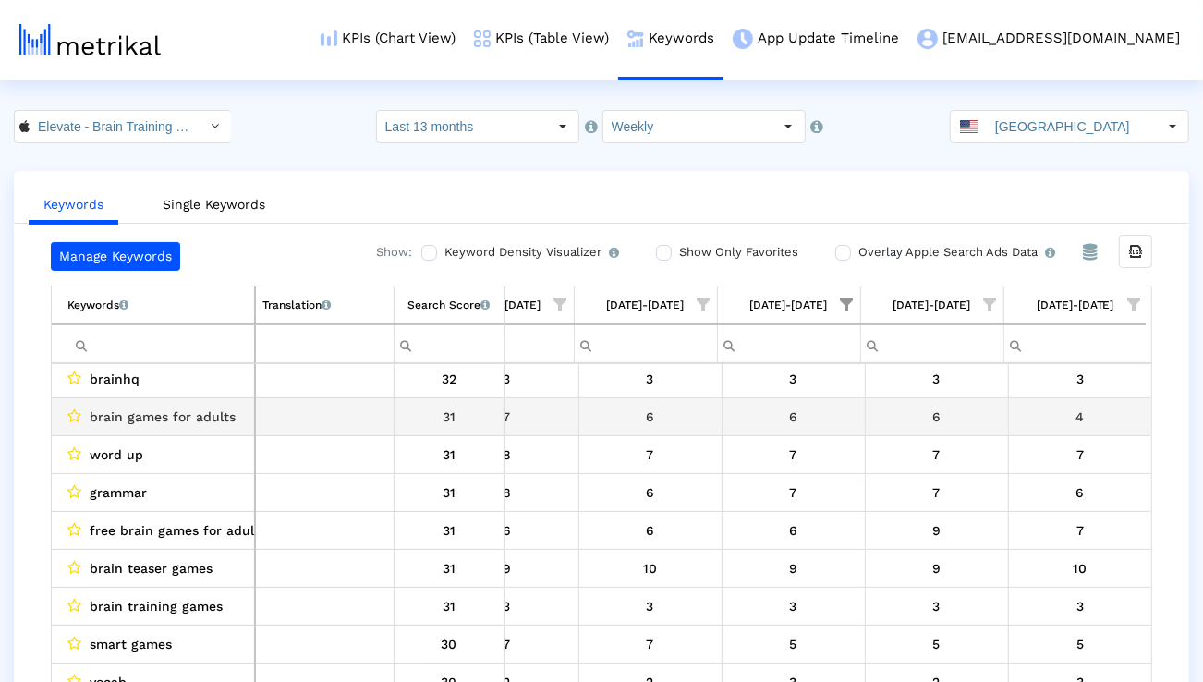
click at [754, 430] on td "6" at bounding box center [792, 417] width 143 height 38
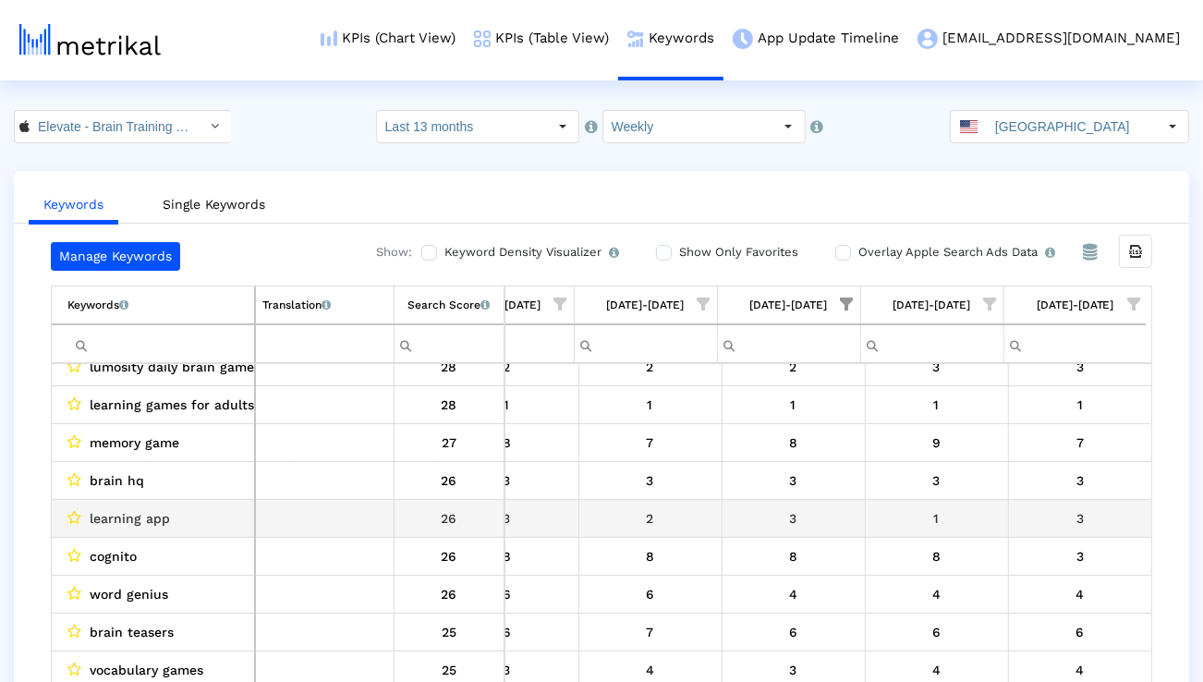
click at [152, 515] on span "learning app" at bounding box center [130, 518] width 80 height 24
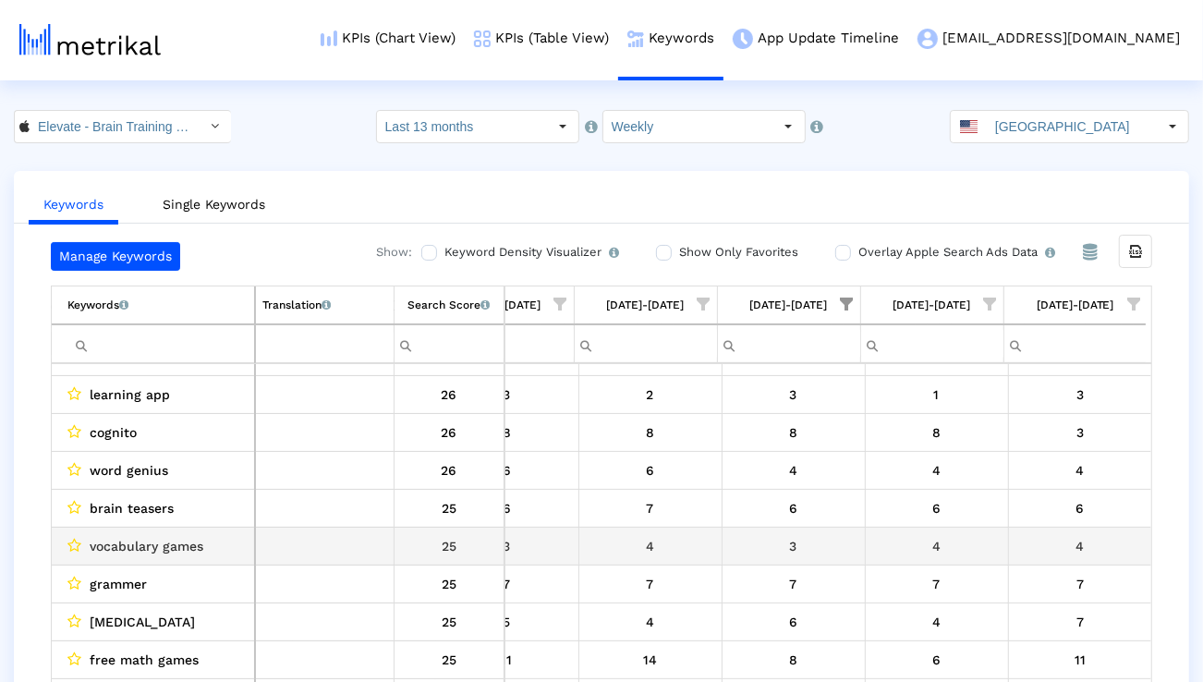
click at [229, 554] on div "vocabulary games" at bounding box center [157, 546] width 180 height 24
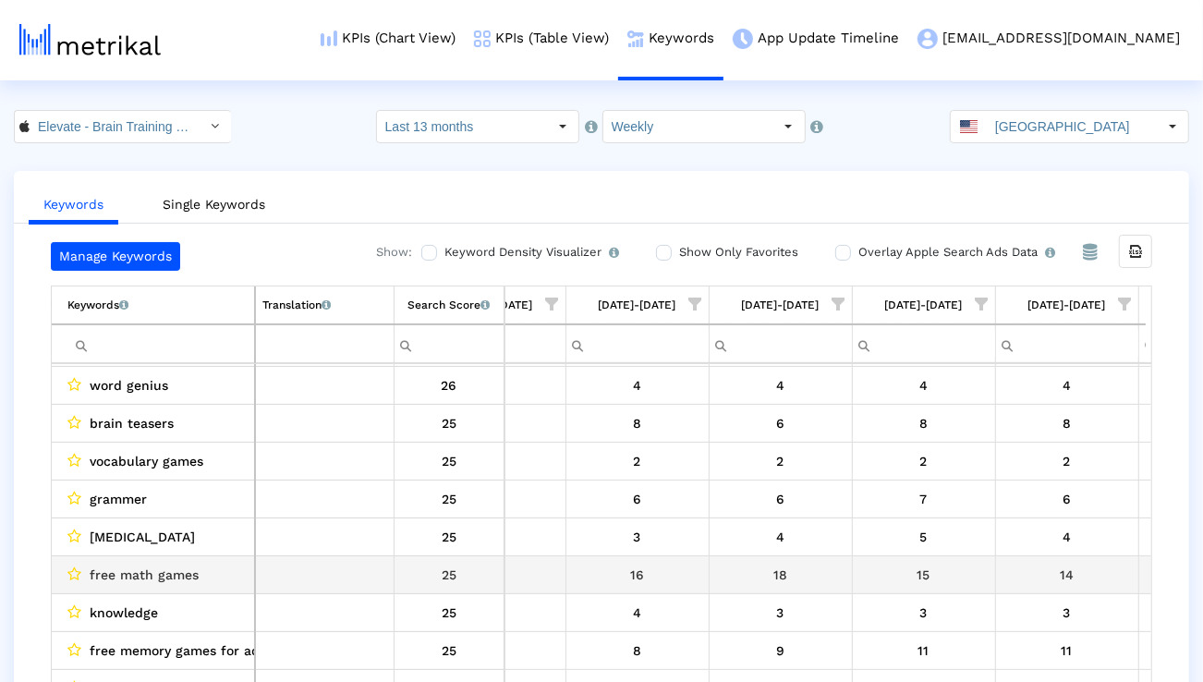
click at [184, 573] on span "free math games" at bounding box center [144, 575] width 109 height 24
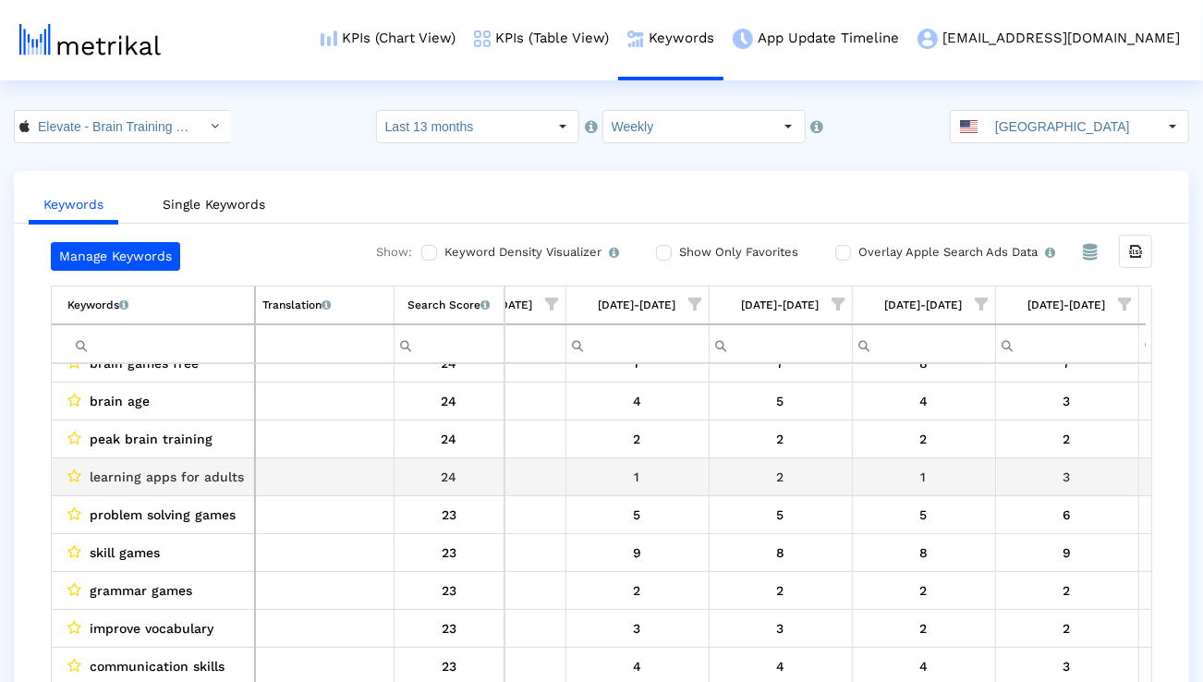
click at [225, 471] on span "learning apps for adults" at bounding box center [167, 477] width 154 height 24
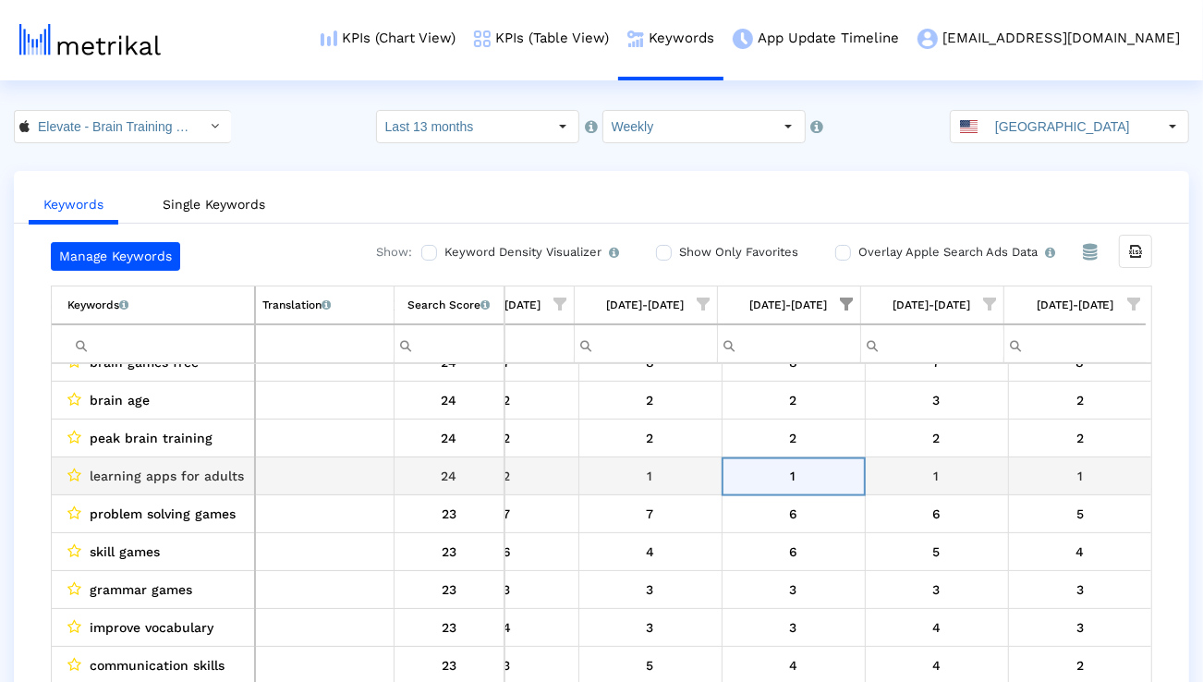
click at [135, 481] on span "learning apps for adults" at bounding box center [167, 476] width 154 height 24
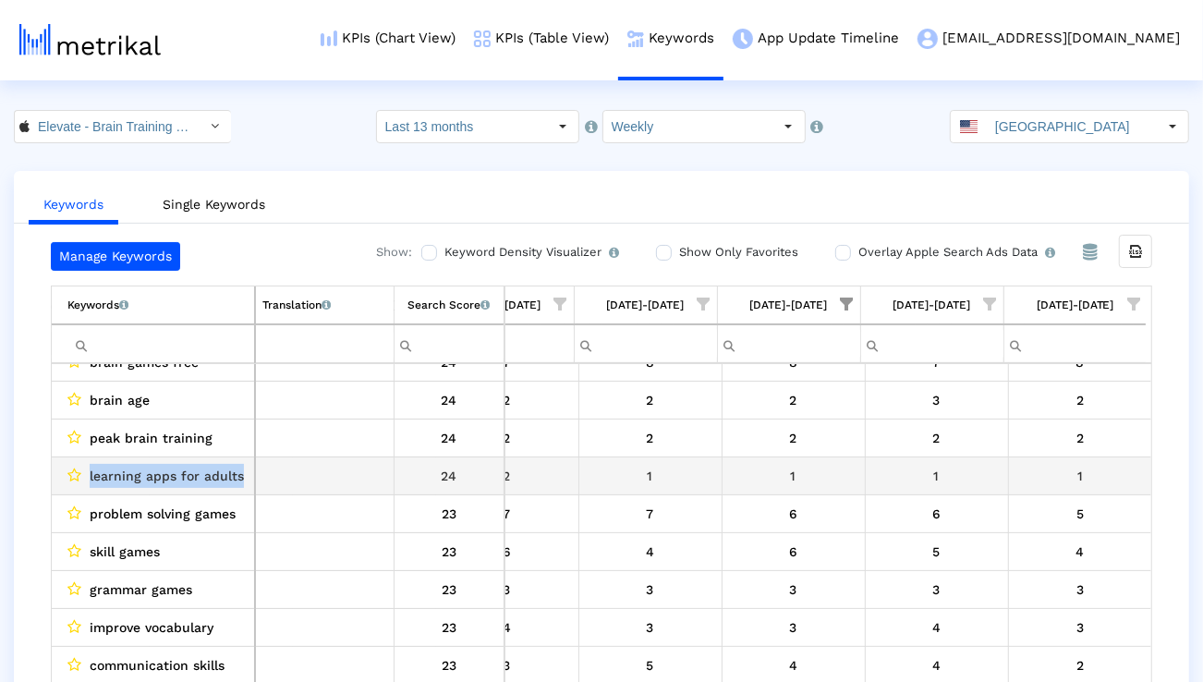
click at [135, 481] on span "learning apps for adults" at bounding box center [167, 476] width 154 height 24
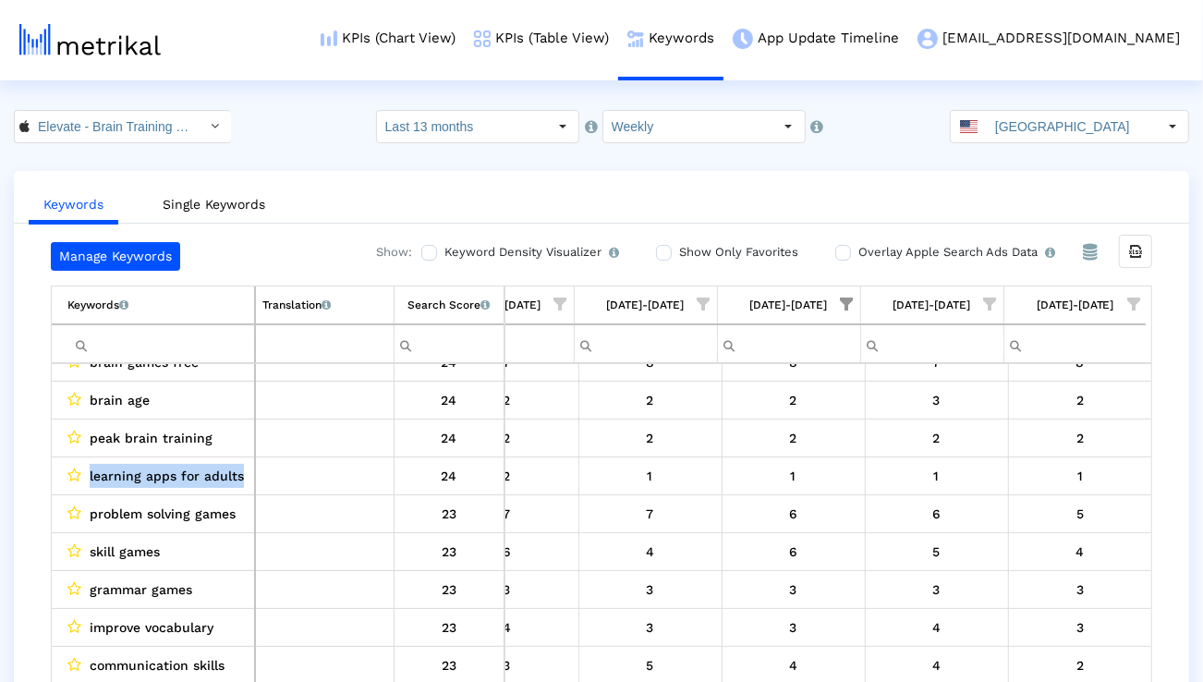
click at [851, 300] on span "Show filter options for column '08/24/25-08/30/25'" at bounding box center [847, 303] width 13 height 13
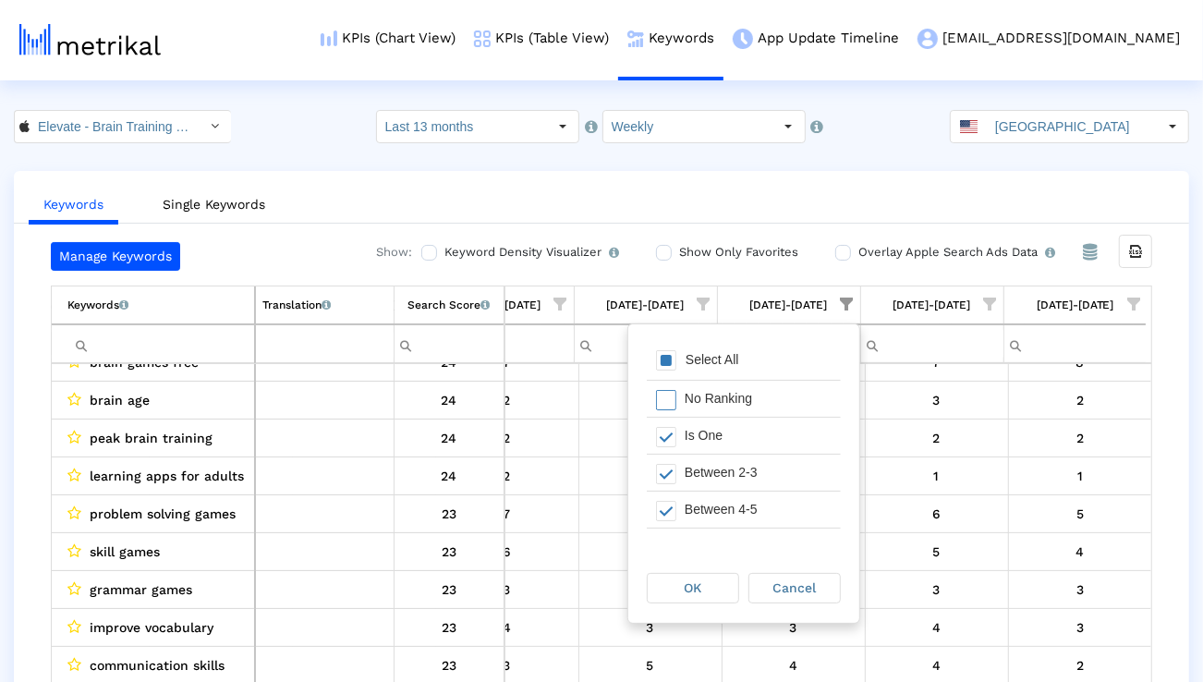
click at [790, 396] on div "No Ranking" at bounding box center [757, 399] width 165 height 36
click at [701, 361] on div "Select All" at bounding box center [712, 360] width 72 height 16
click at [700, 361] on div "Select All" at bounding box center [712, 360] width 72 height 16
click at [694, 441] on div "Is One" at bounding box center [757, 435] width 165 height 36
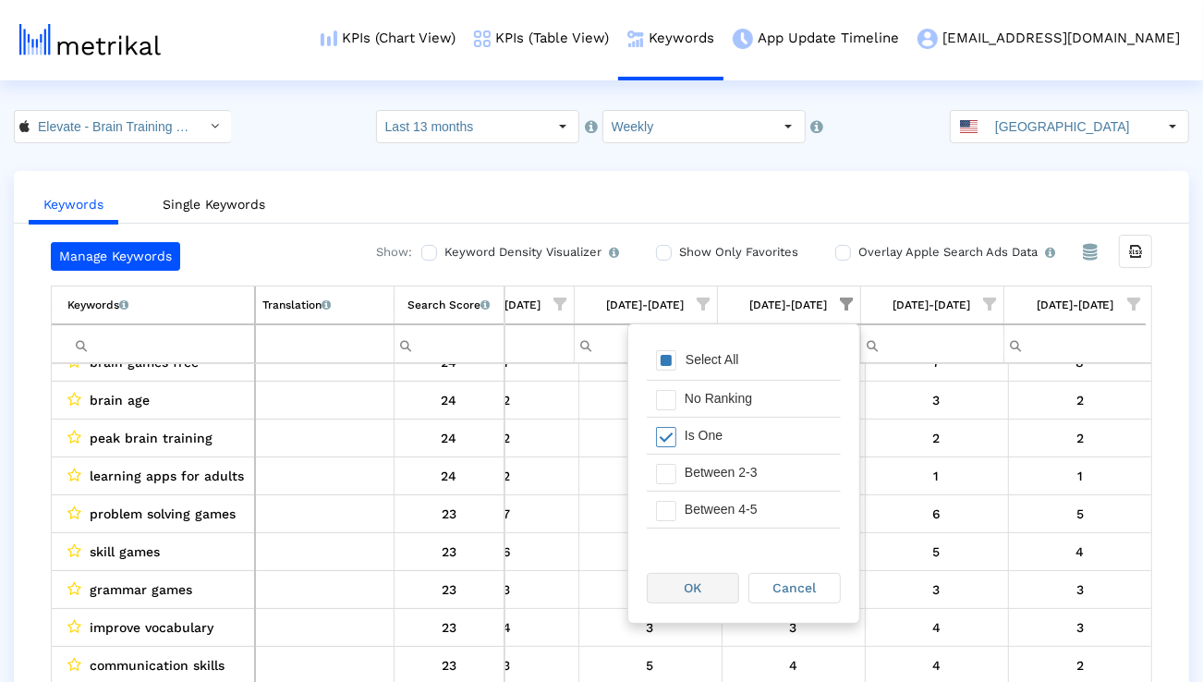
click at [684, 587] on span "OK" at bounding box center [693, 587] width 18 height 15
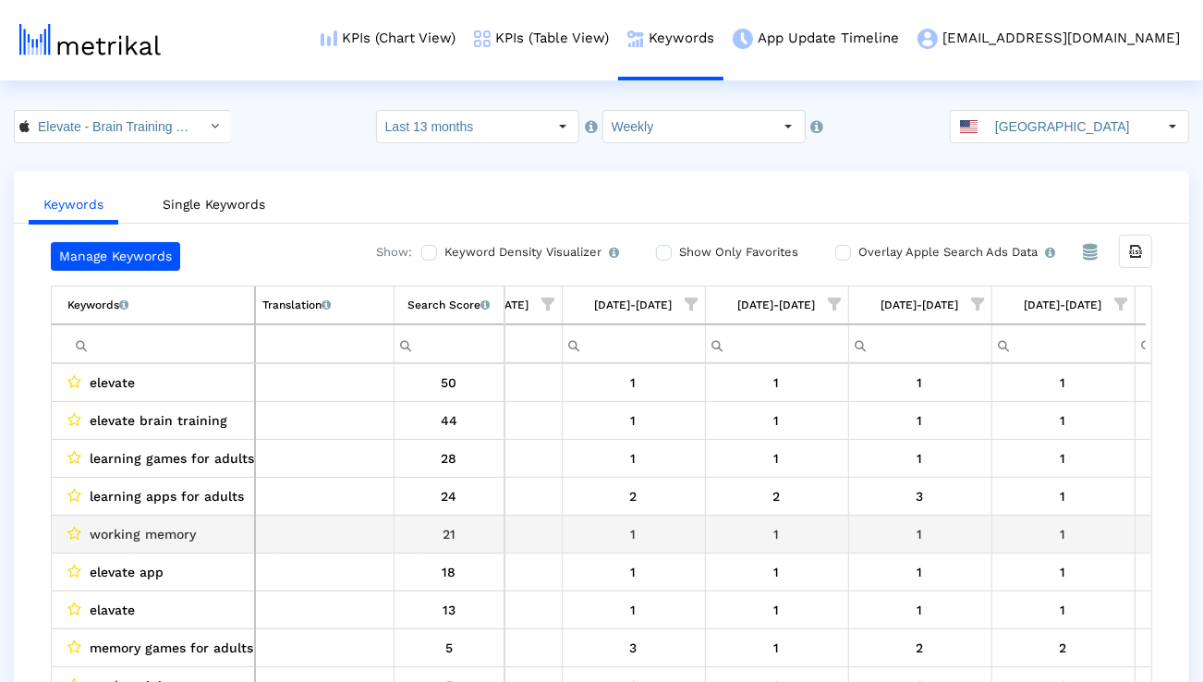
click at [692, 543] on td "1" at bounding box center [633, 533] width 143 height 38
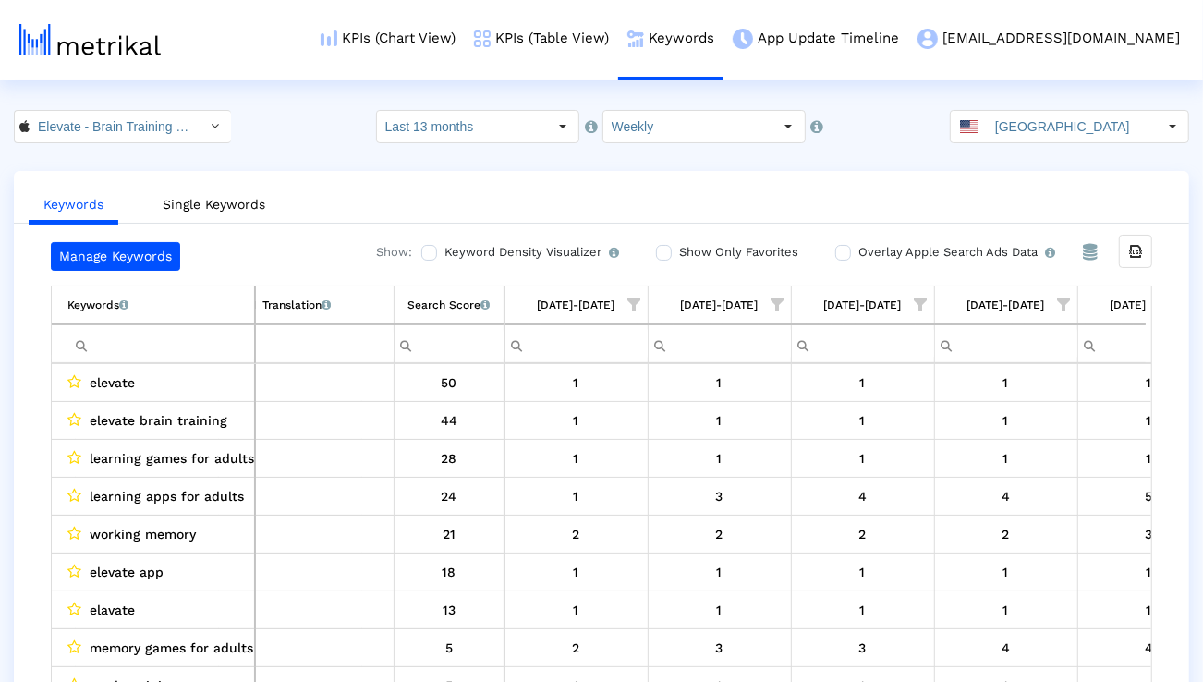
click at [778, 309] on span "Show filter options for column '12/22/24-12/28/24'" at bounding box center [777, 303] width 13 height 13
click at [720, 357] on div "Select All" at bounding box center [674, 361] width 194 height 37
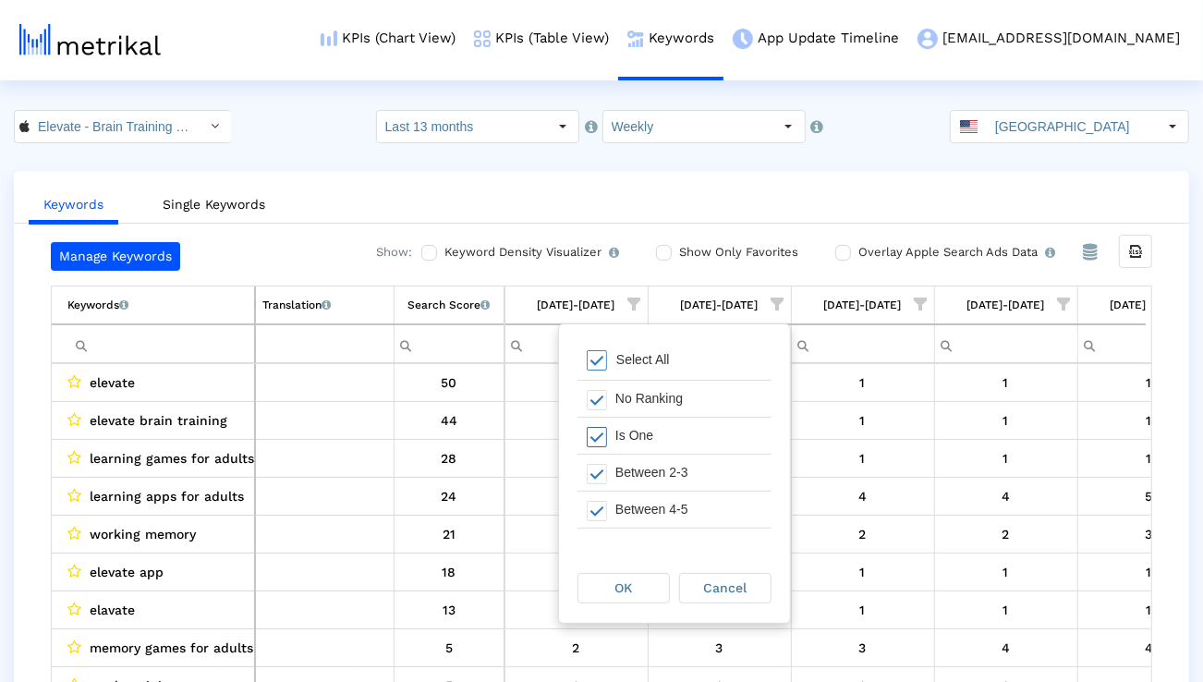
click at [665, 432] on div "Is One" at bounding box center [688, 435] width 165 height 36
click at [603, 608] on div "OK Cancel" at bounding box center [674, 587] width 231 height 70
click at [603, 599] on div "OK" at bounding box center [623, 588] width 91 height 29
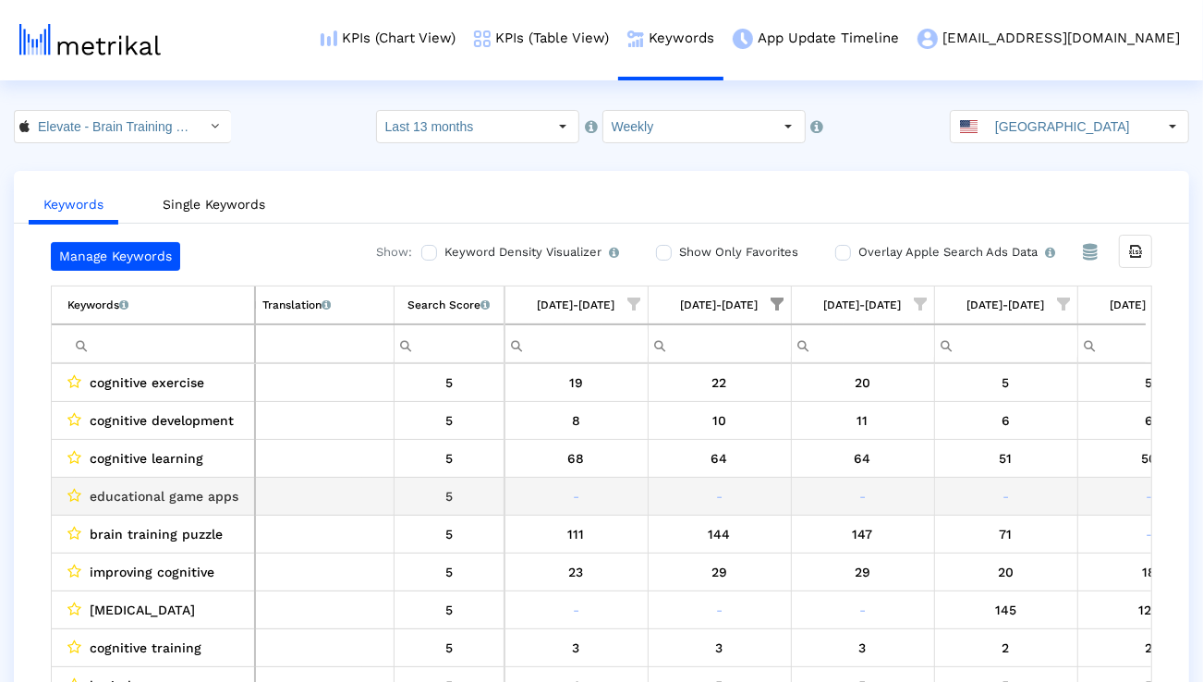
click at [210, 490] on span "educational game apps" at bounding box center [164, 496] width 149 height 24
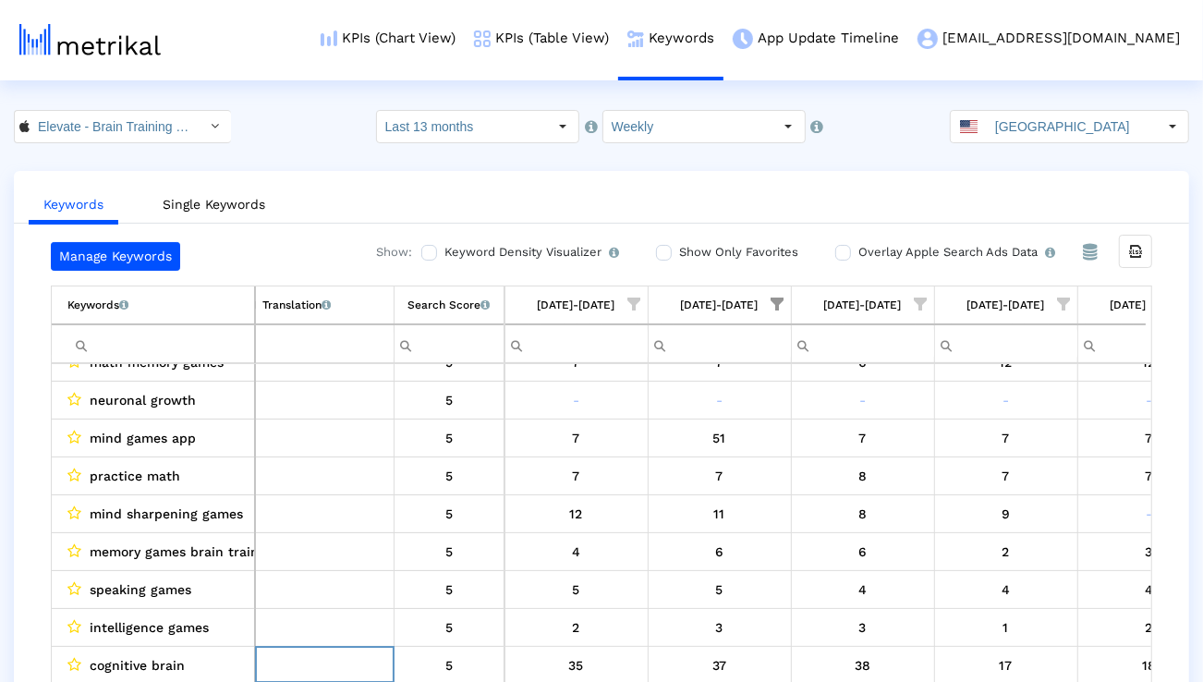
click at [778, 307] on span "Show filter options for column '12/22/24-12/28/24'" at bounding box center [777, 303] width 13 height 13
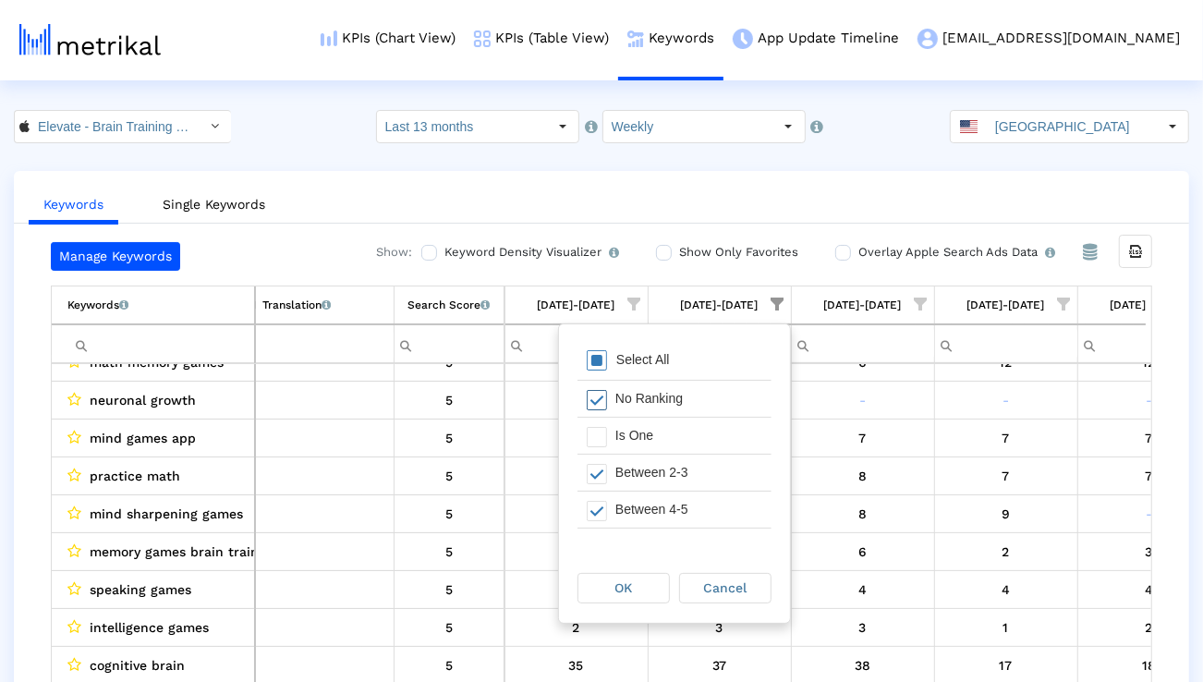
click at [650, 367] on div "Select All" at bounding box center [674, 361] width 194 height 37
click at [649, 367] on div "Select All" at bounding box center [674, 361] width 194 height 37
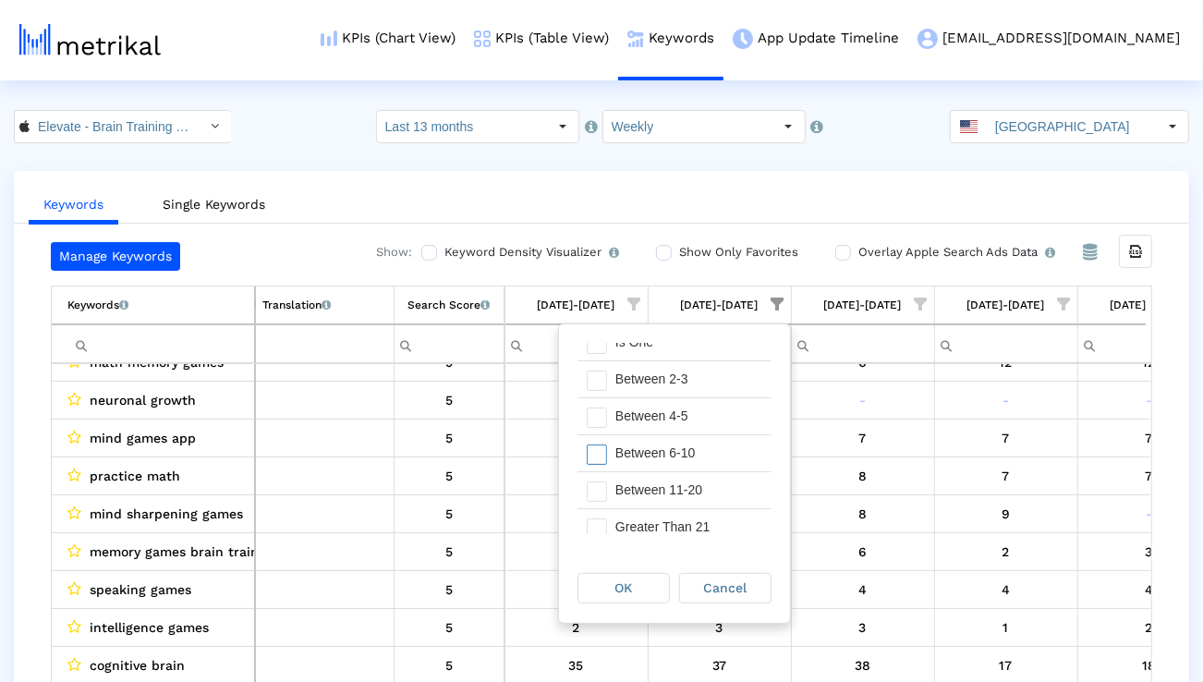
click at [659, 455] on div "Between 6-10" at bounding box center [688, 453] width 165 height 36
click at [659, 475] on div "Between 11-20" at bounding box center [688, 490] width 165 height 36
click at [656, 522] on div "Greater Than 21" at bounding box center [688, 527] width 165 height 36
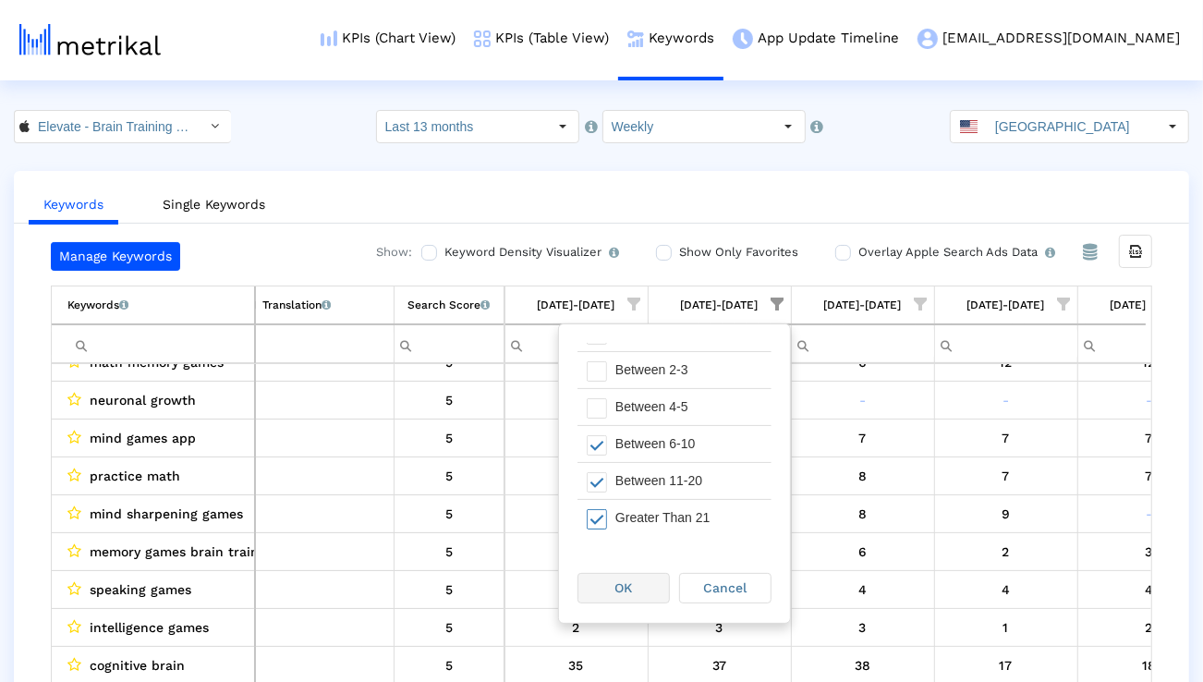
click at [637, 585] on div "OK" at bounding box center [623, 588] width 91 height 29
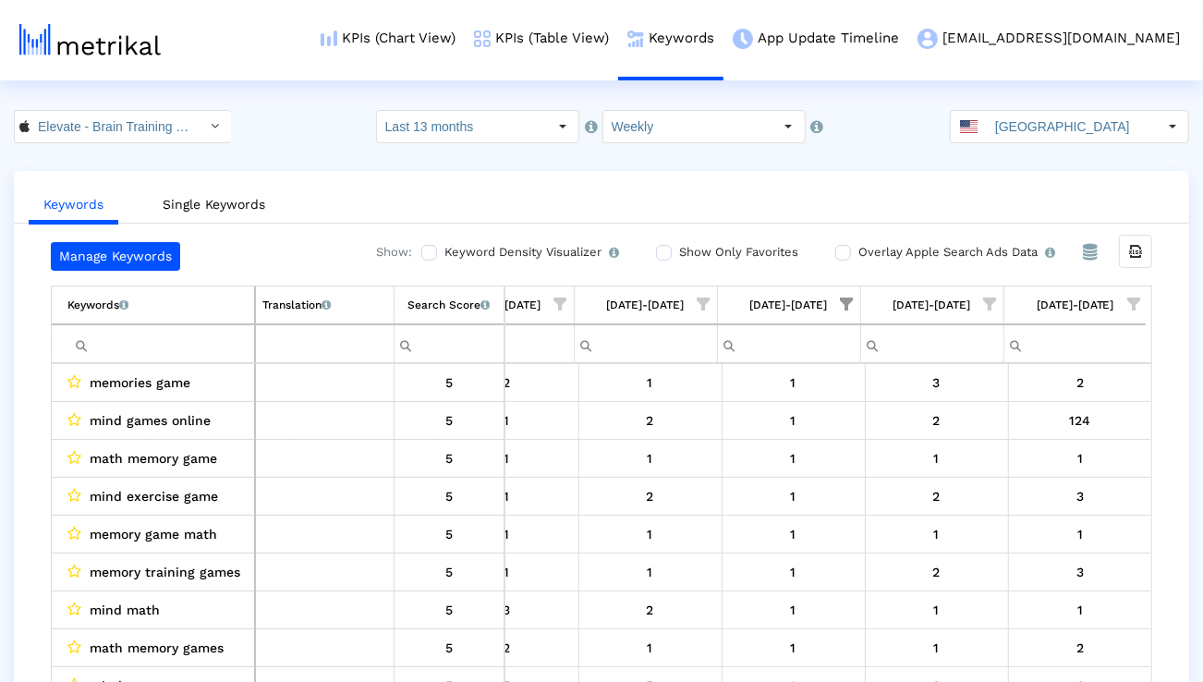
click at [841, 306] on span "Show filter options for column '08/24/25-08/30/25'" at bounding box center [847, 303] width 13 height 13
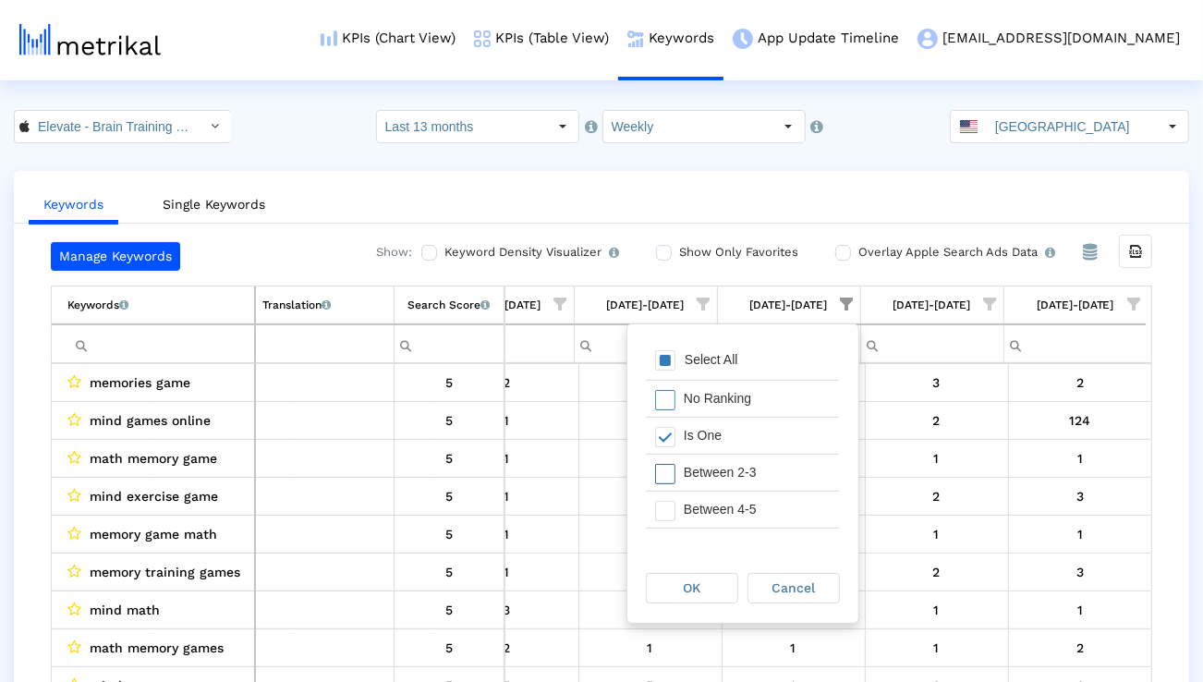
click at [777, 477] on div "Between 2-3" at bounding box center [756, 472] width 165 height 36
click at [773, 499] on div "Between 4-5" at bounding box center [756, 509] width 165 height 36
click at [772, 500] on div "Between 6-10" at bounding box center [756, 504] width 165 height 36
click at [701, 598] on div "OK" at bounding box center [692, 588] width 91 height 29
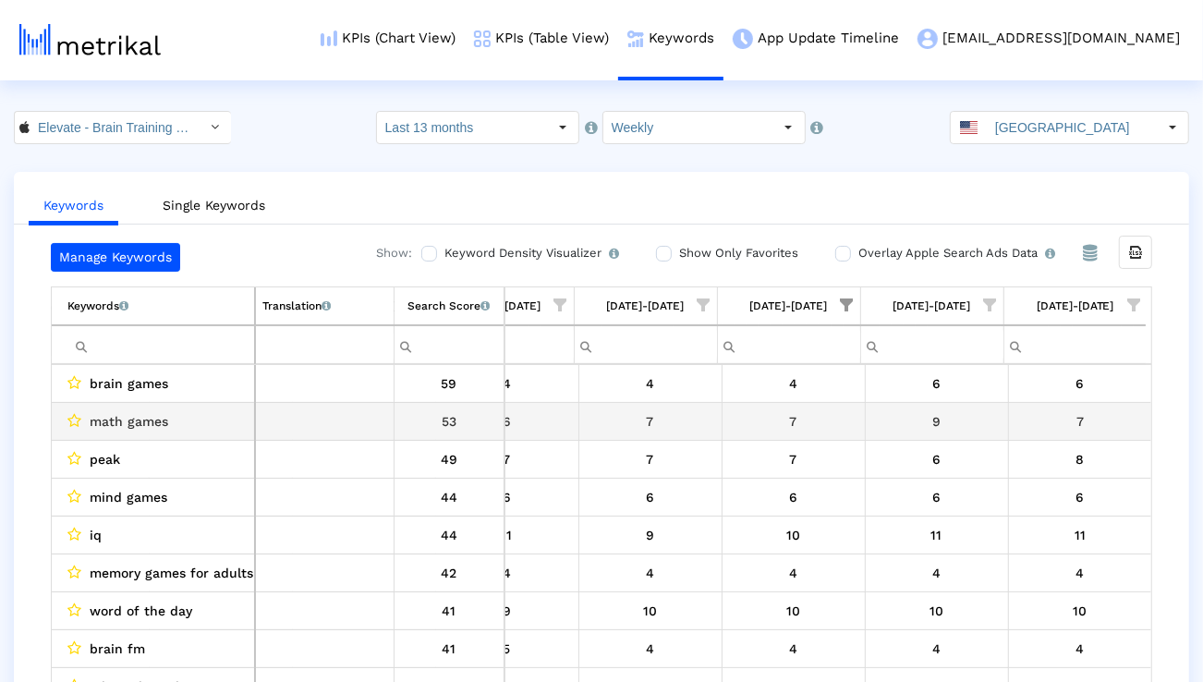
click at [212, 402] on td "math games" at bounding box center [153, 421] width 203 height 38
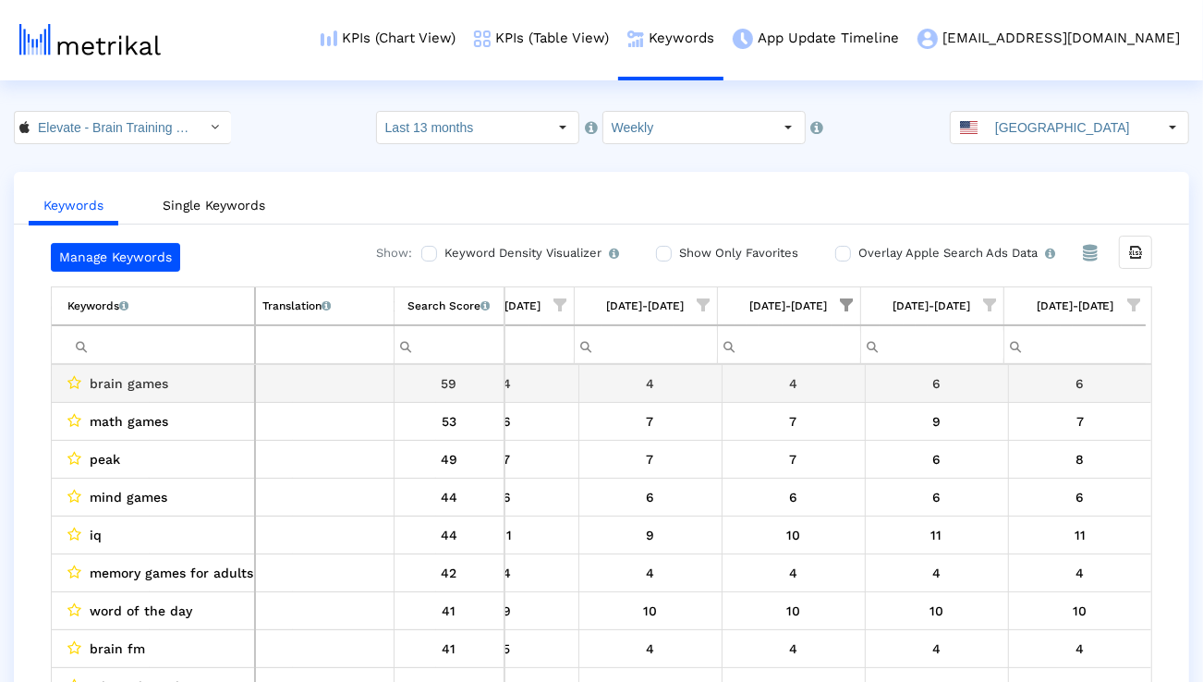
click at [207, 388] on div "brain games" at bounding box center [157, 383] width 180 height 24
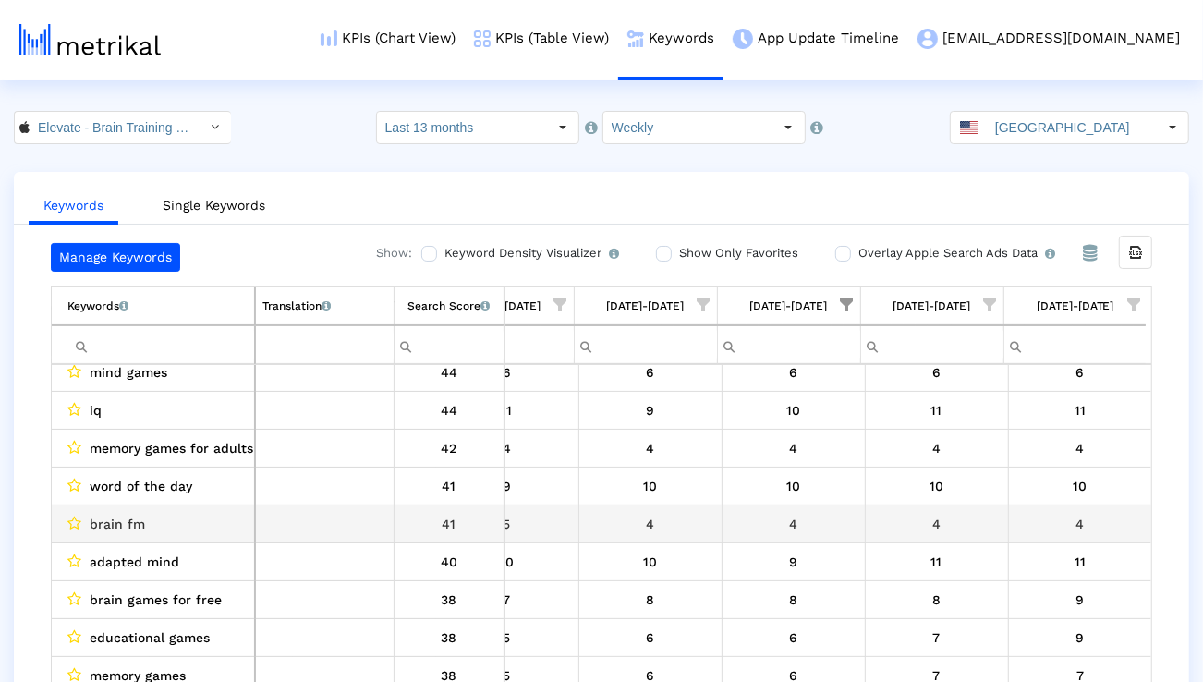
click at [773, 526] on div "4" at bounding box center [793, 524] width 129 height 24
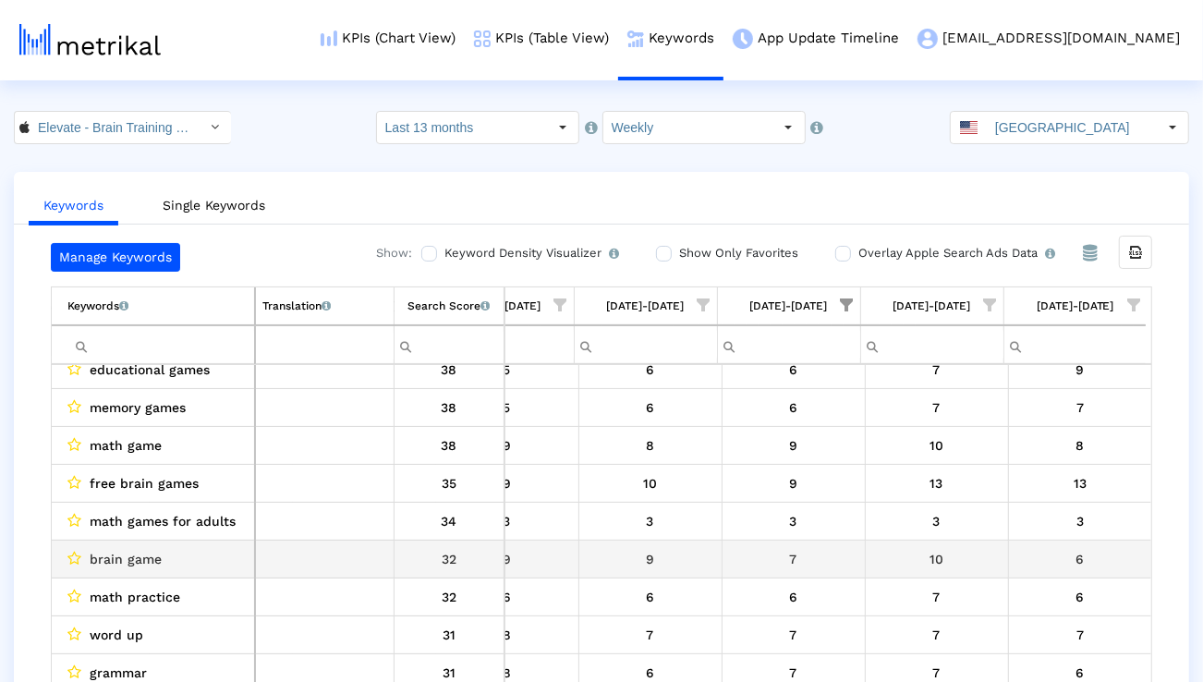
click at [821, 563] on div "7" at bounding box center [793, 559] width 129 height 24
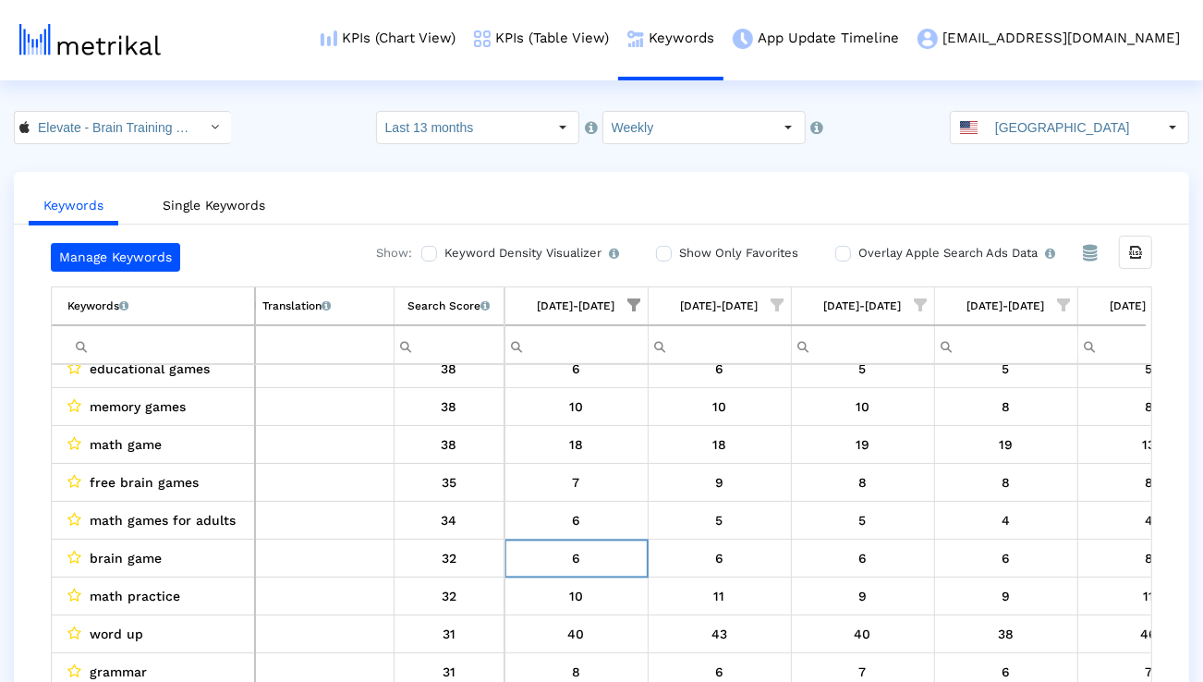
click at [639, 304] on span "Show filter options for column '12/22/24-12/28/24'" at bounding box center [634, 304] width 13 height 13
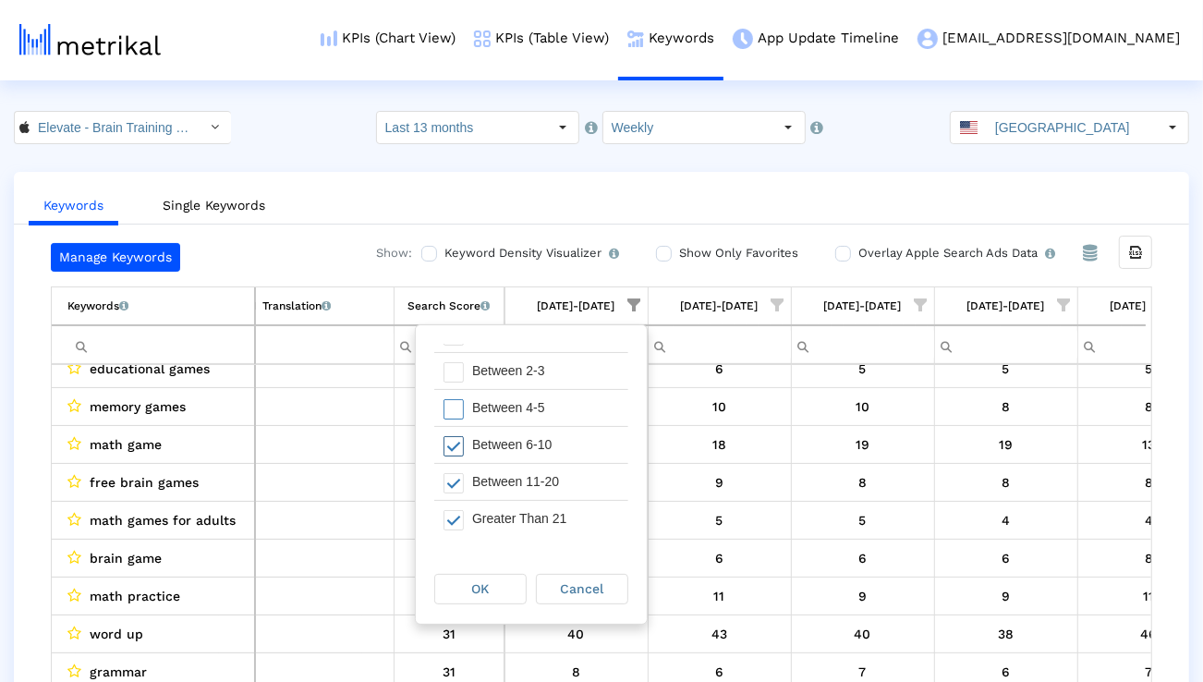
click at [563, 433] on div "Between 6-10" at bounding box center [545, 445] width 165 height 36
click at [506, 593] on div "OK" at bounding box center [480, 589] width 91 height 29
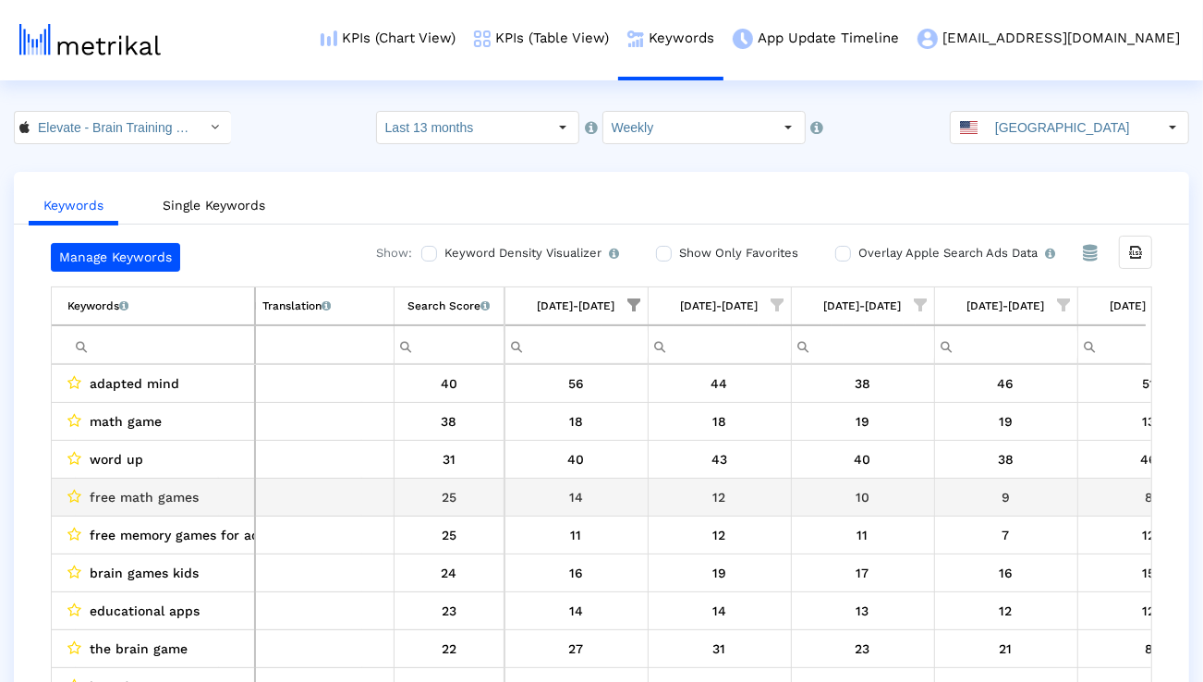
click at [193, 502] on span "free math games" at bounding box center [144, 497] width 109 height 24
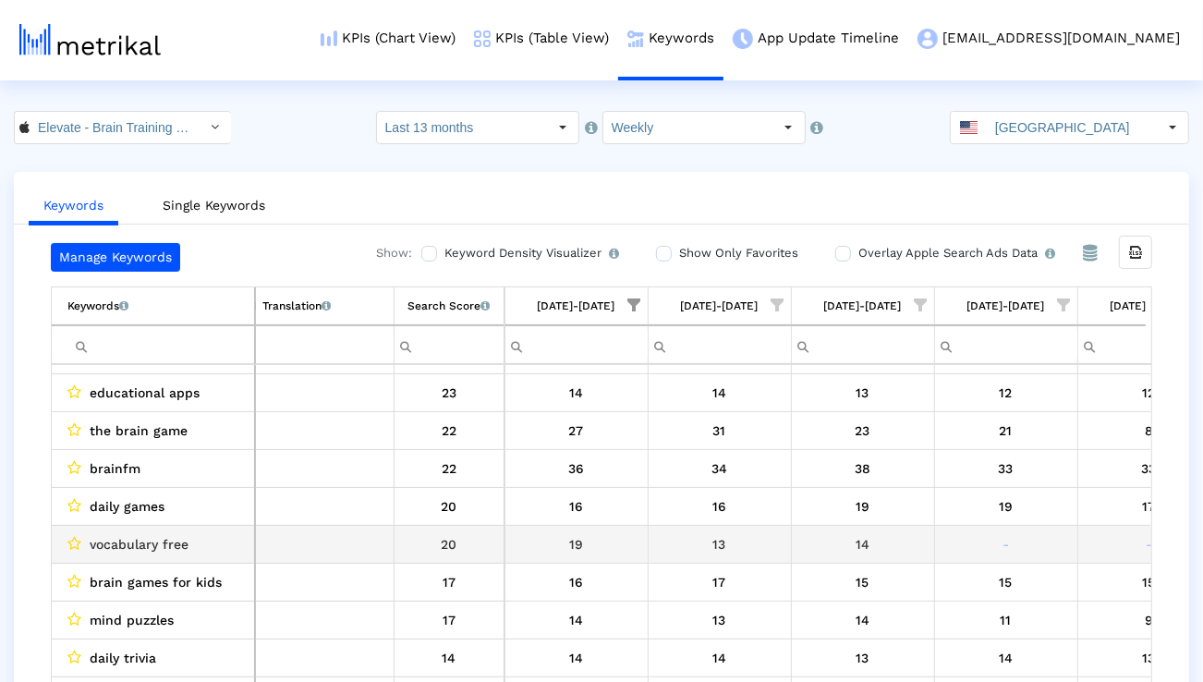
click at [217, 539] on div "vocabulary free" at bounding box center [157, 544] width 180 height 24
click at [212, 512] on div "daily games" at bounding box center [157, 506] width 180 height 24
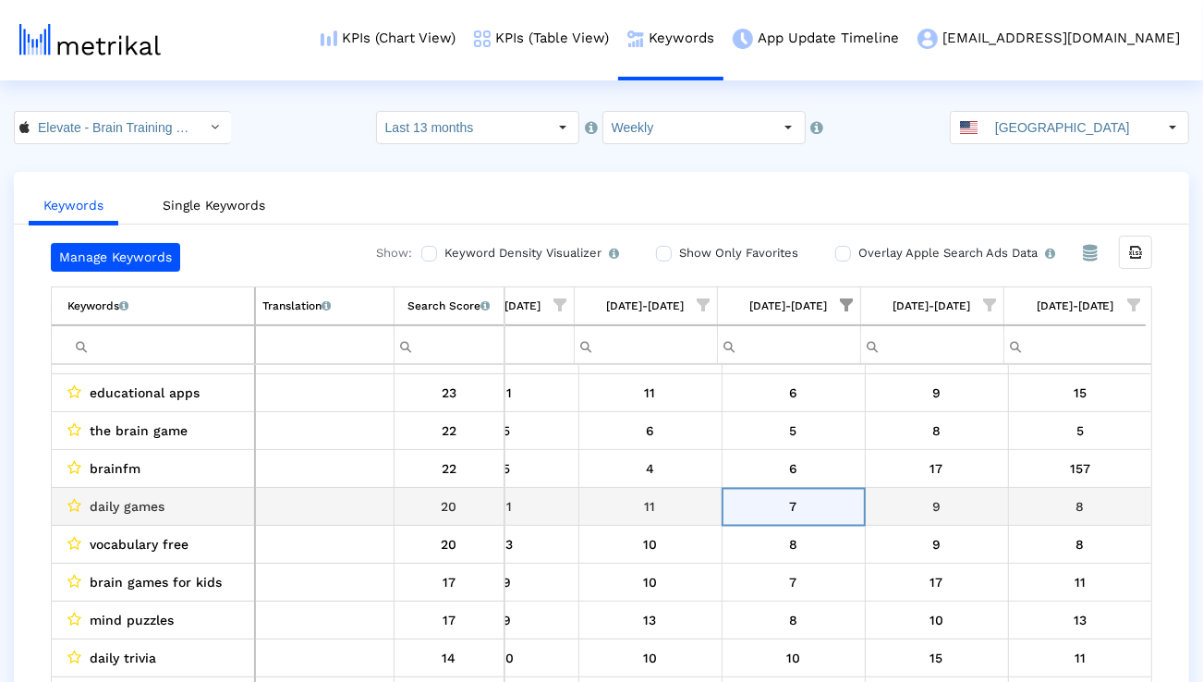
click at [128, 514] on span "daily games" at bounding box center [127, 506] width 75 height 24
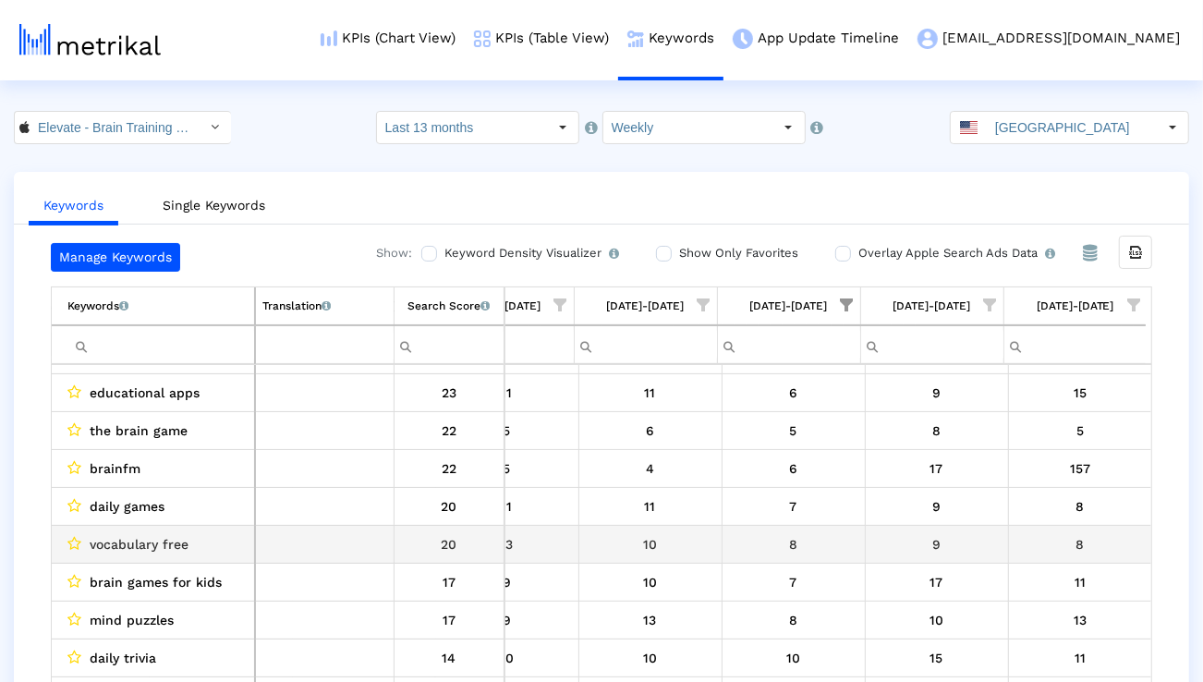
click at [231, 528] on td "vocabulary free" at bounding box center [153, 545] width 203 height 38
click at [796, 549] on div "8" at bounding box center [793, 544] width 129 height 24
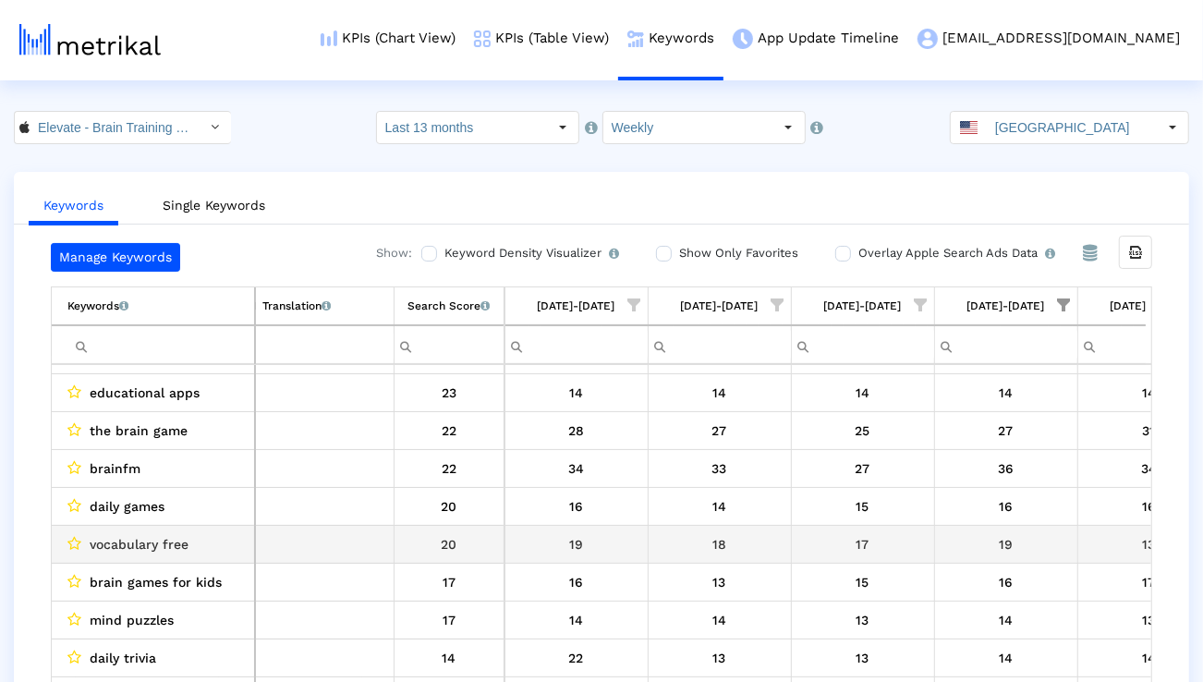
click at [156, 538] on span "vocabulary free" at bounding box center [139, 544] width 99 height 24
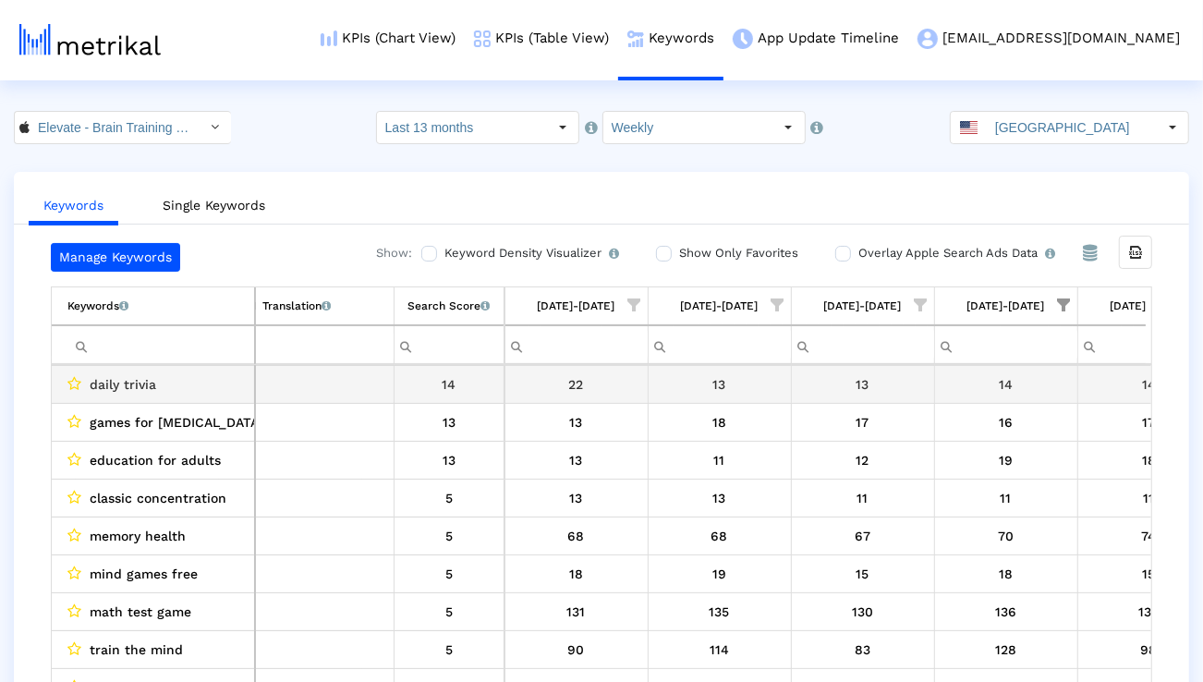
click at [122, 384] on span "daily trivia" at bounding box center [123, 384] width 67 height 24
